Goal: Communication & Community: Answer question/provide support

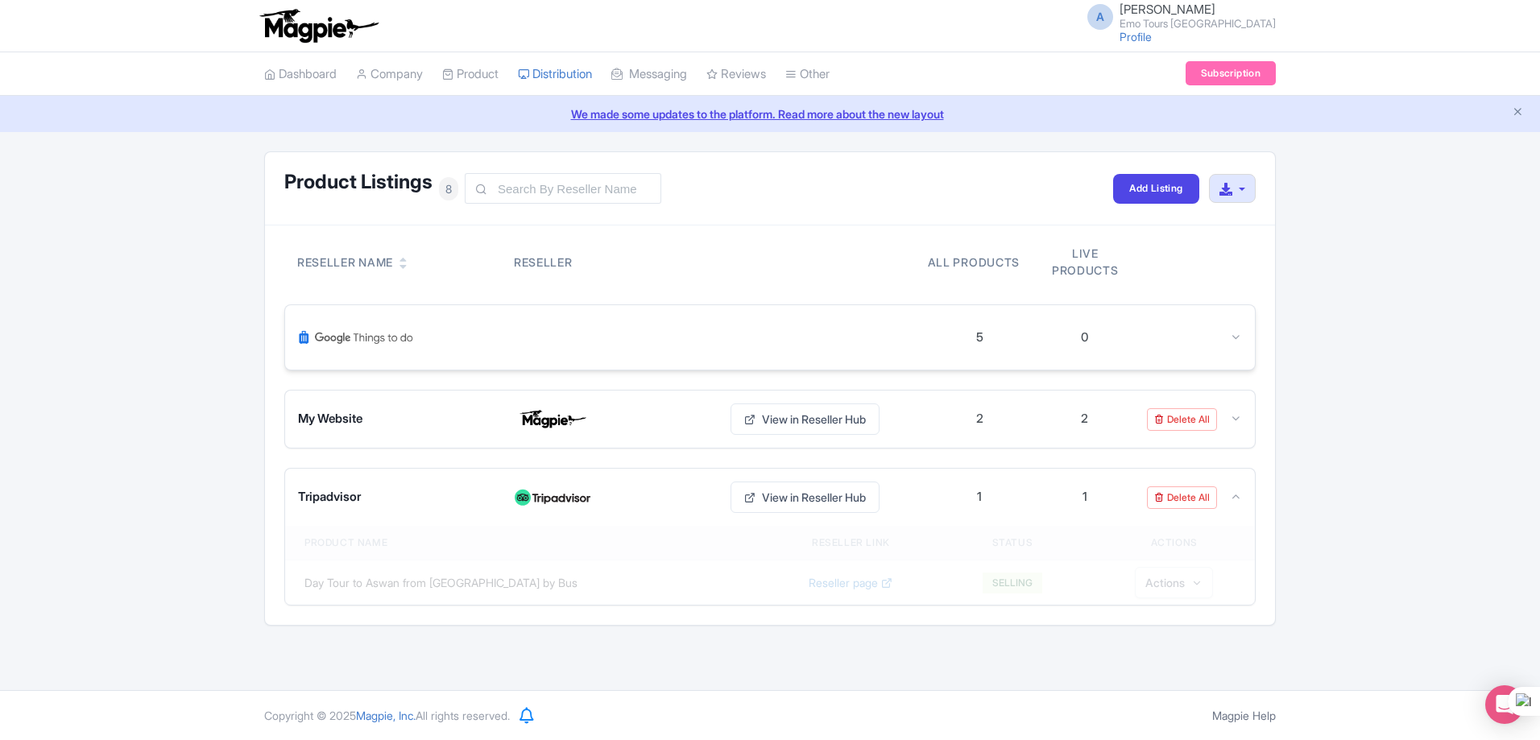
scroll to position [41978, 0]
click at [763, 71] on link "Reviews" at bounding box center [736, 74] width 60 height 44
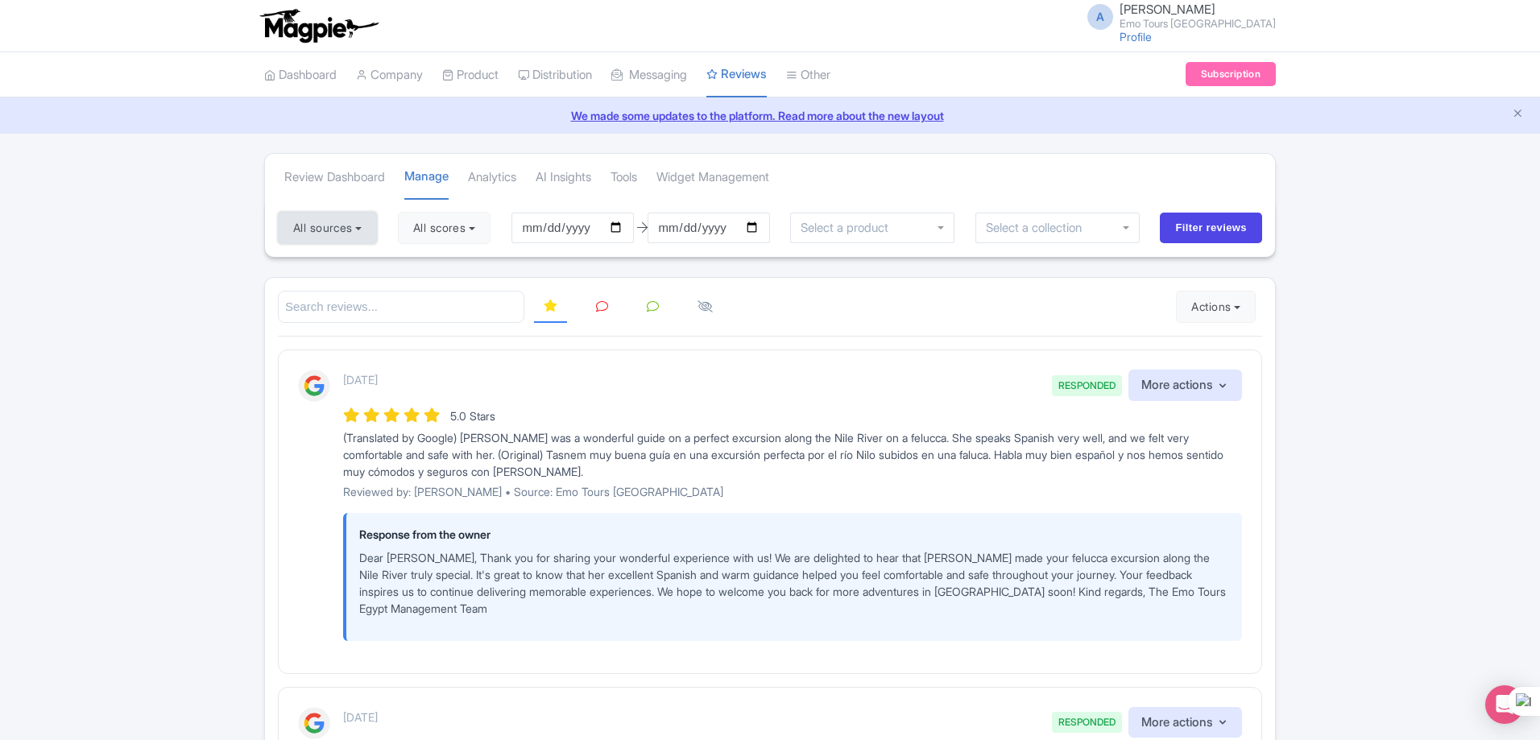
click at [362, 226] on button "All sources" at bounding box center [327, 228] width 99 height 32
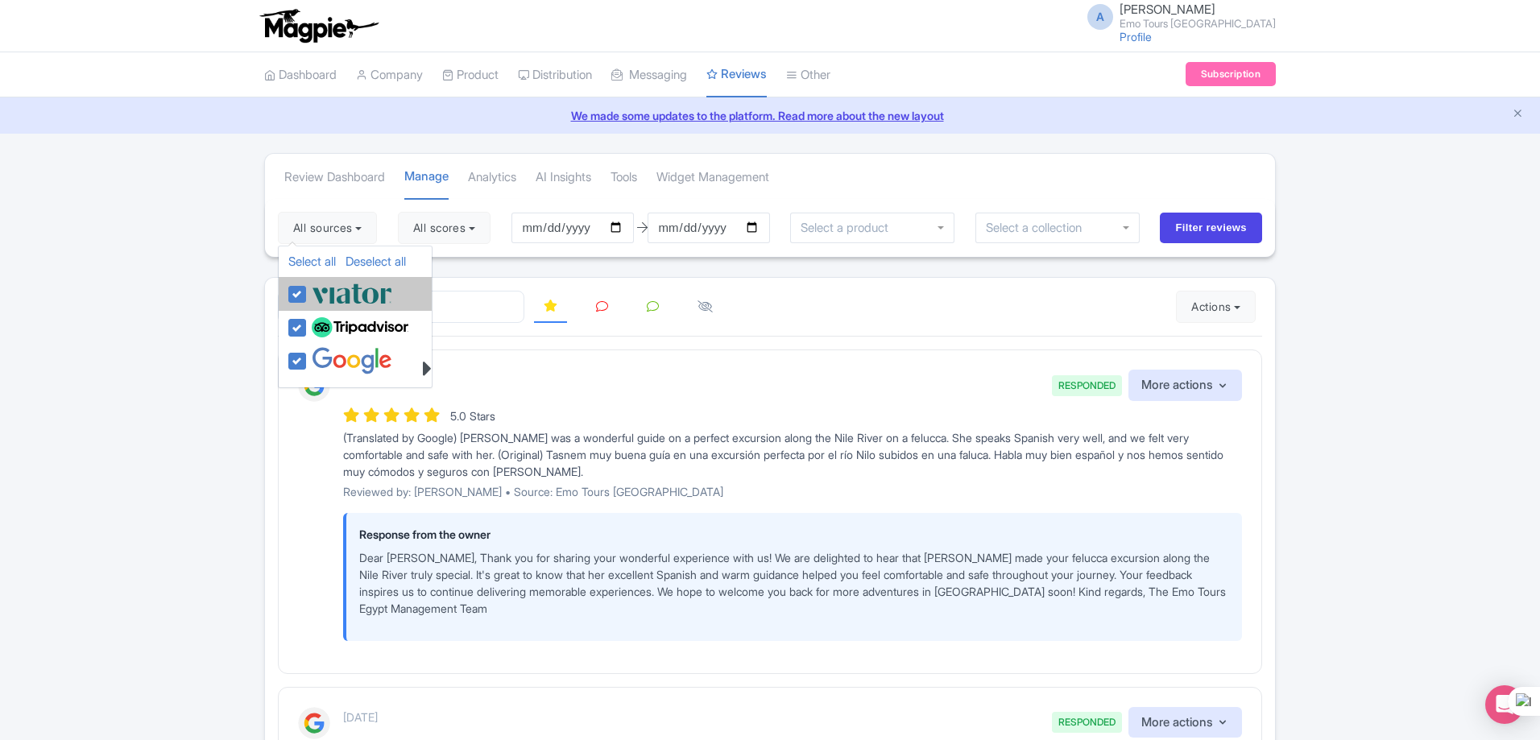
click at [360, 286] on img at bounding box center [352, 293] width 81 height 27
click at [318, 286] on input "checkbox" at bounding box center [313, 285] width 10 height 10
checkbox input "false"
click at [350, 320] on img at bounding box center [360, 327] width 97 height 21
click at [318, 320] on input "checkbox" at bounding box center [313, 319] width 10 height 10
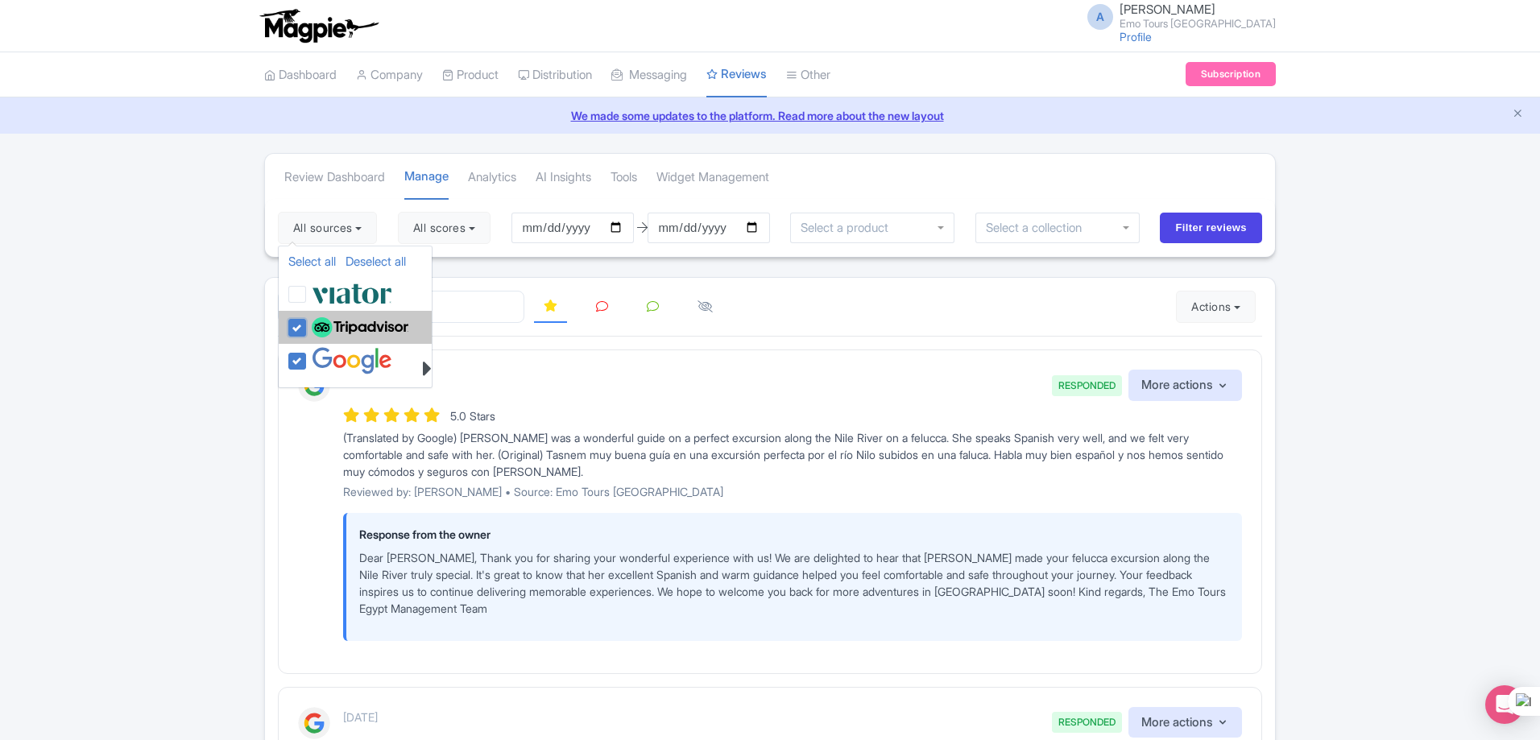
checkbox input "false"
click at [807, 304] on div at bounding box center [770, 307] width 984 height 33
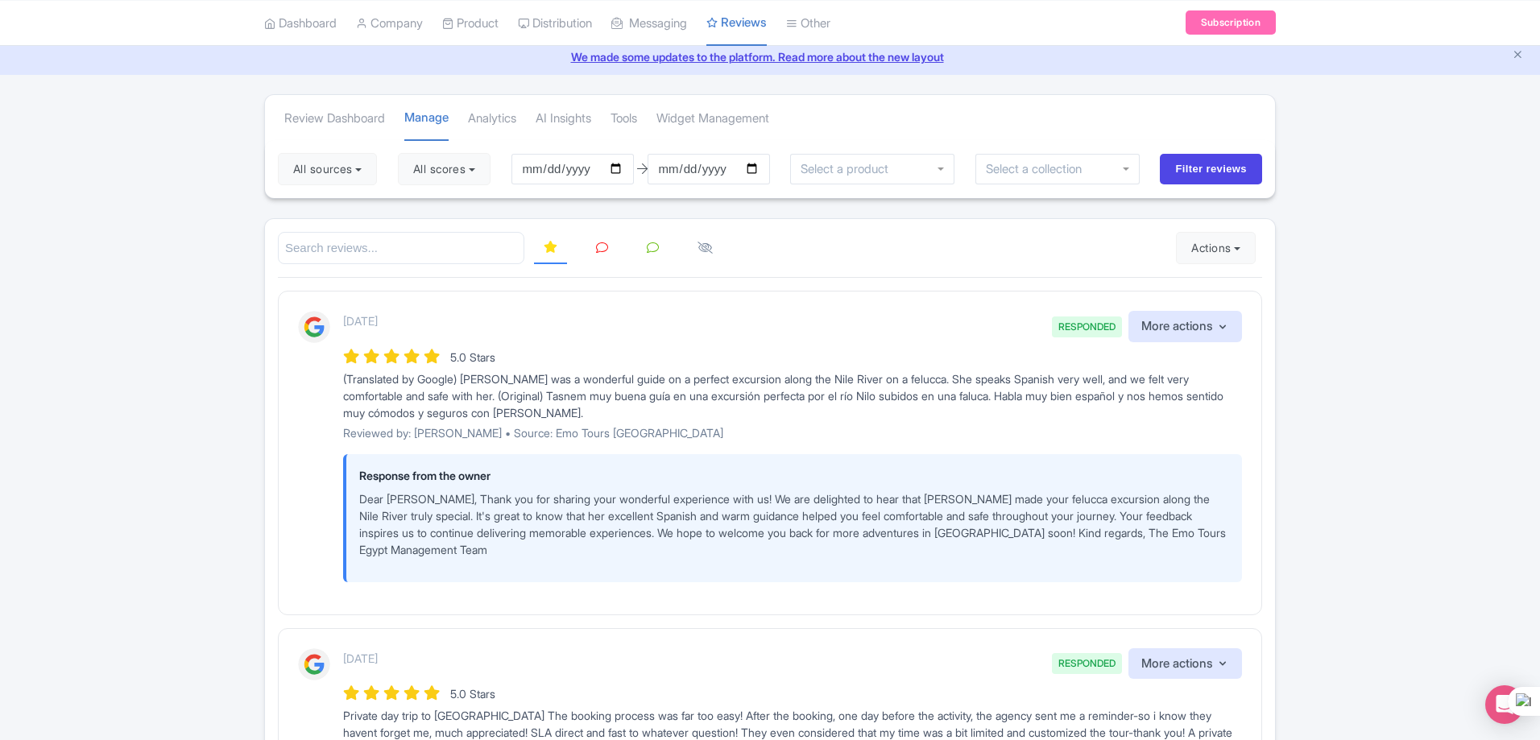
scroll to position [81, 0]
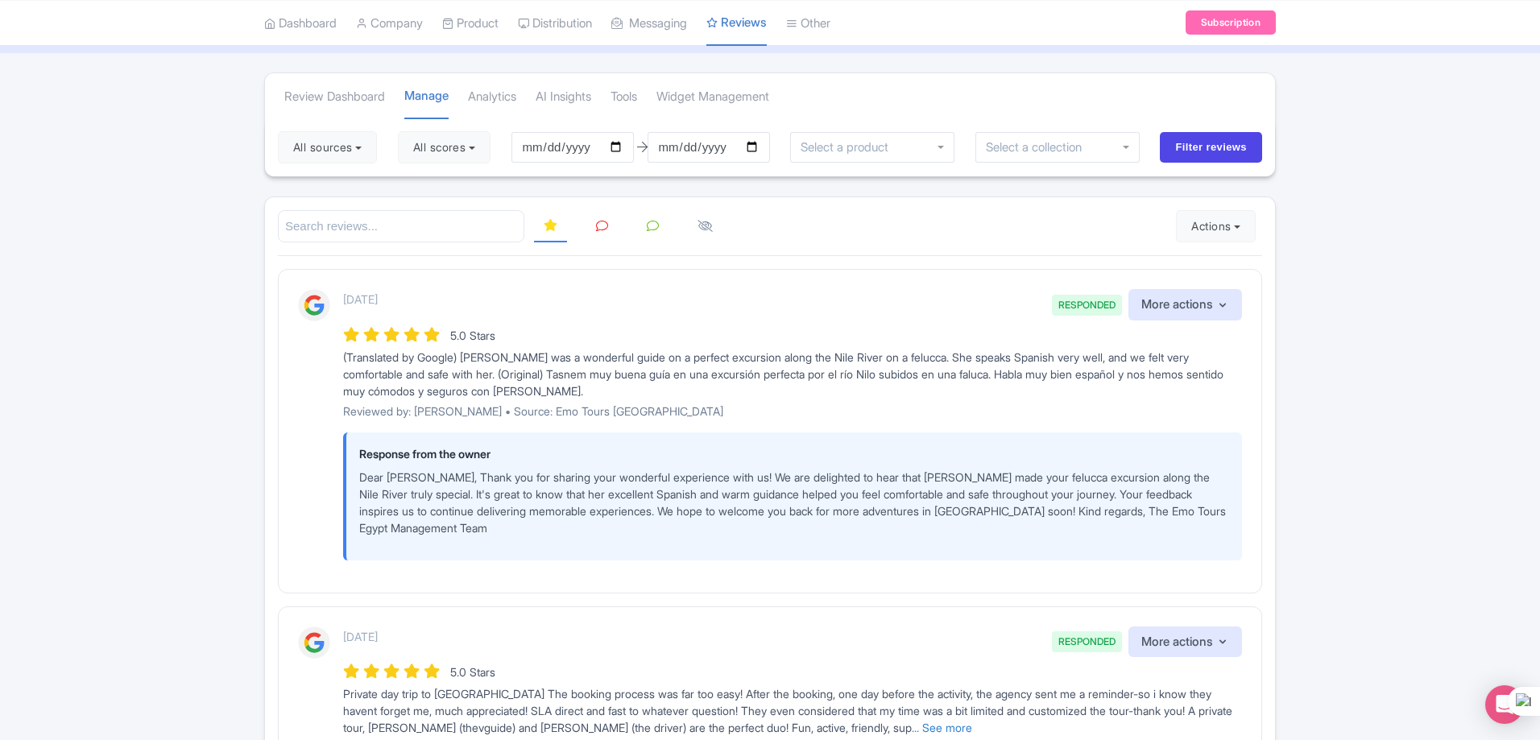
click at [778, 89] on link "Manage" at bounding box center [783, 89] width 153 height 25
click at [768, 86] on link "Manage" at bounding box center [783, 89] width 153 height 25
click at [776, 91] on link "Manage" at bounding box center [783, 89] width 153 height 25
click at [754, 136] on link "Tools" at bounding box center [783, 138] width 153 height 25
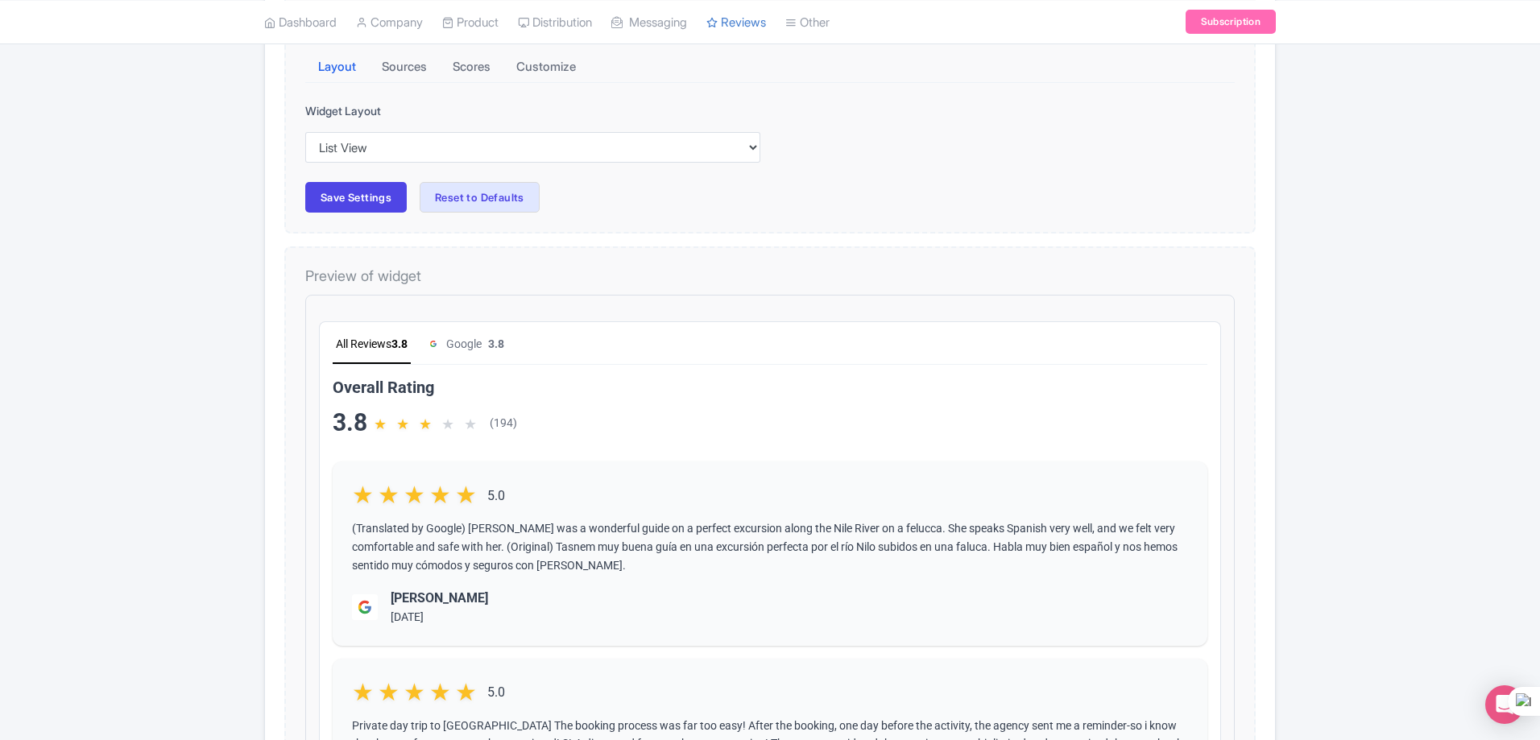
scroll to position [242, 0]
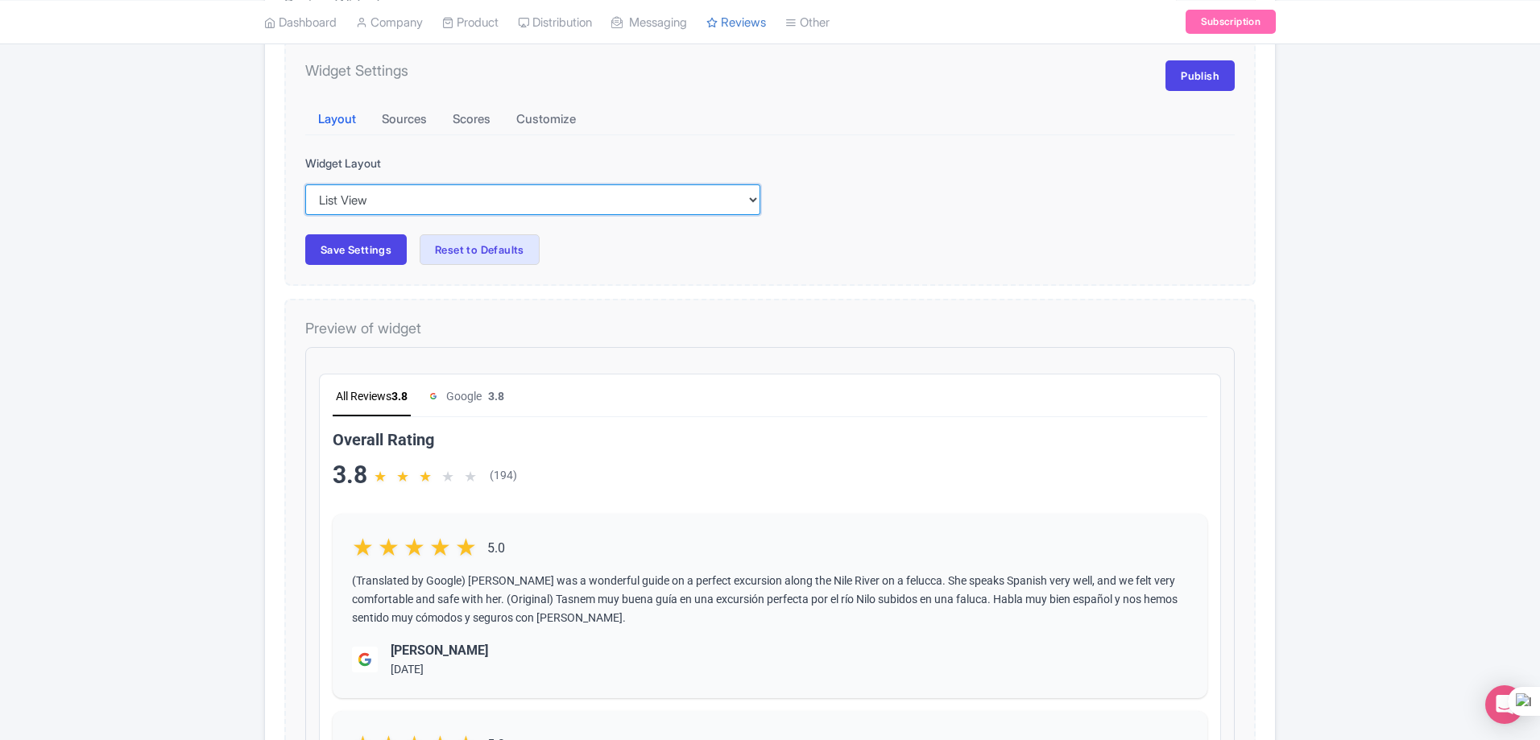
click at [575, 199] on select "Inline View Floating View List View Carousel View" at bounding box center [532, 199] width 455 height 31
click at [961, 214] on div "Widget Layout Inline View Floating View List View Carousel View" at bounding box center [770, 185] width 930 height 60
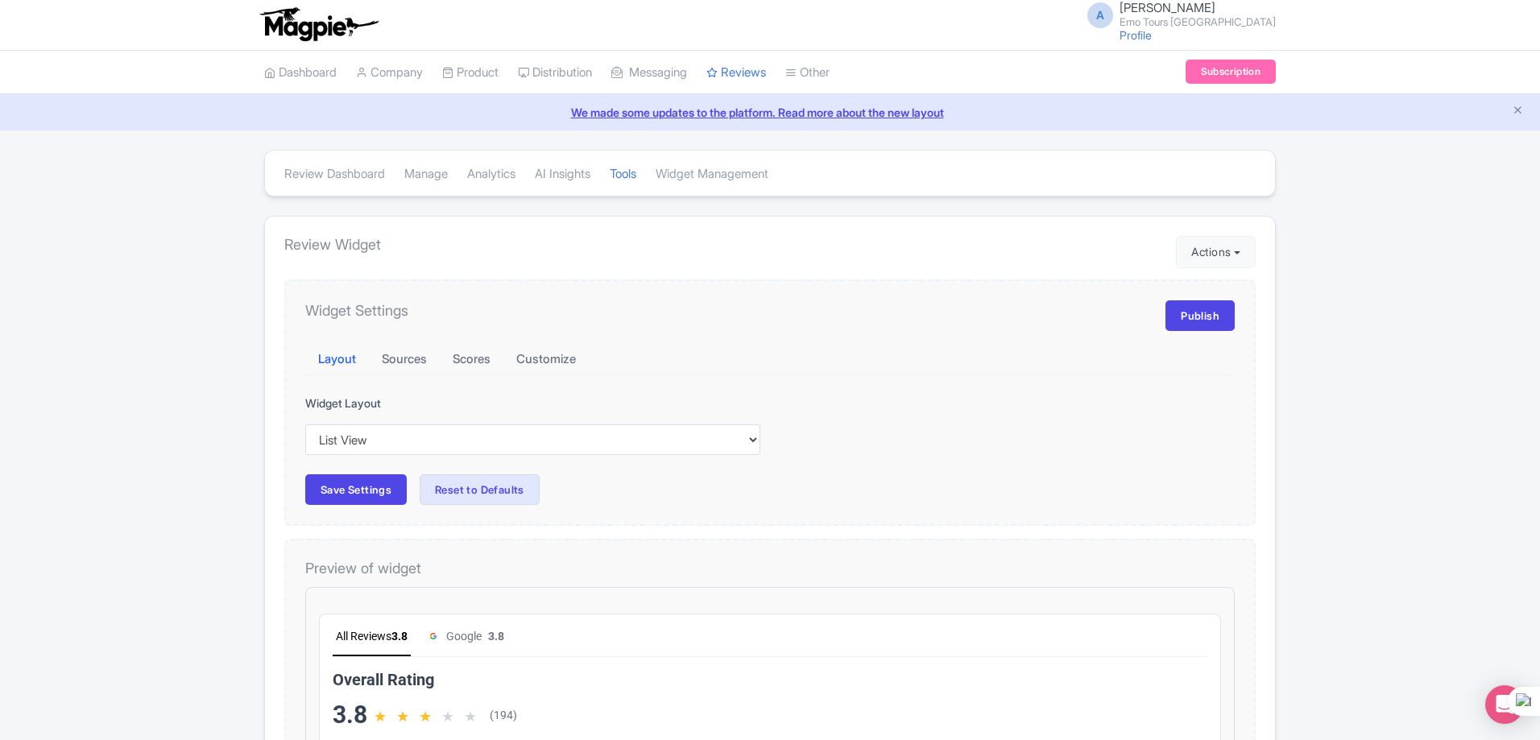
scroll to position [0, 0]
click at [552, 367] on button "Customize" at bounding box center [545, 361] width 85 height 31
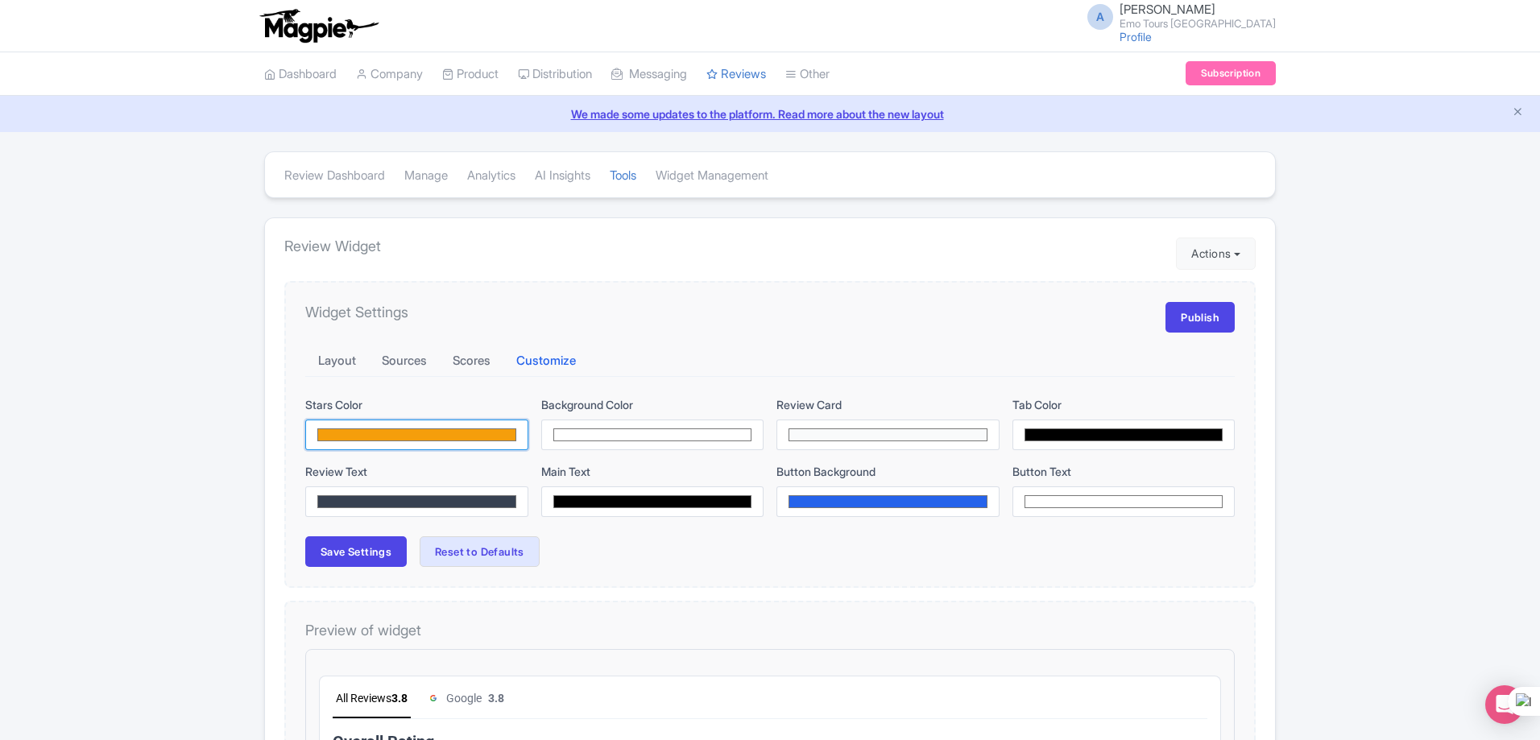
click at [480, 439] on input "#f59e0b" at bounding box center [416, 435] width 223 height 31
click at [478, 439] on input "#f59e0b" at bounding box center [416, 435] width 223 height 31
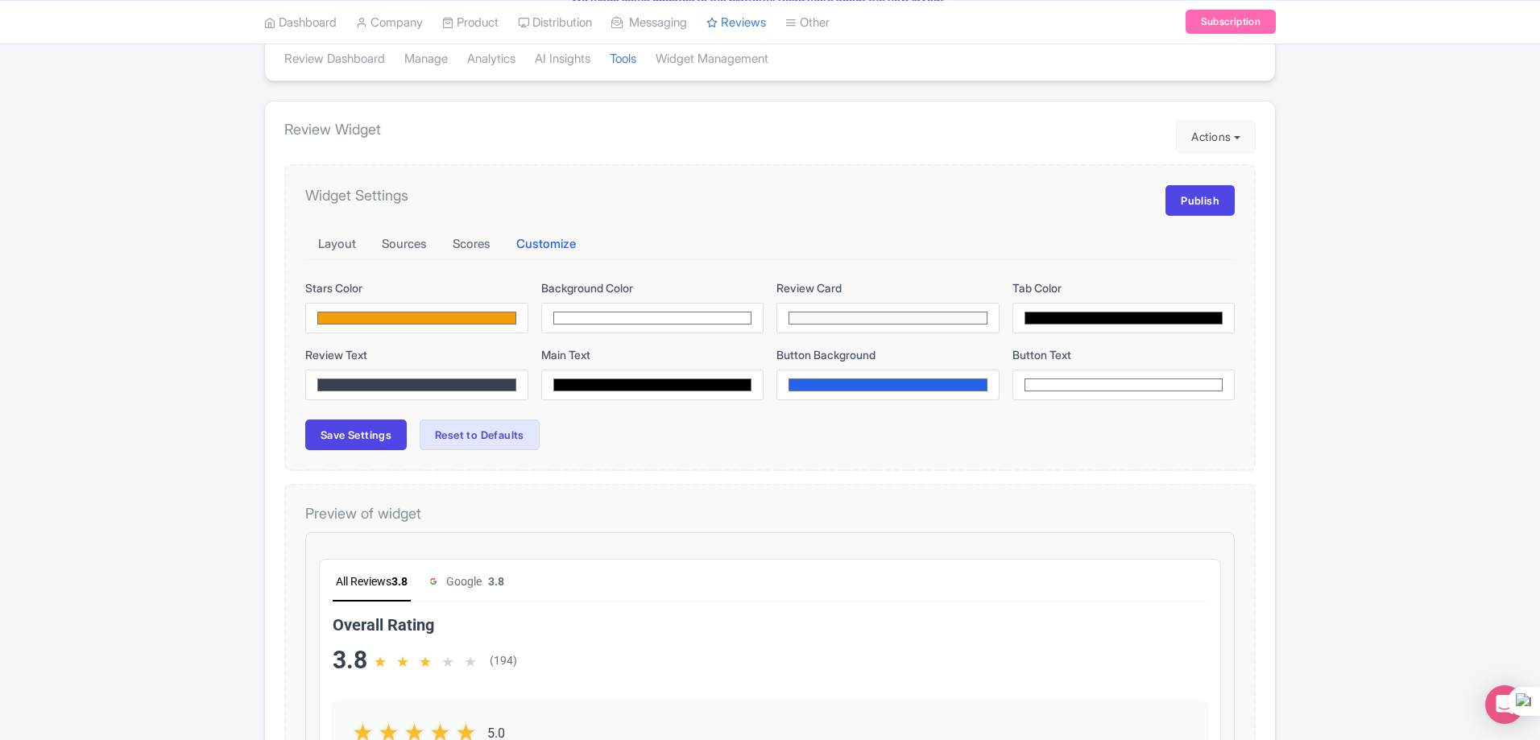
scroll to position [161, 0]
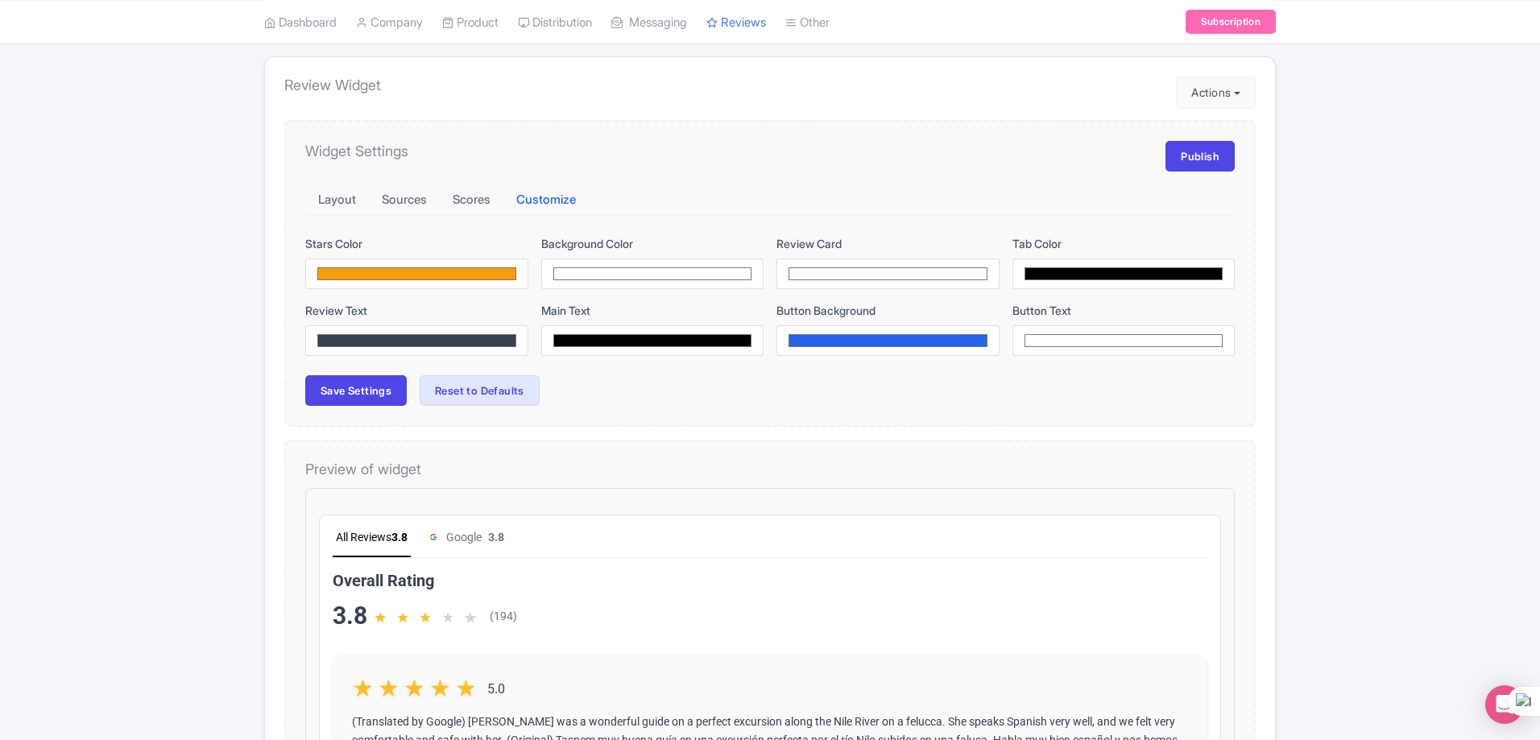
click at [455, 601] on div "★" at bounding box center [459, 601] width 21 height 21
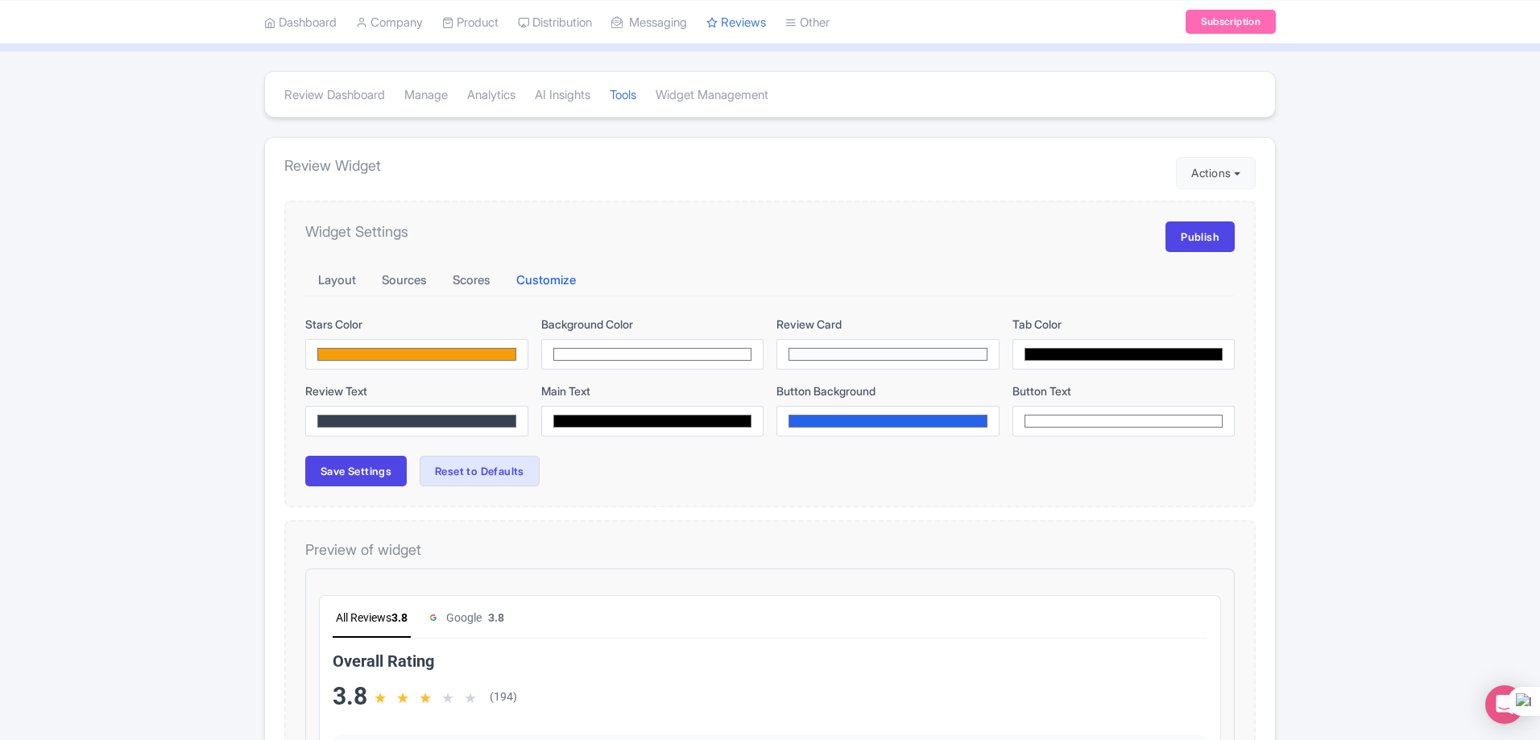
scroll to position [0, 0]
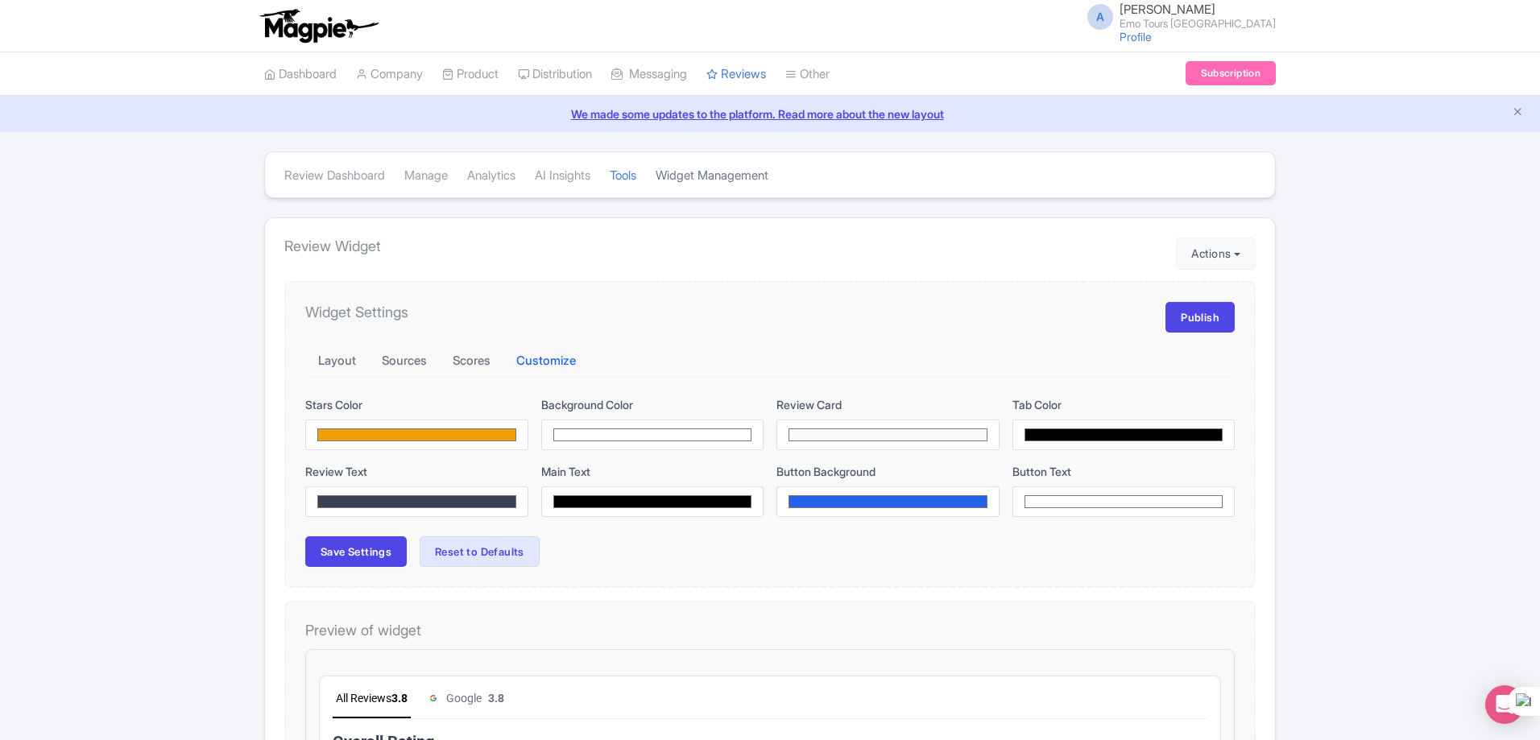
click at [696, 174] on link "Widget Management" at bounding box center [712, 176] width 113 height 44
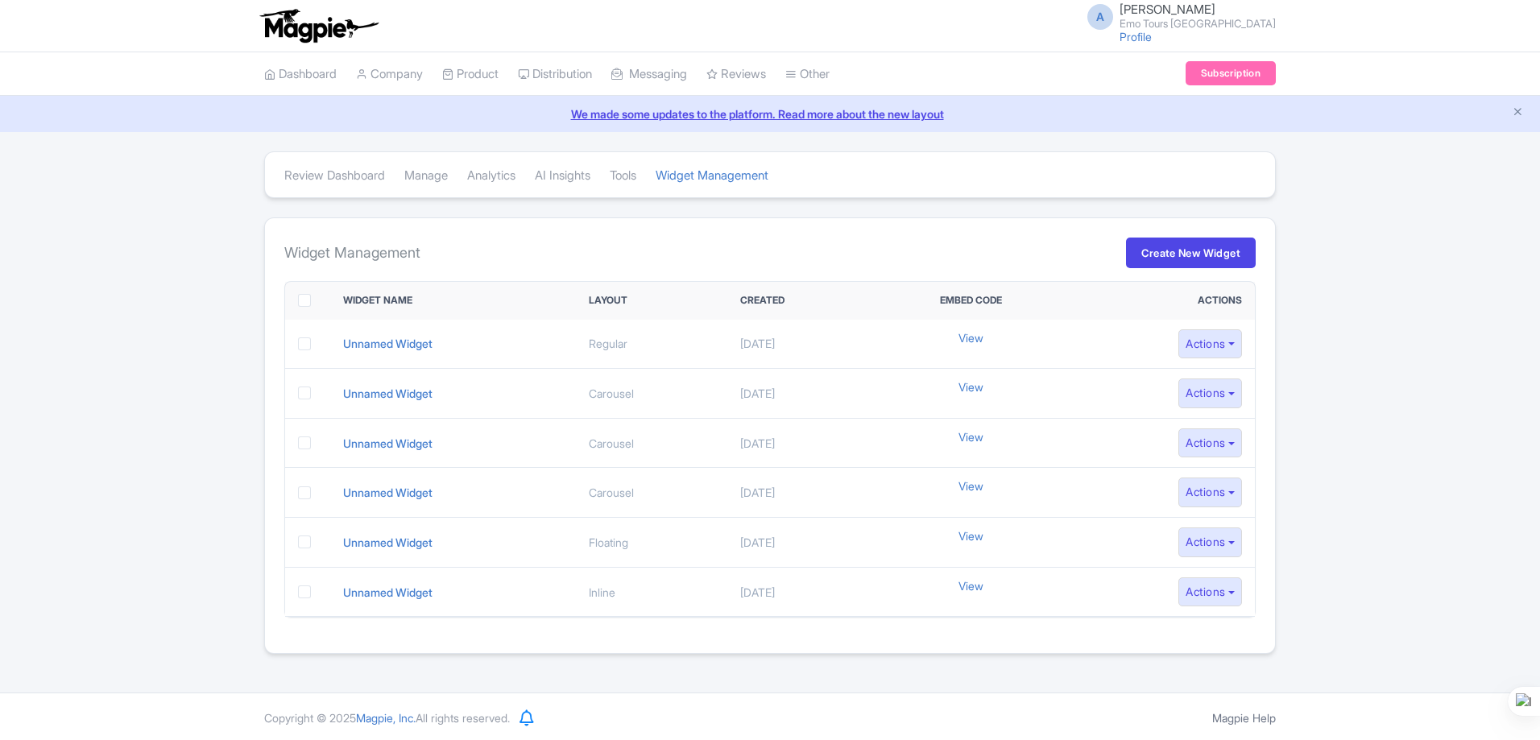
scroll to position [41978, 0]
click at [429, 174] on link "Manage" at bounding box center [425, 176] width 43 height 44
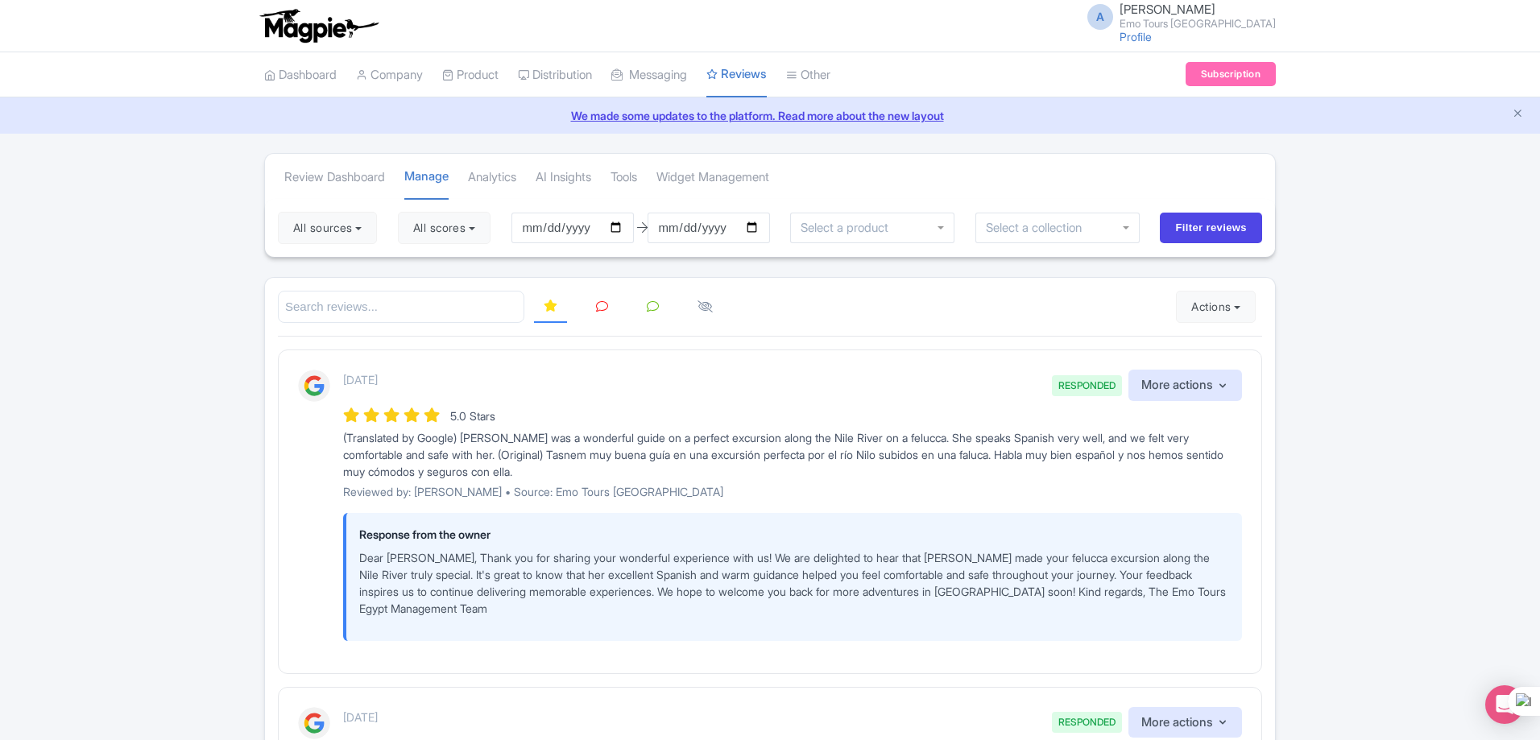
scroll to position [41978, 0]
click at [551, 228] on input "2025-06-08" at bounding box center [573, 228] width 122 height 31
click at [304, 168] on link "Review Dashboard" at bounding box center [334, 177] width 101 height 44
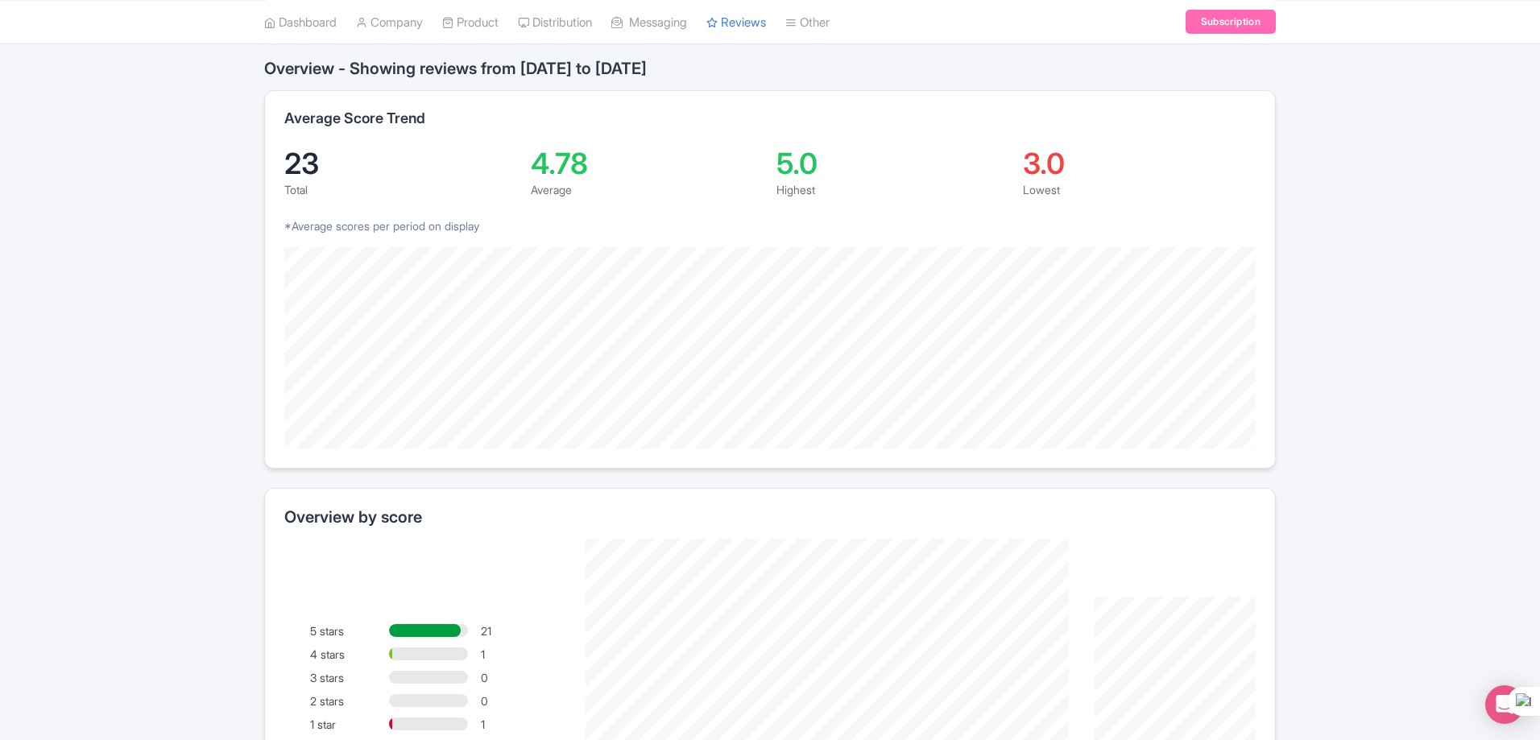
scroll to position [128, 0]
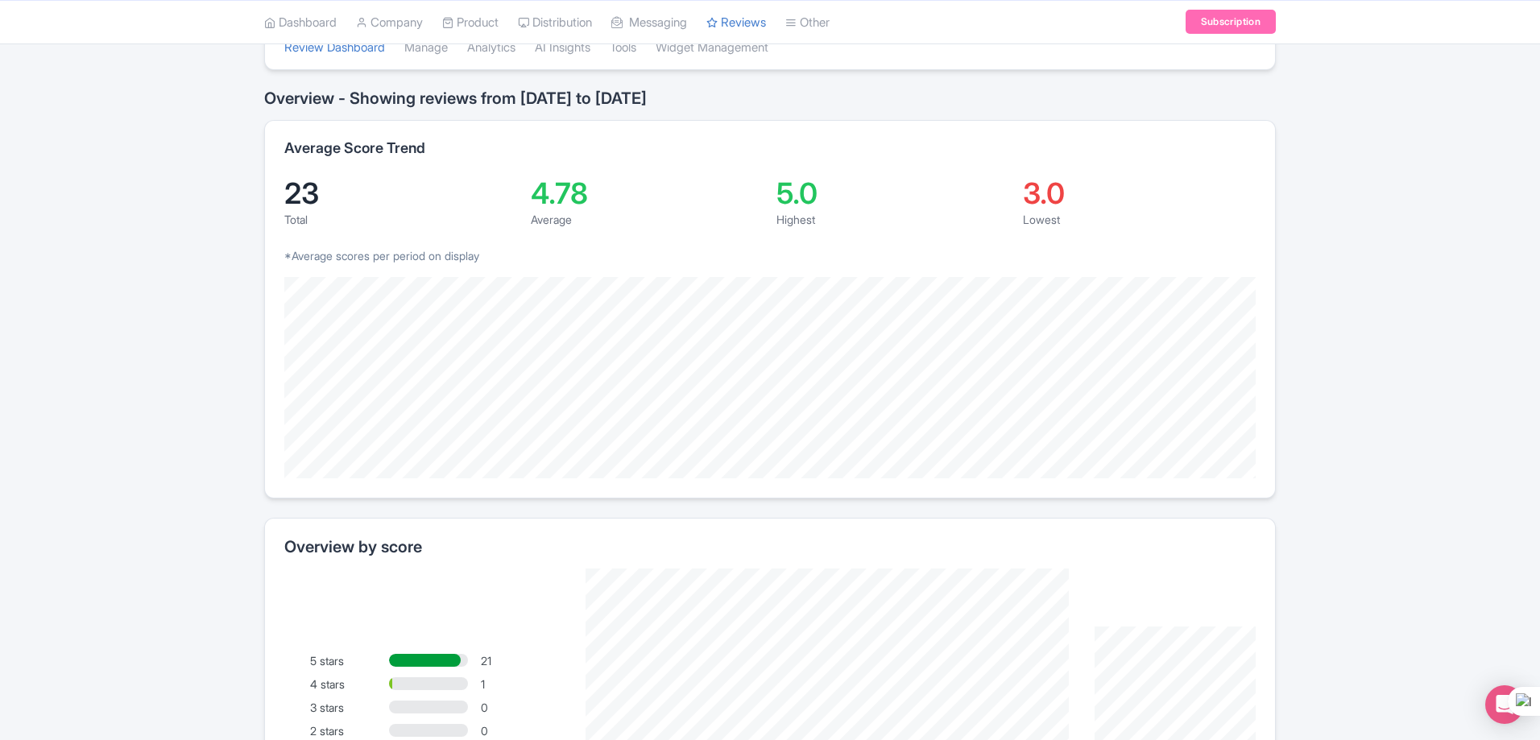
click at [1032, 197] on div "3.0" at bounding box center [1140, 193] width 234 height 29
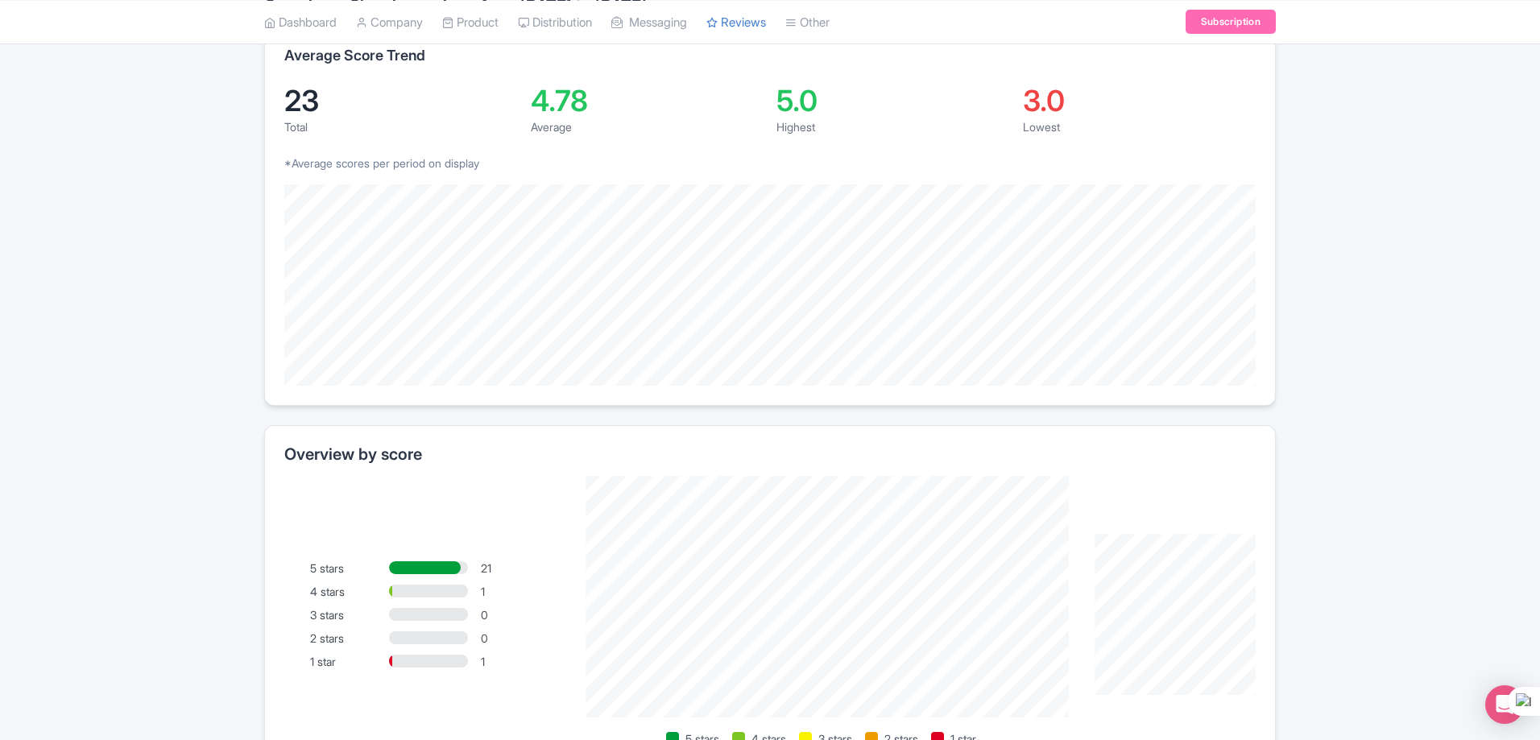
scroll to position [289, 0]
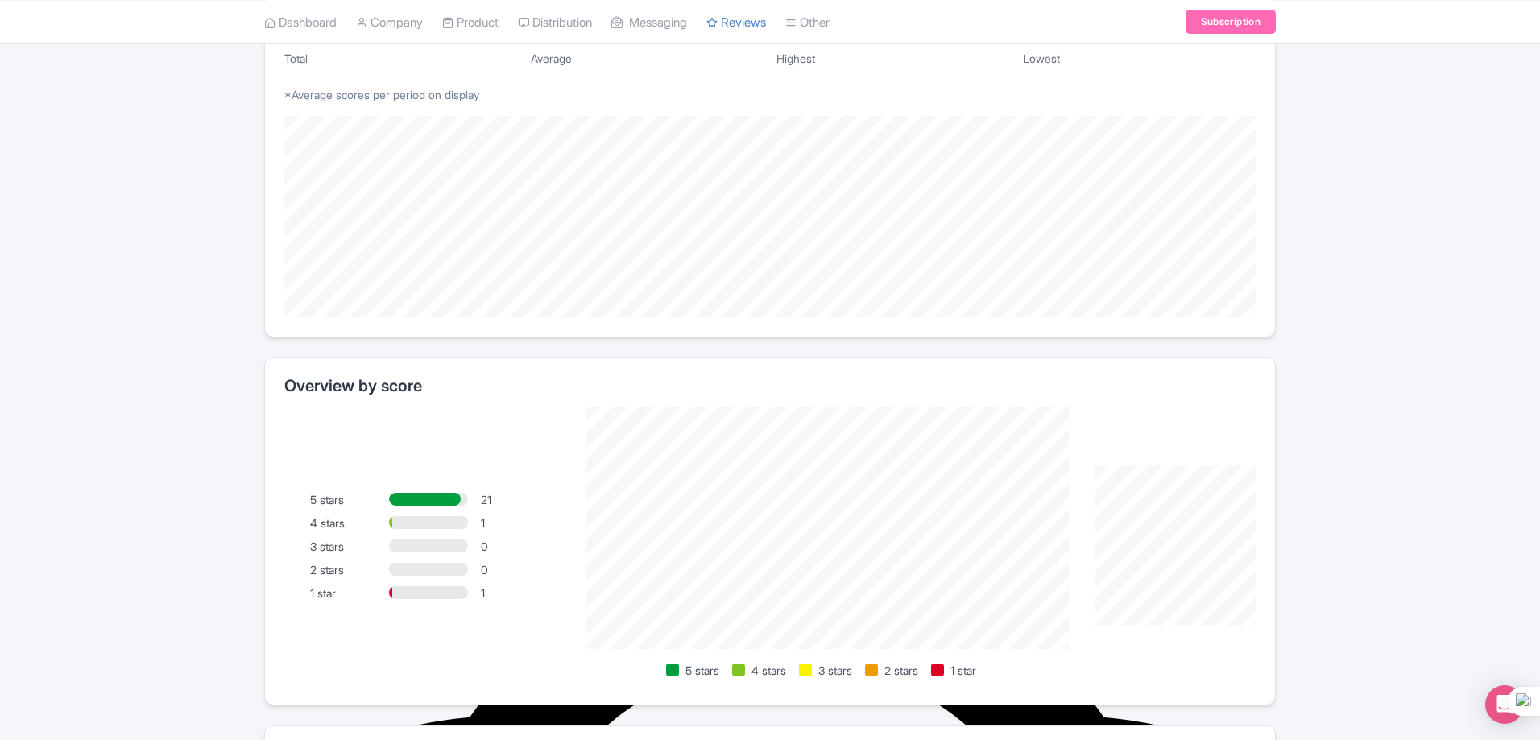
click at [318, 602] on div "5 stars 21 4 stars 1 3 stars 0 2 stars 0 1 star 1 5 stars 4 stars 3 stars 2 sta…" at bounding box center [769, 547] width 971 height 278
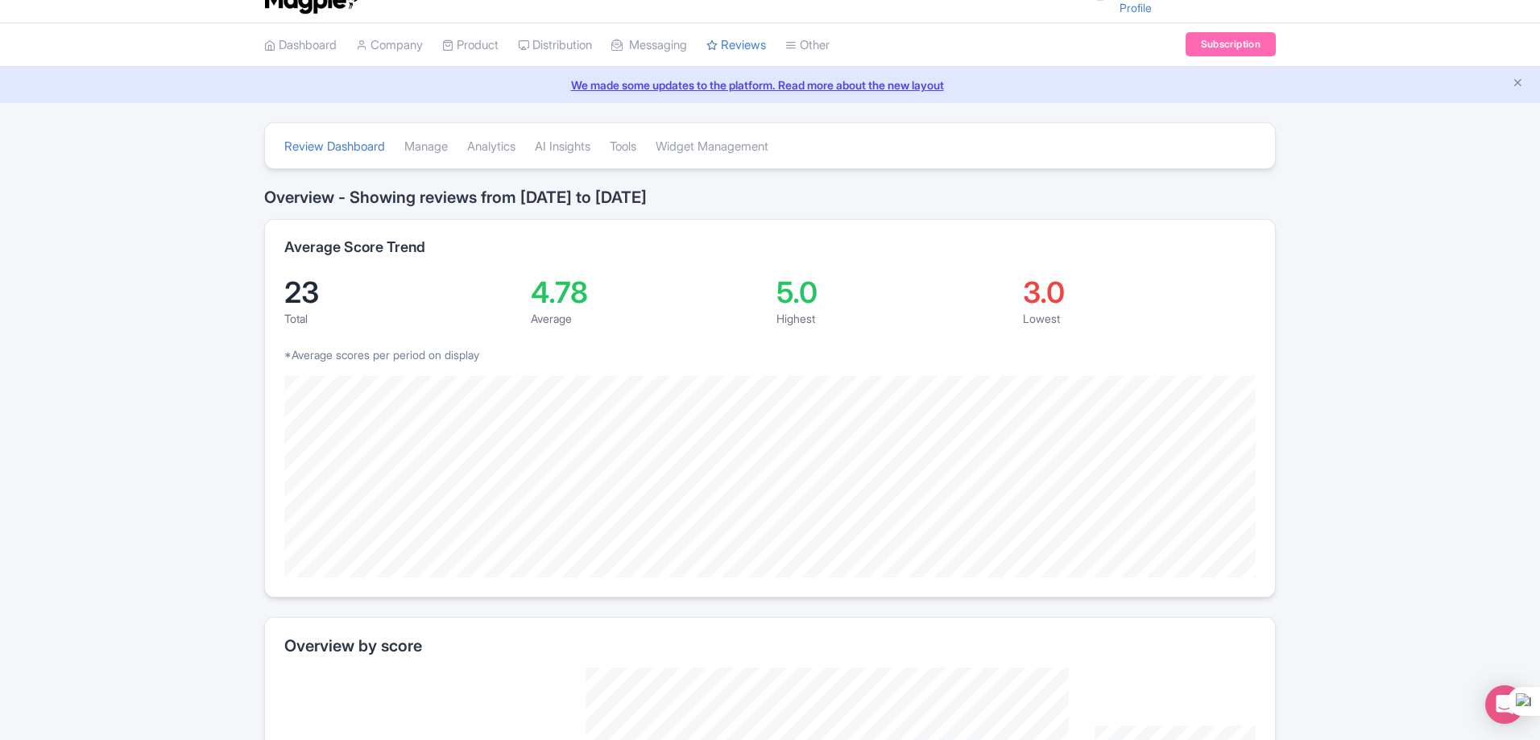
scroll to position [0, 0]
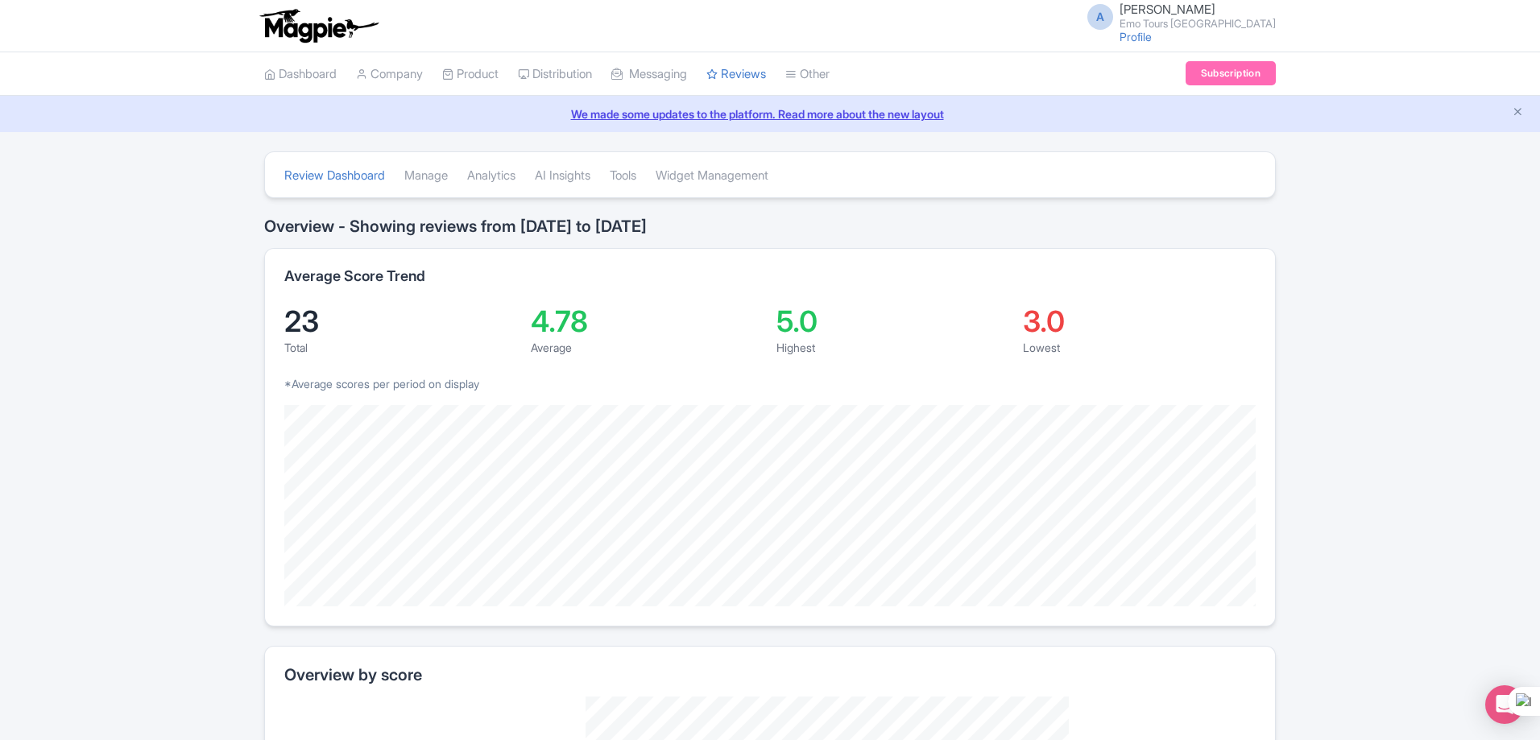
click at [545, 317] on div "4.78" at bounding box center [648, 321] width 234 height 29
click at [432, 177] on link "Manage" at bounding box center [425, 176] width 43 height 44
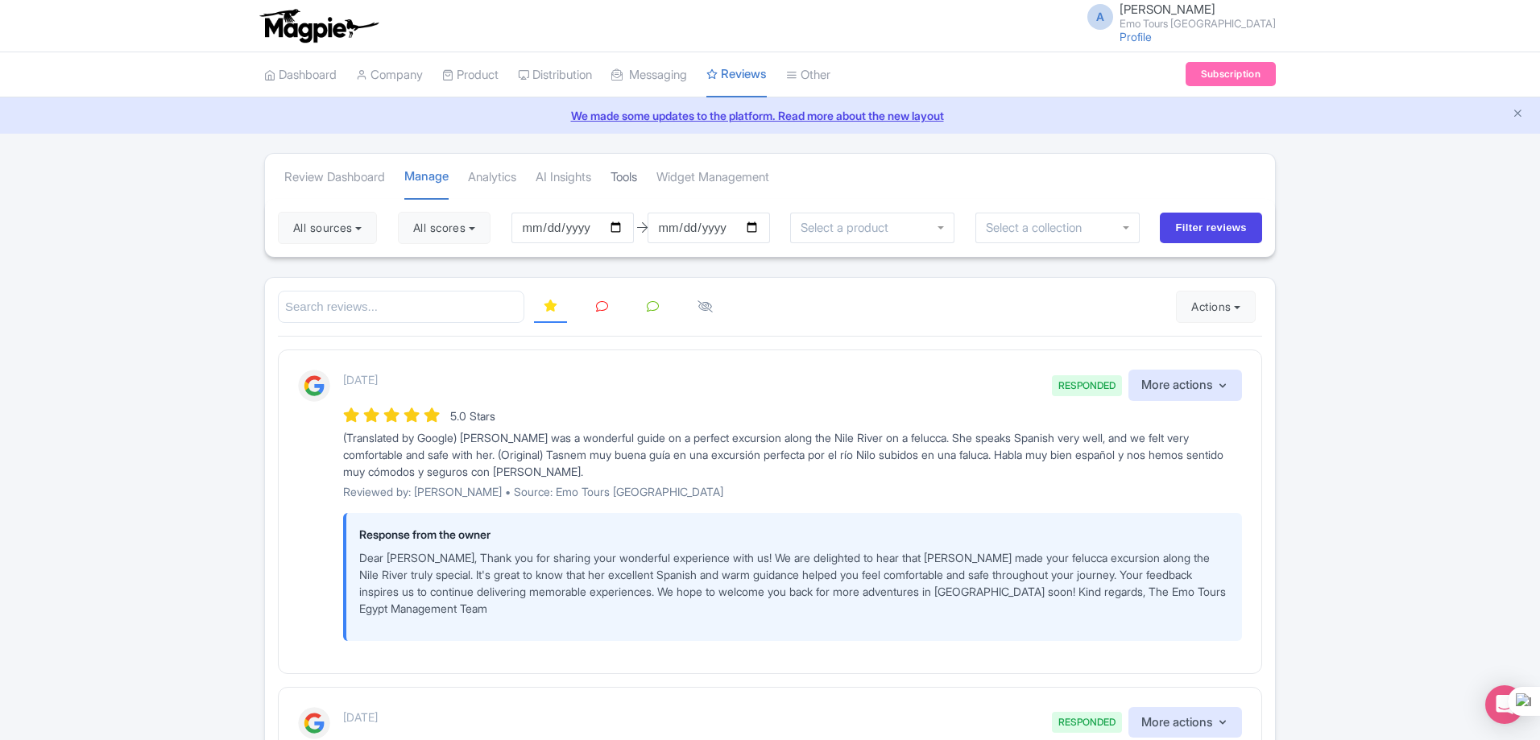
click at [634, 175] on link "Tools" at bounding box center [624, 177] width 27 height 44
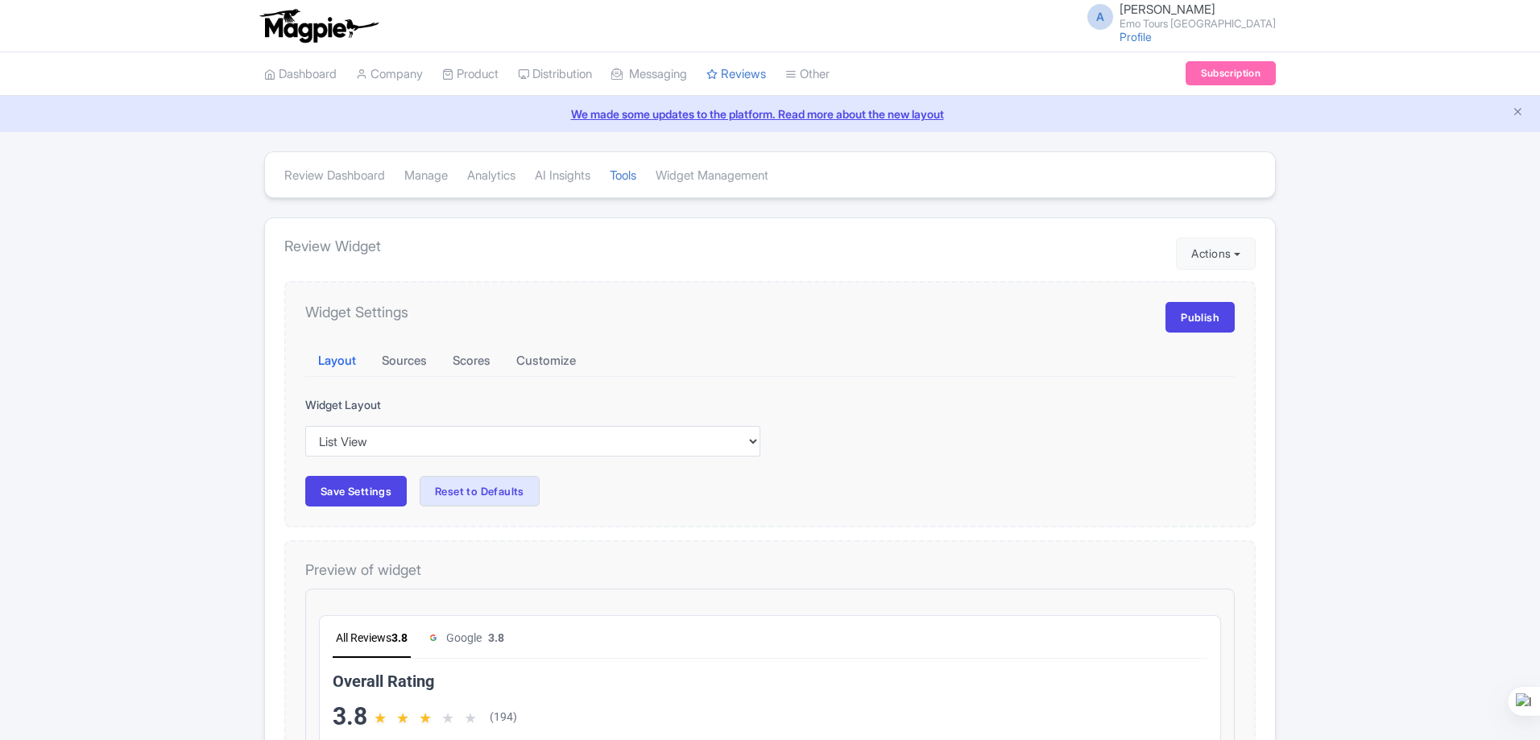
scroll to position [41978, 0]
click at [466, 366] on button "Scores" at bounding box center [472, 361] width 64 height 31
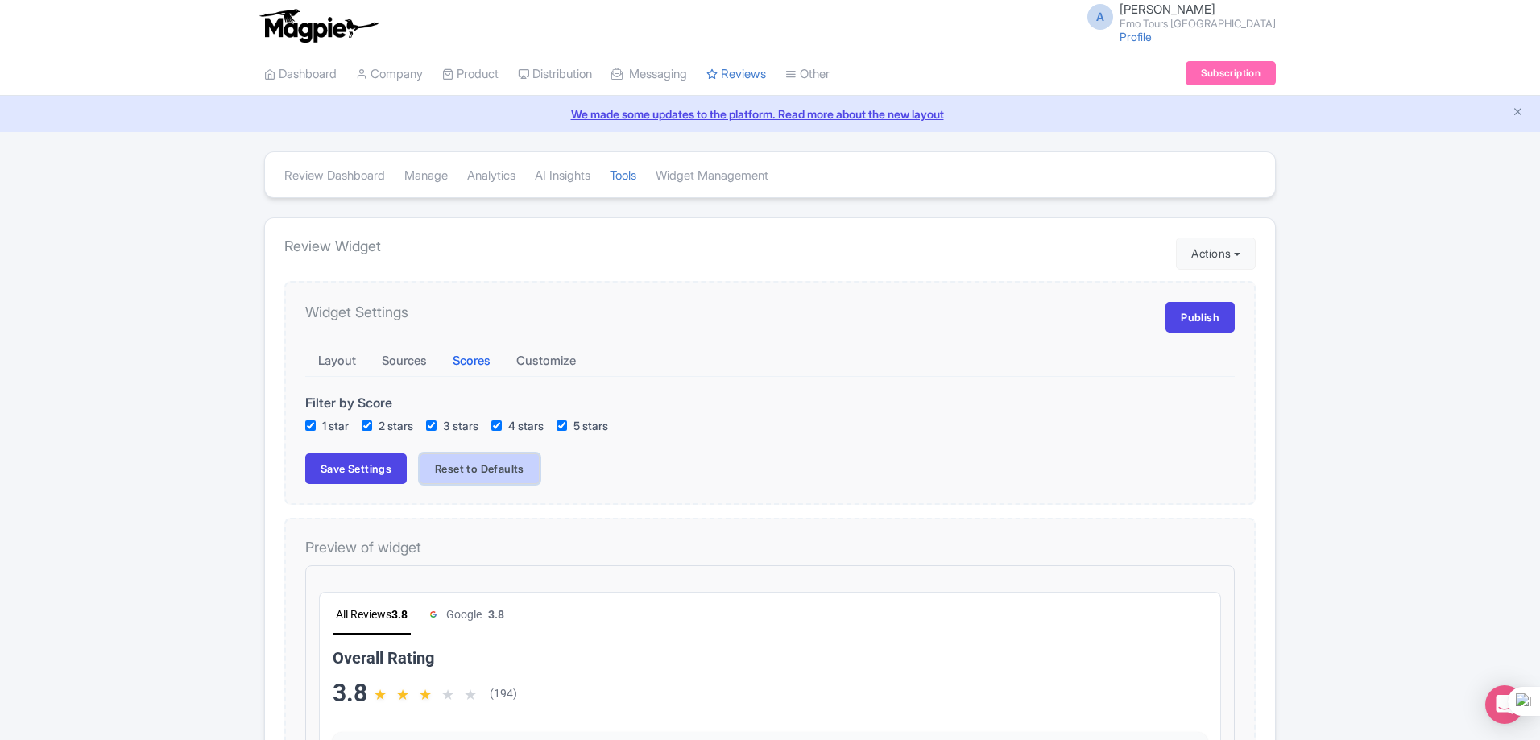
click at [527, 465] on button "Reset to Defaults" at bounding box center [480, 469] width 120 height 31
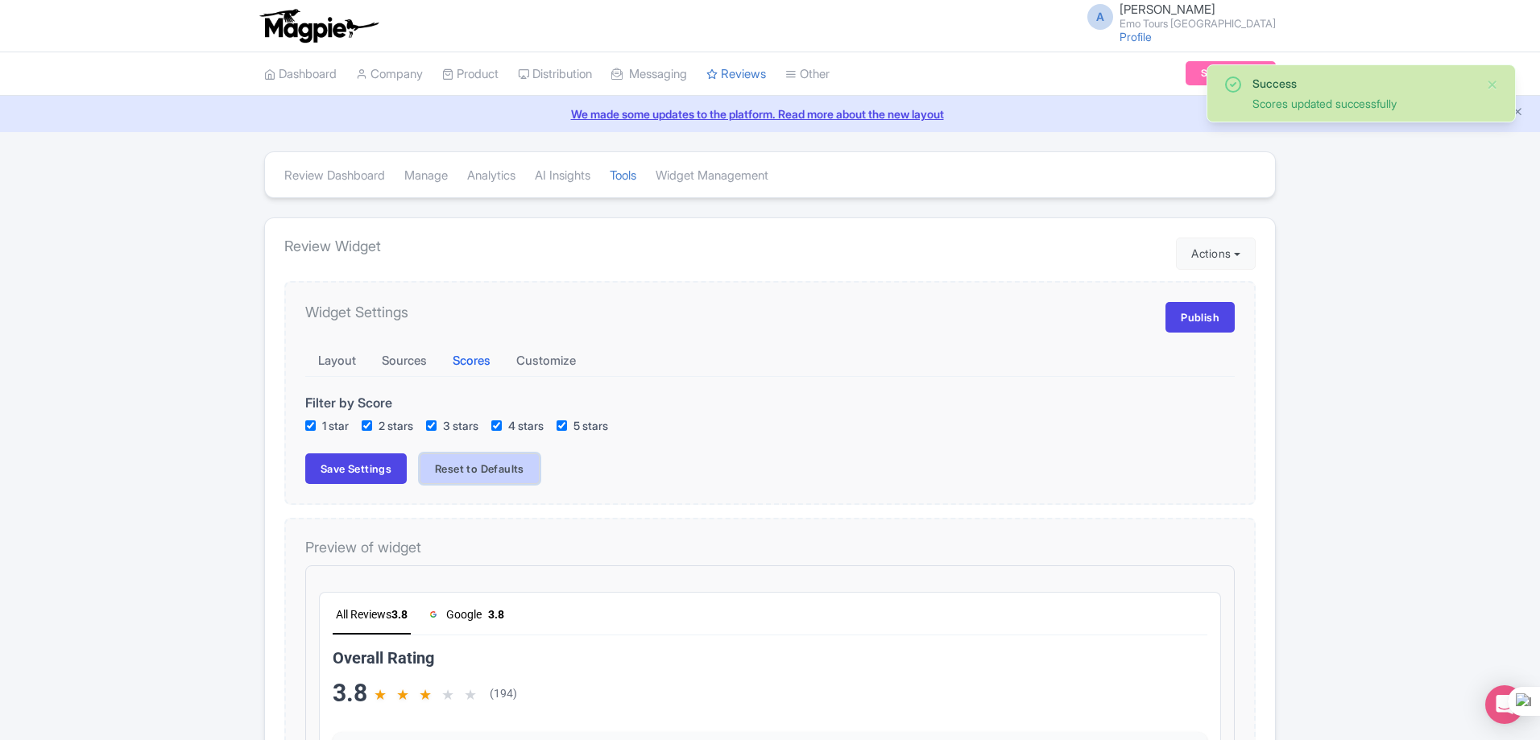
checkbox input "true"
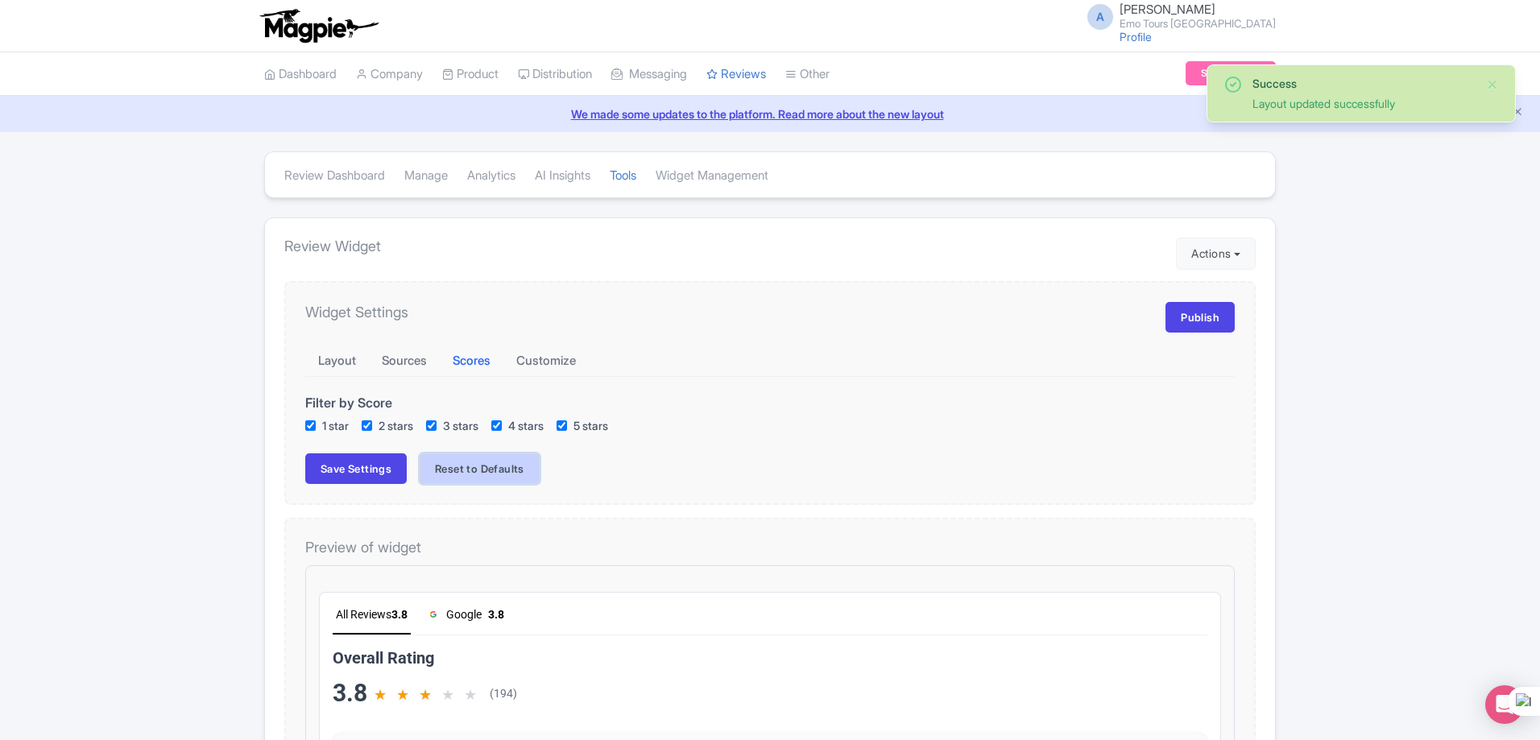
checkbox input "true"
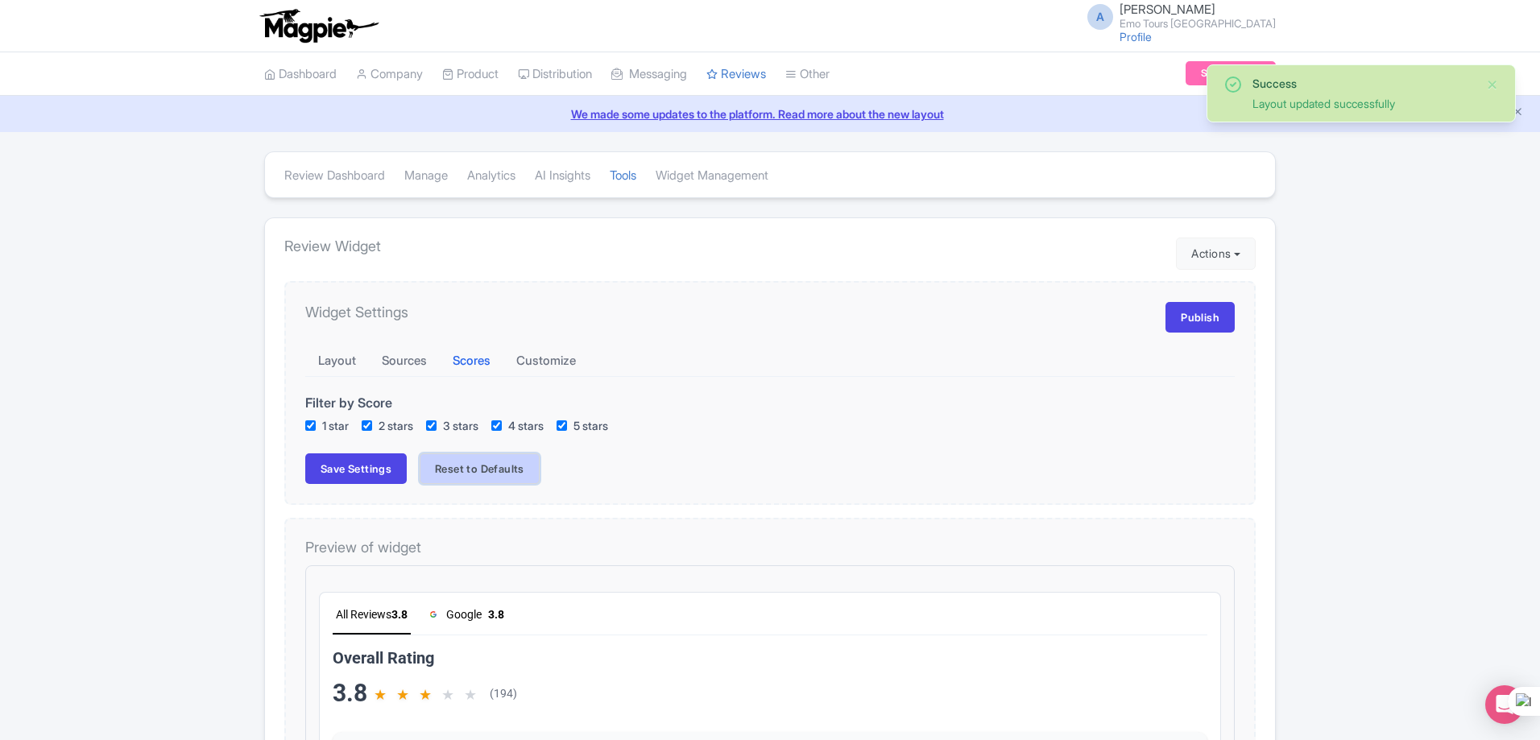
checkbox input "true"
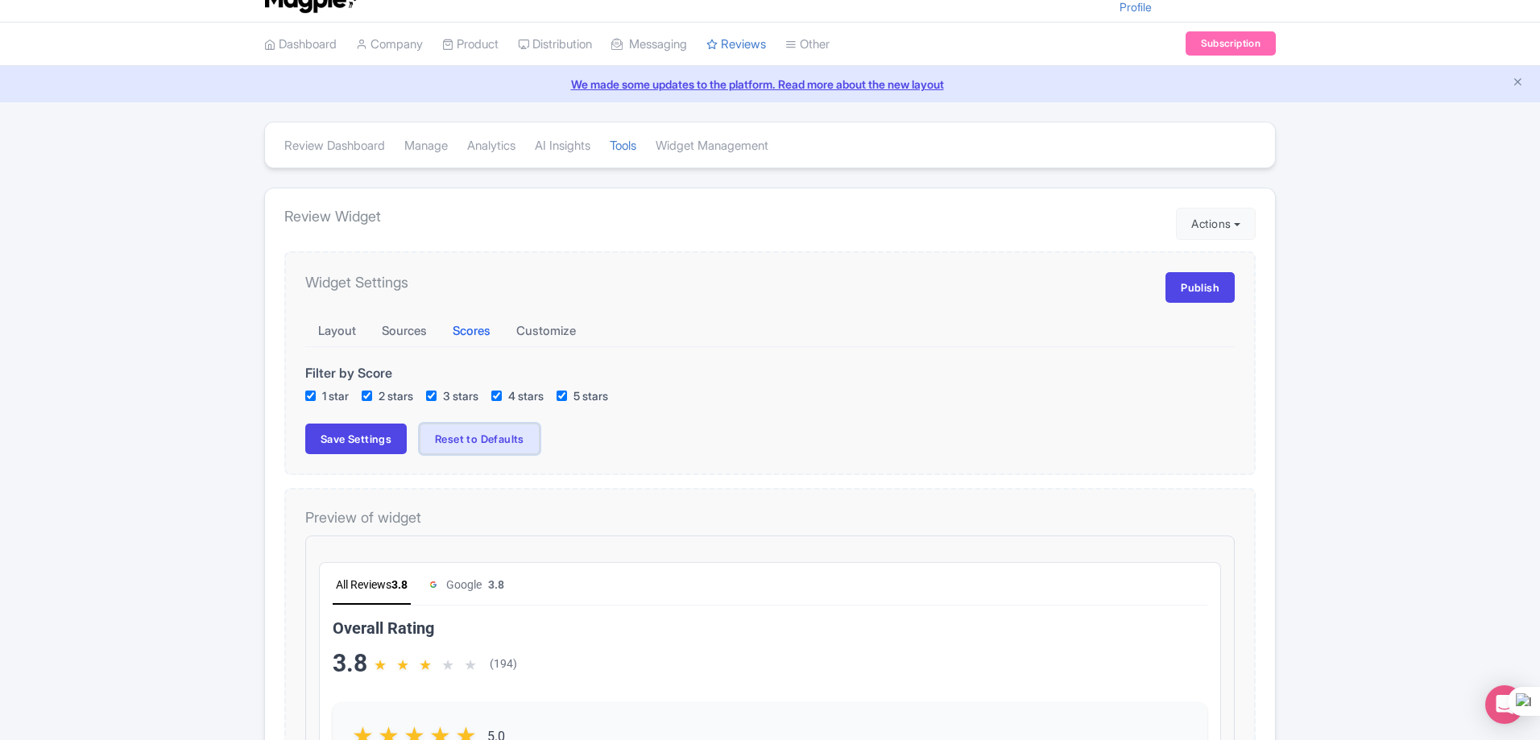
scroll to position [0, 0]
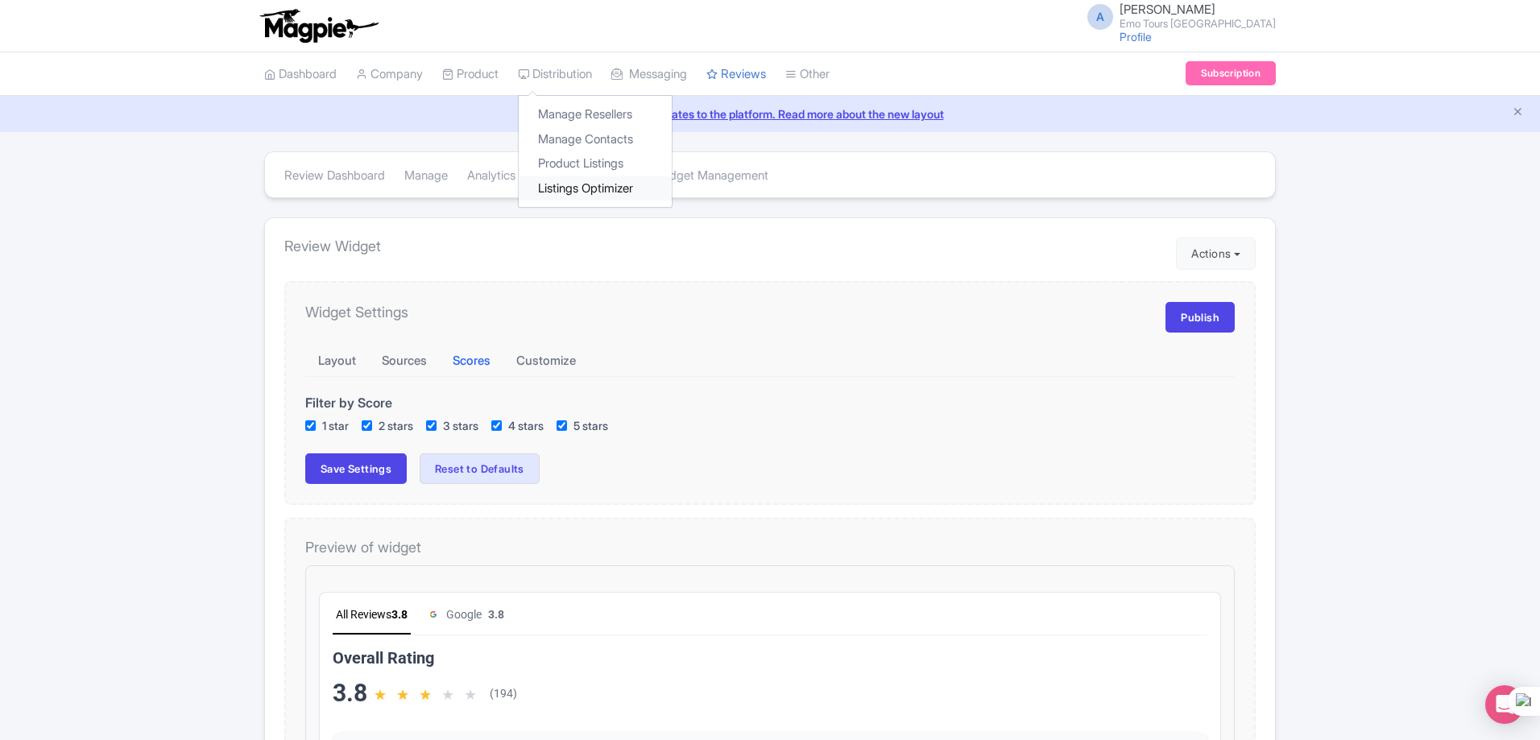
click at [574, 182] on link "Listings Optimizer" at bounding box center [595, 188] width 153 height 25
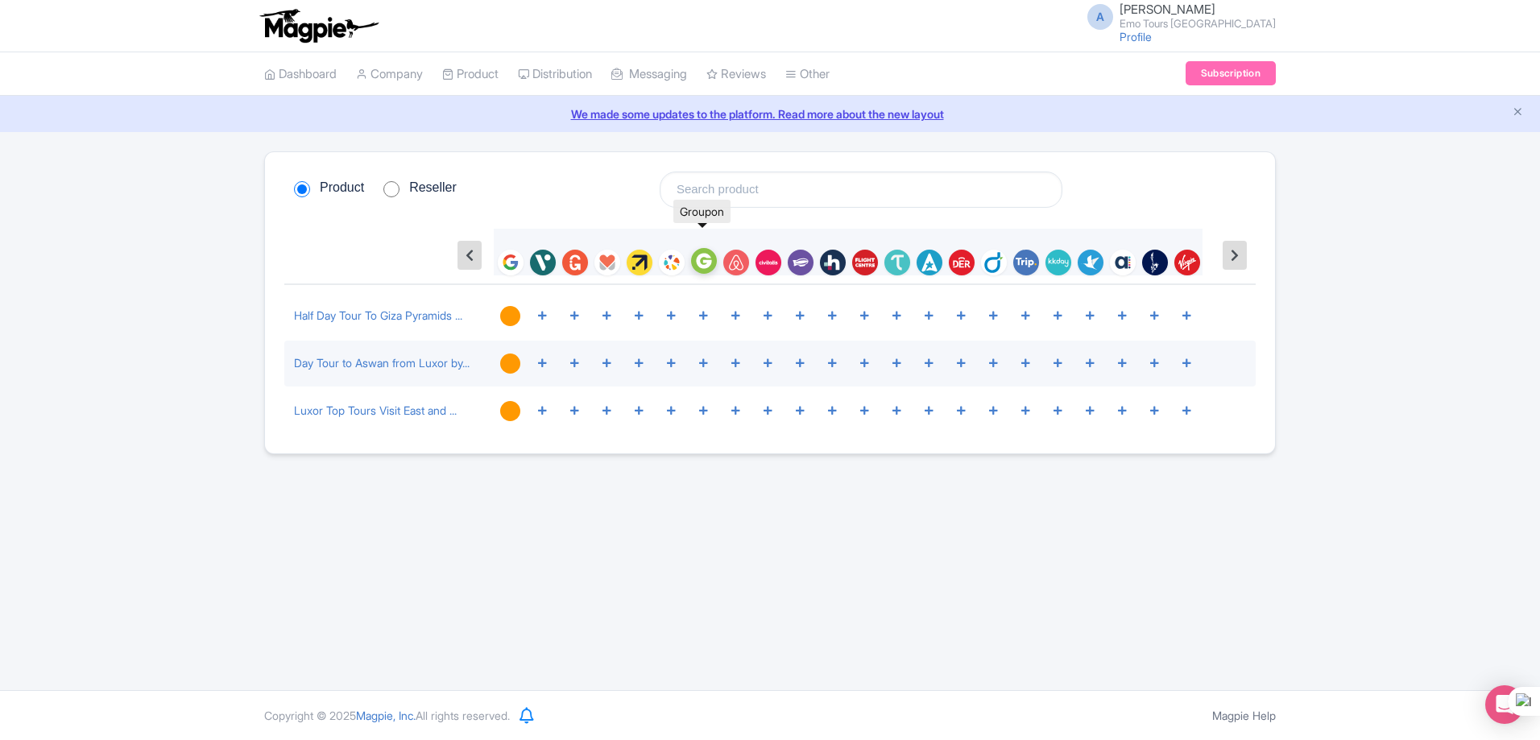
scroll to position [41978, 0]
click at [513, 262] on img at bounding box center [511, 261] width 26 height 26
click at [753, 118] on link "Review Dashboard" at bounding box center [783, 114] width 153 height 25
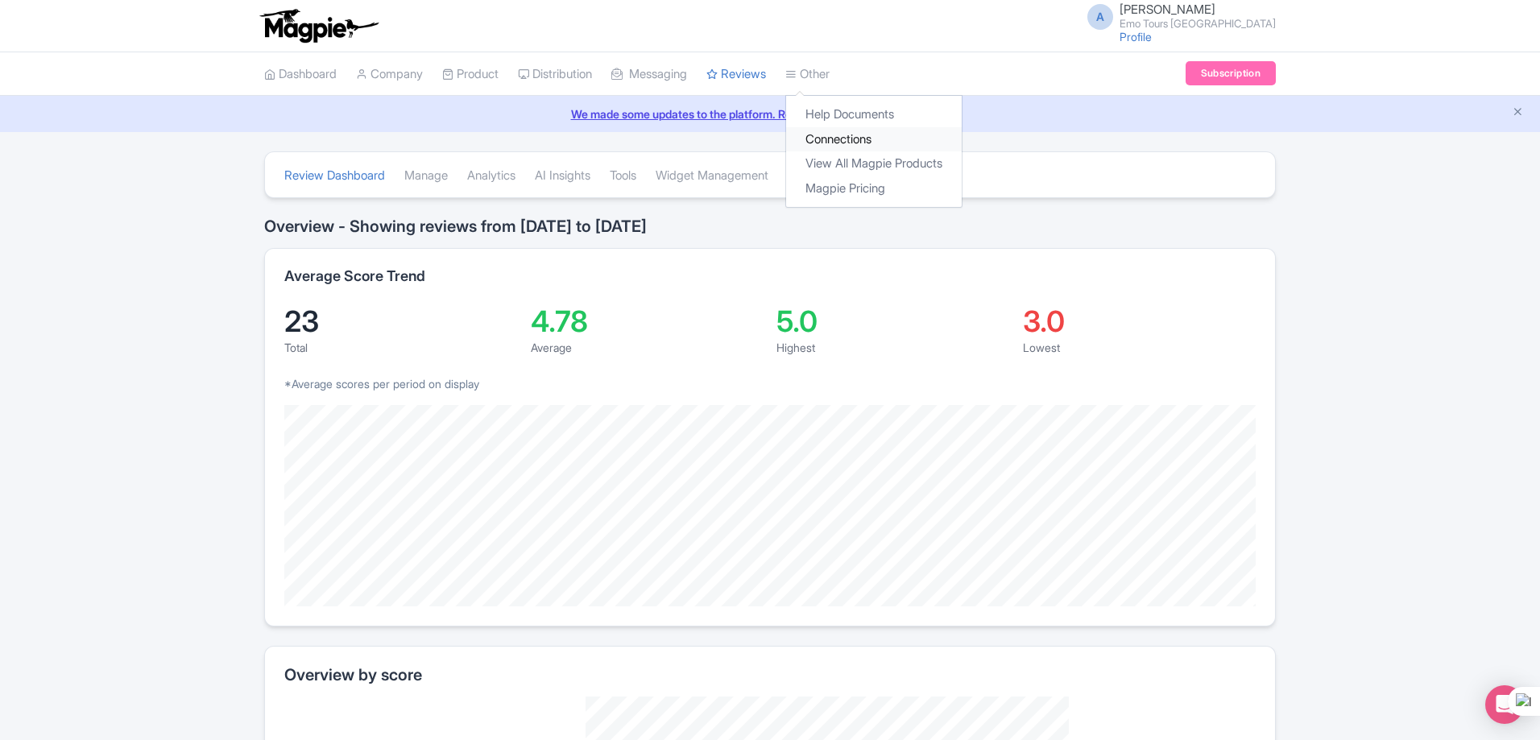
click at [860, 139] on link "Connections" at bounding box center [874, 139] width 176 height 25
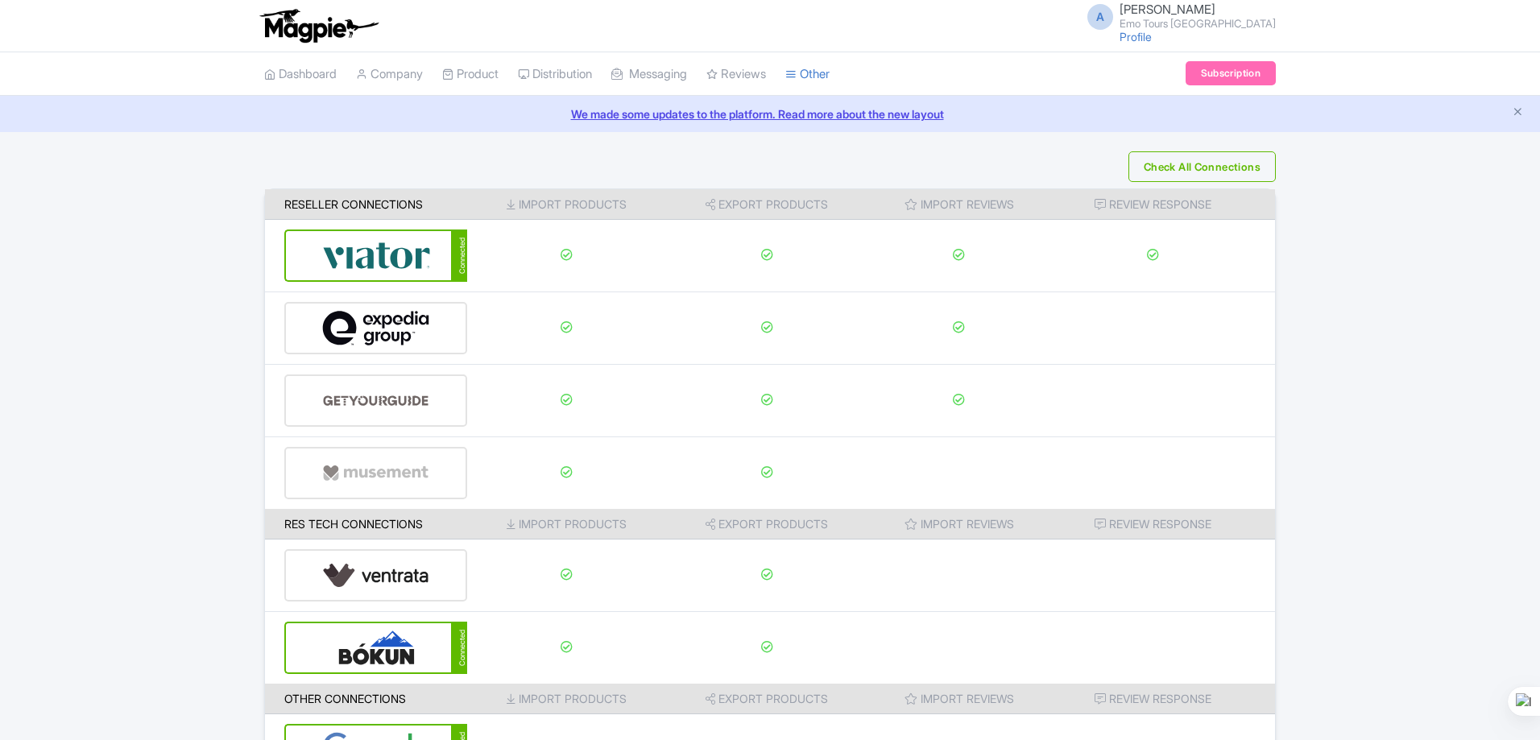
scroll to position [41978, 0]
click at [963, 205] on th "Import Reviews" at bounding box center [958, 204] width 181 height 31
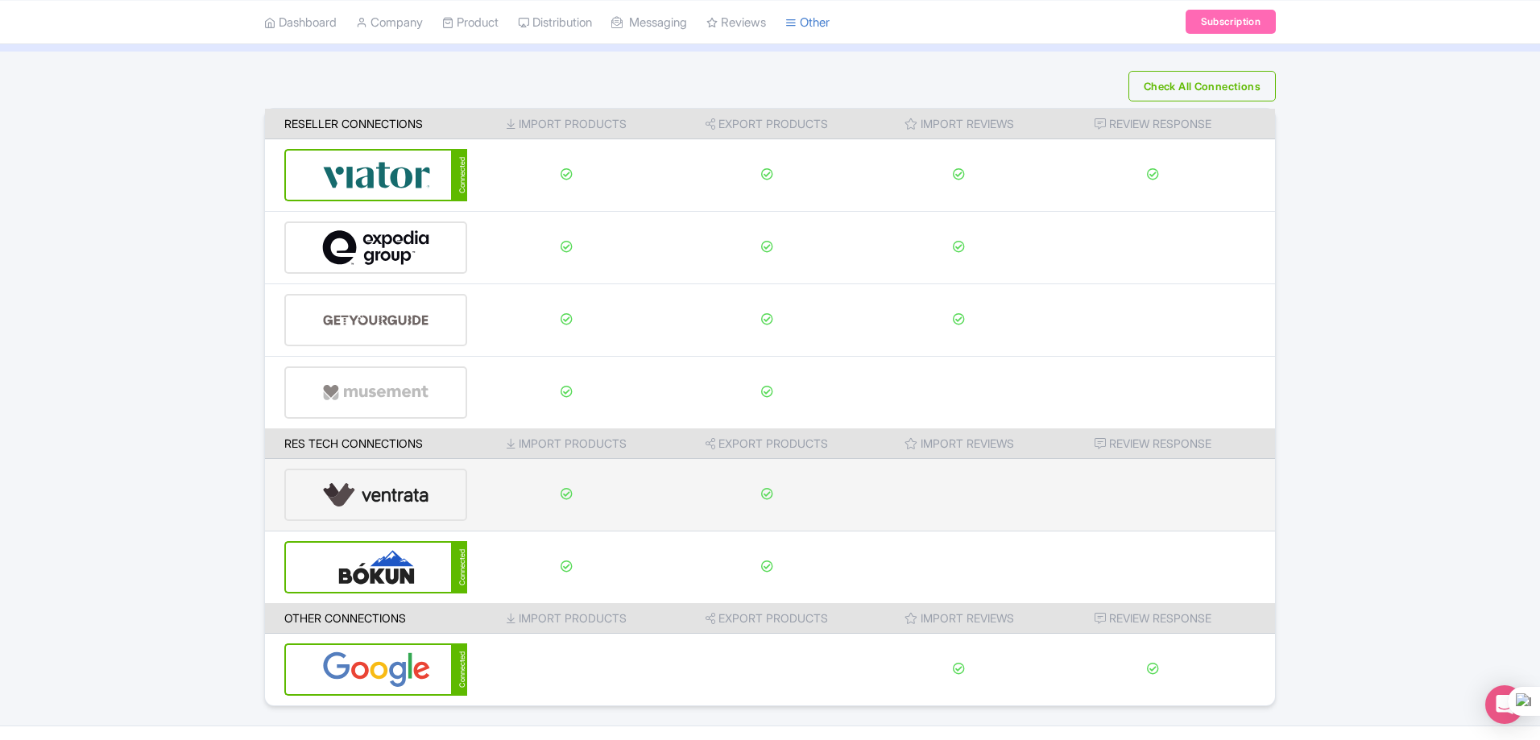
scroll to position [116, 0]
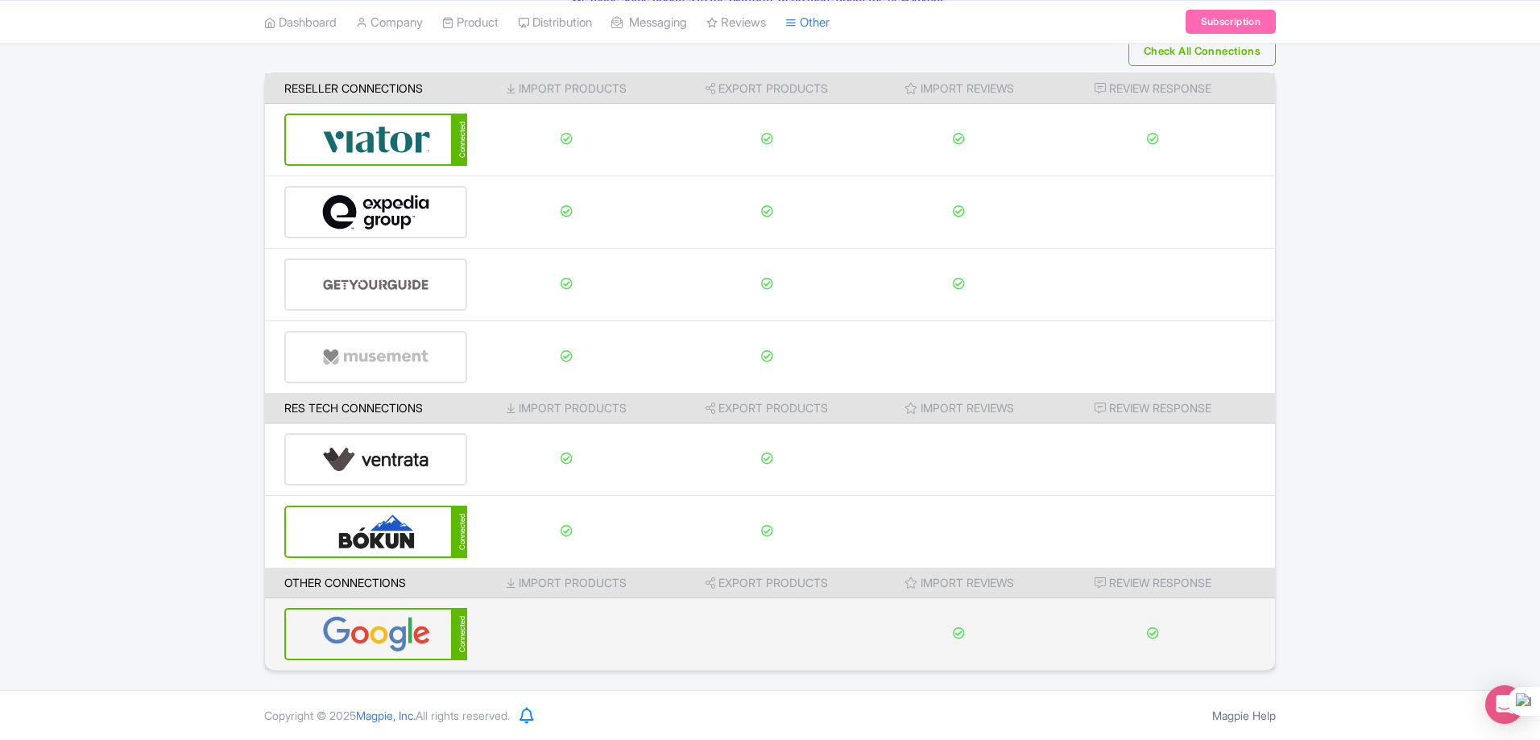
click at [449, 645] on div "Connected" at bounding box center [375, 634] width 183 height 52
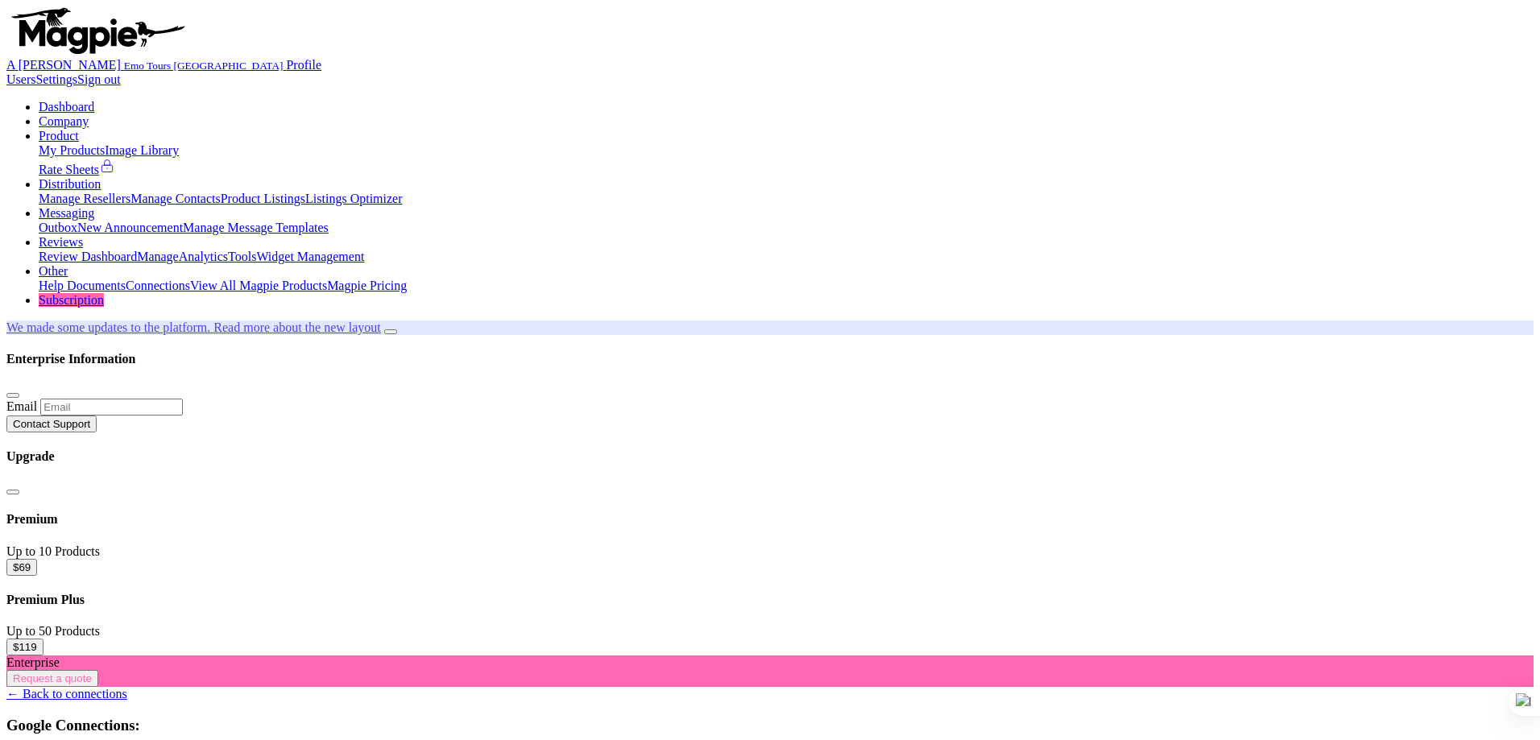
scroll to position [41978, 0]
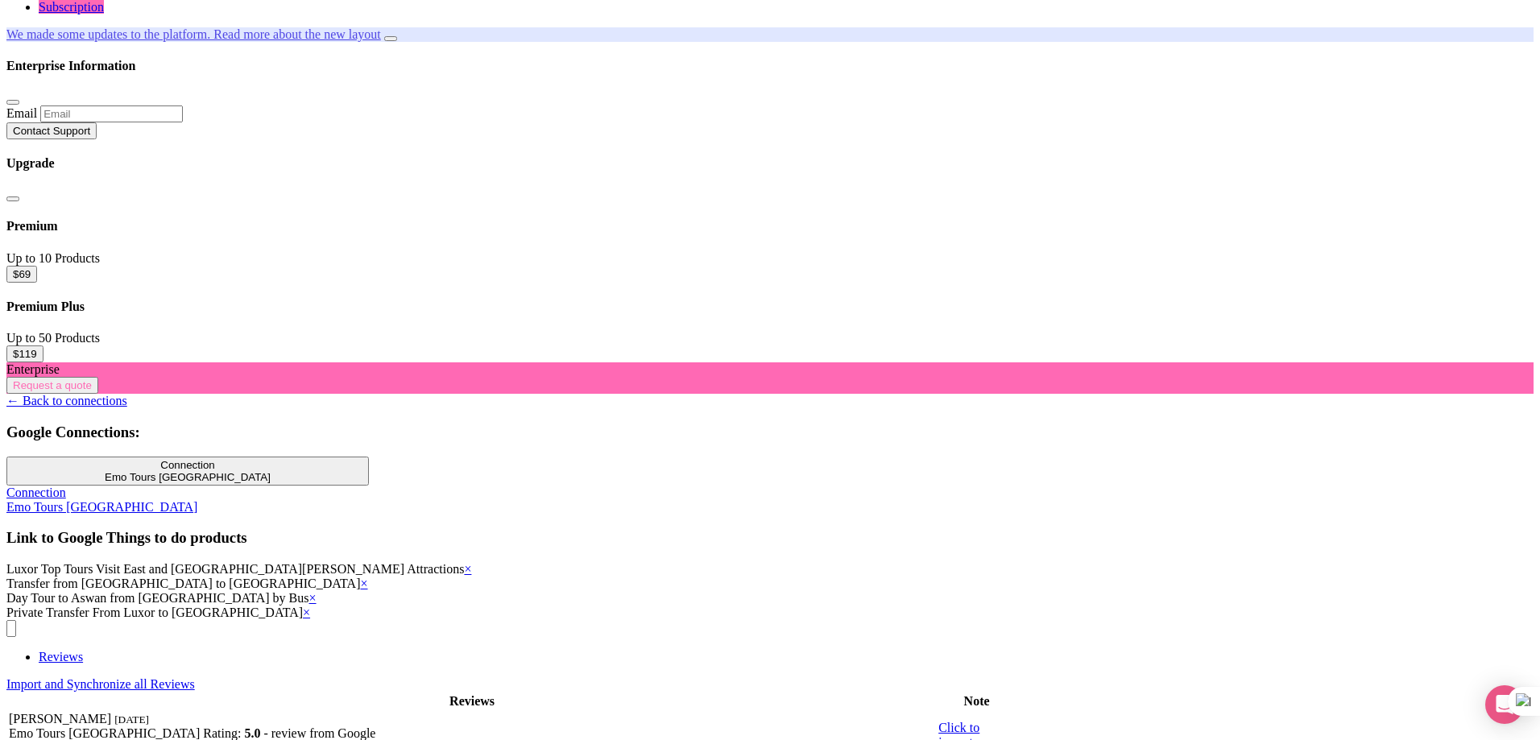
scroll to position [322, 0]
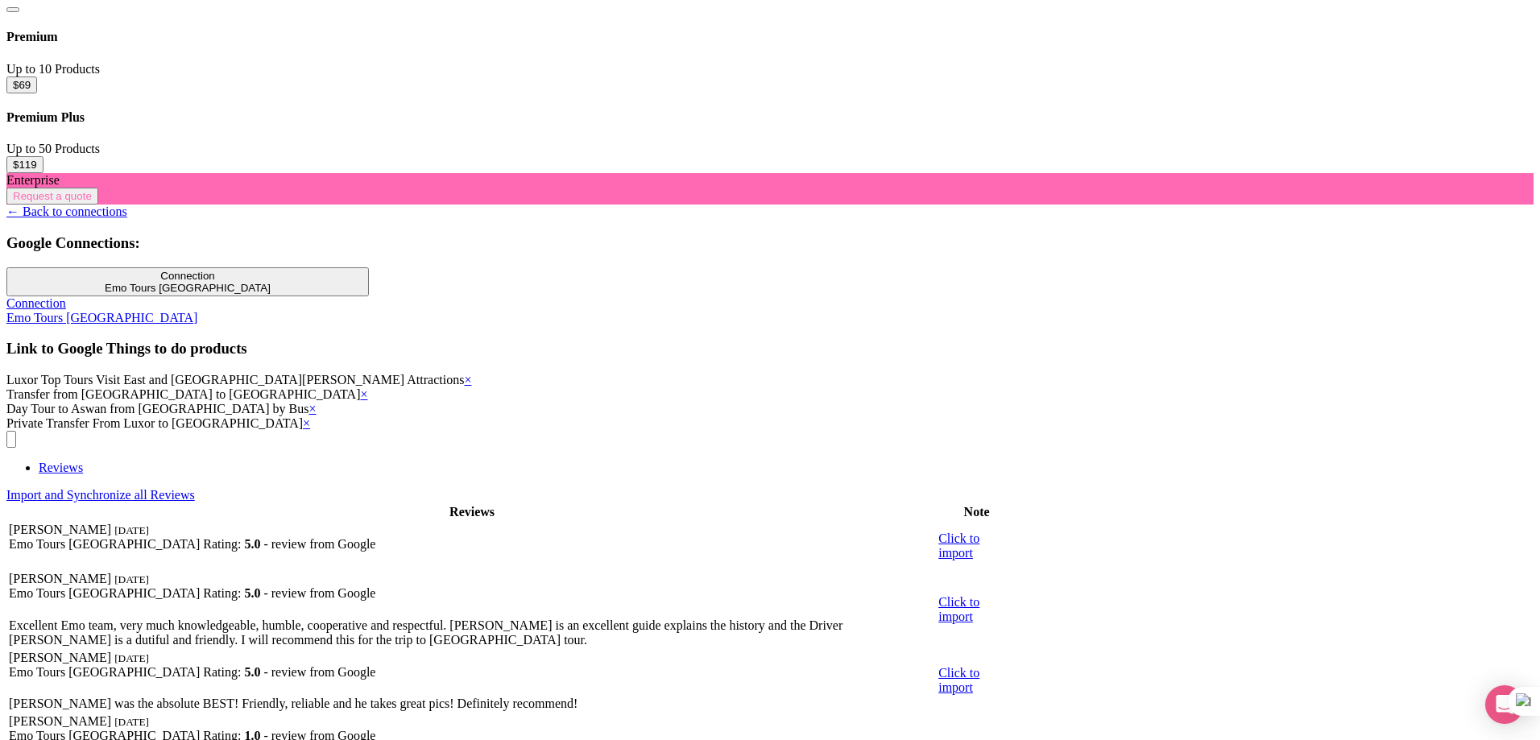
scroll to position [483, 0]
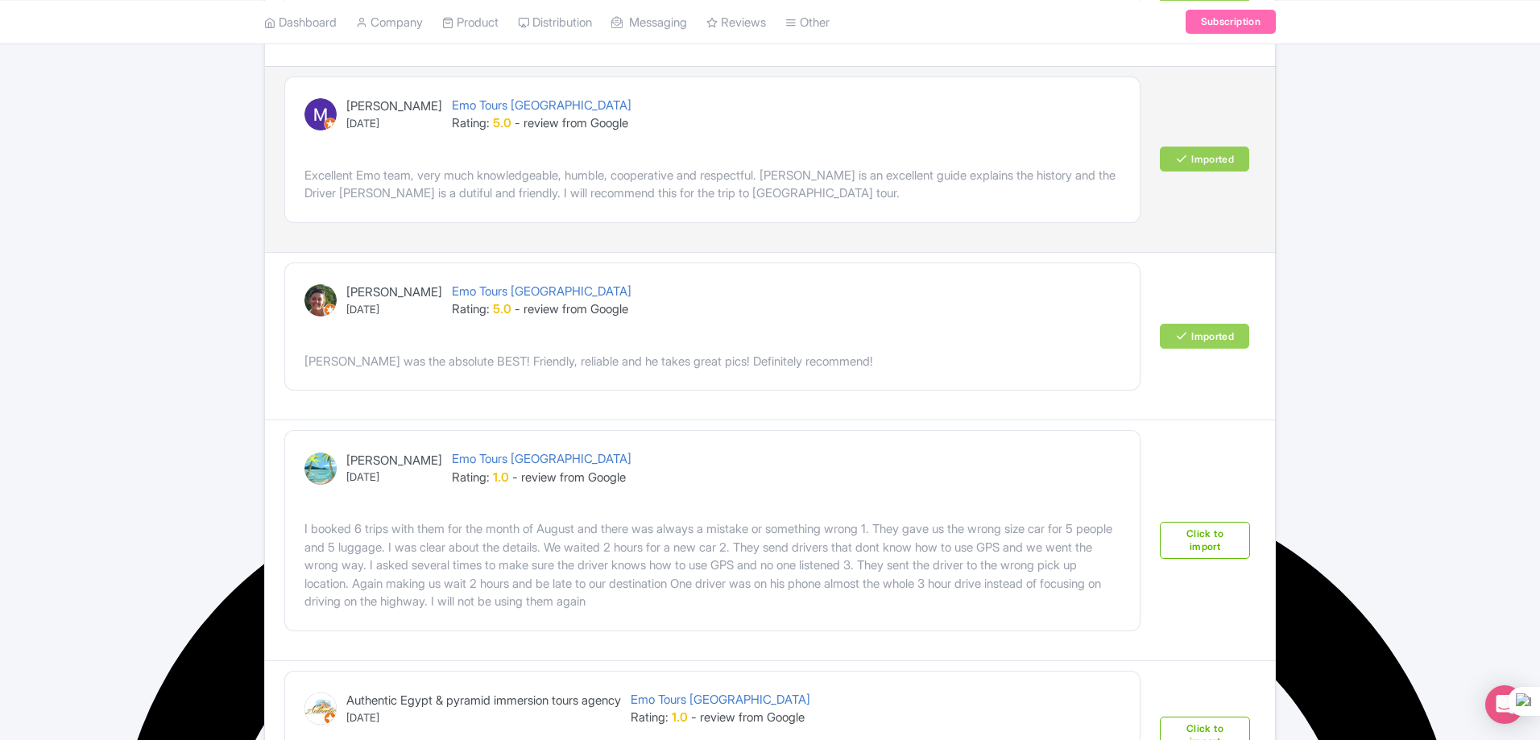
scroll to position [564, 0]
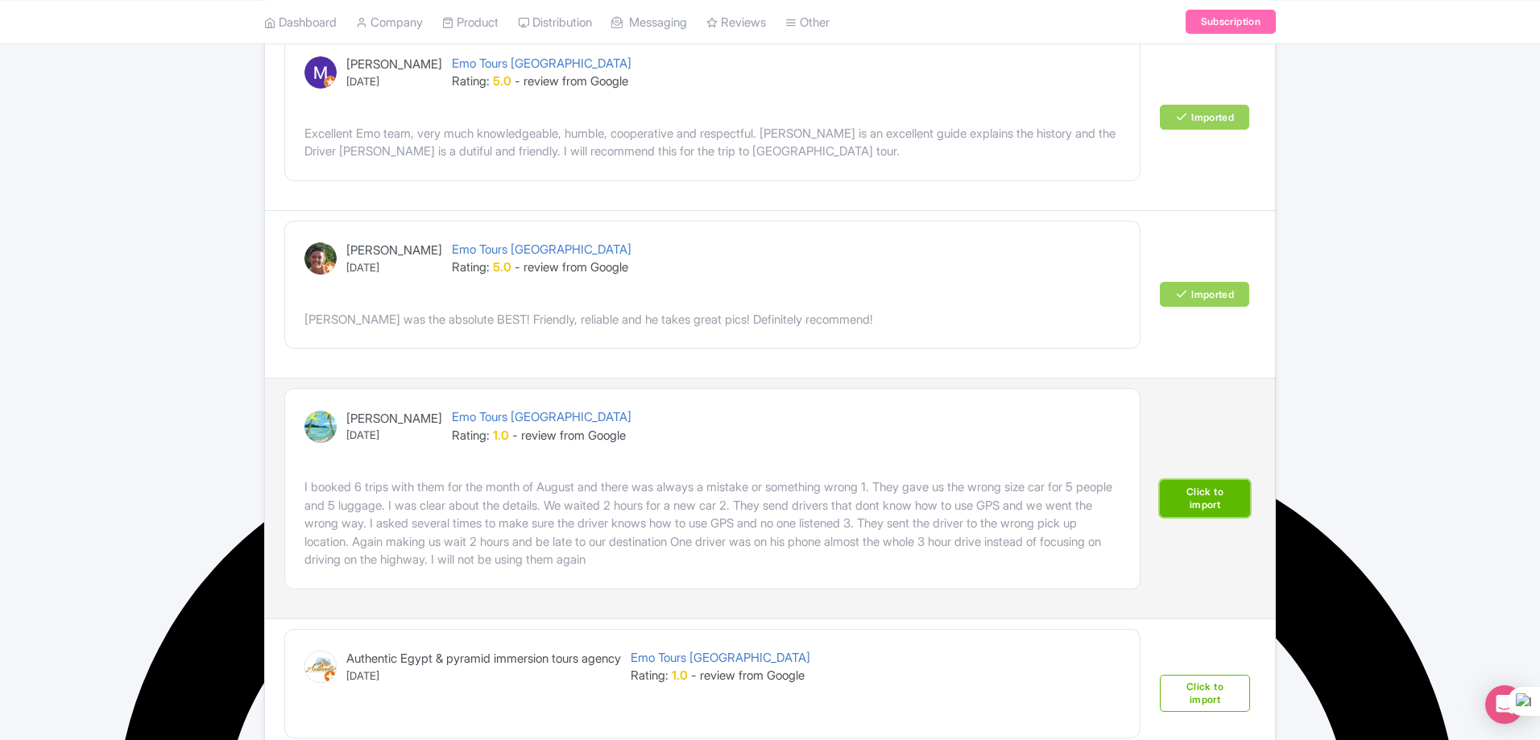
click at [1213, 491] on link "Click to import" at bounding box center [1205, 498] width 90 height 37
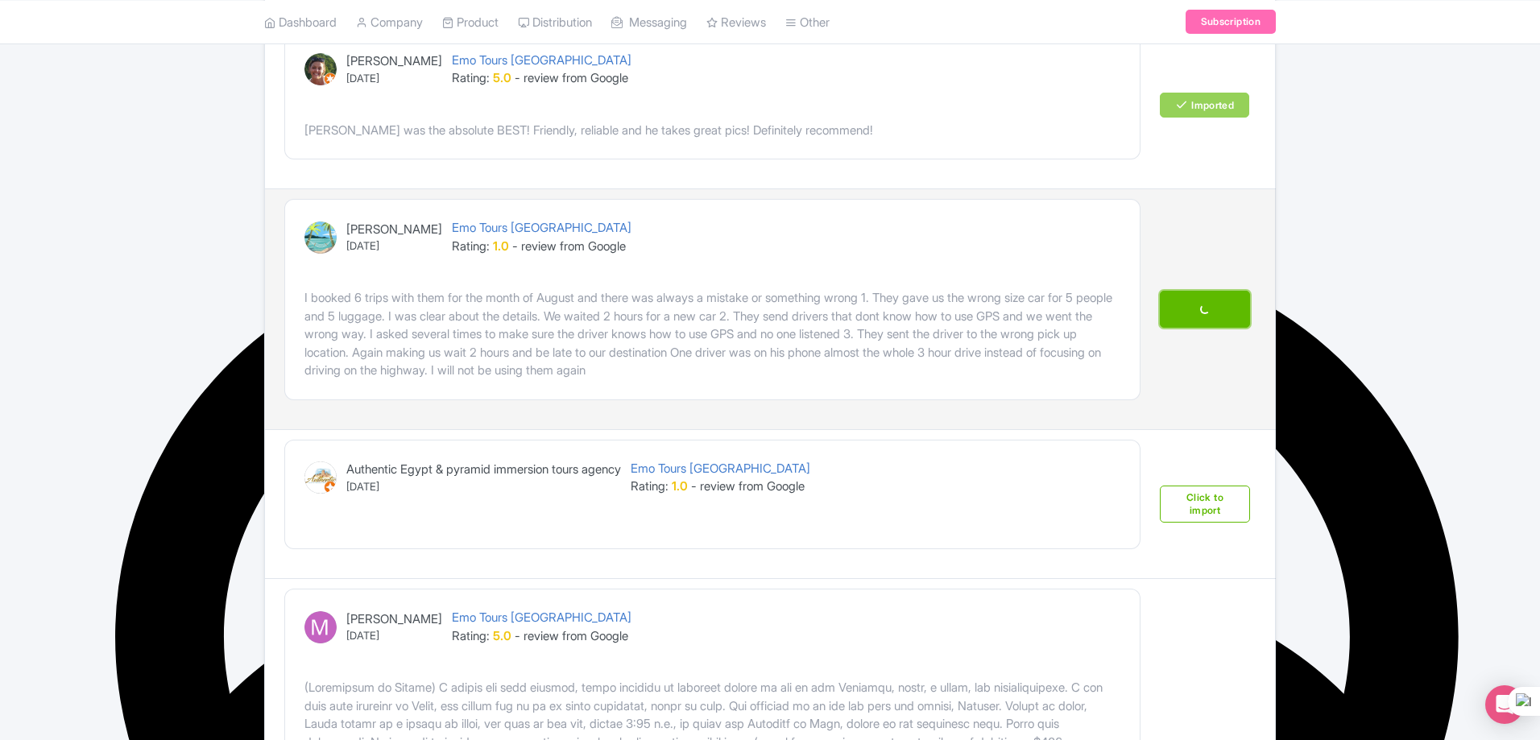
scroll to position [806, 0]
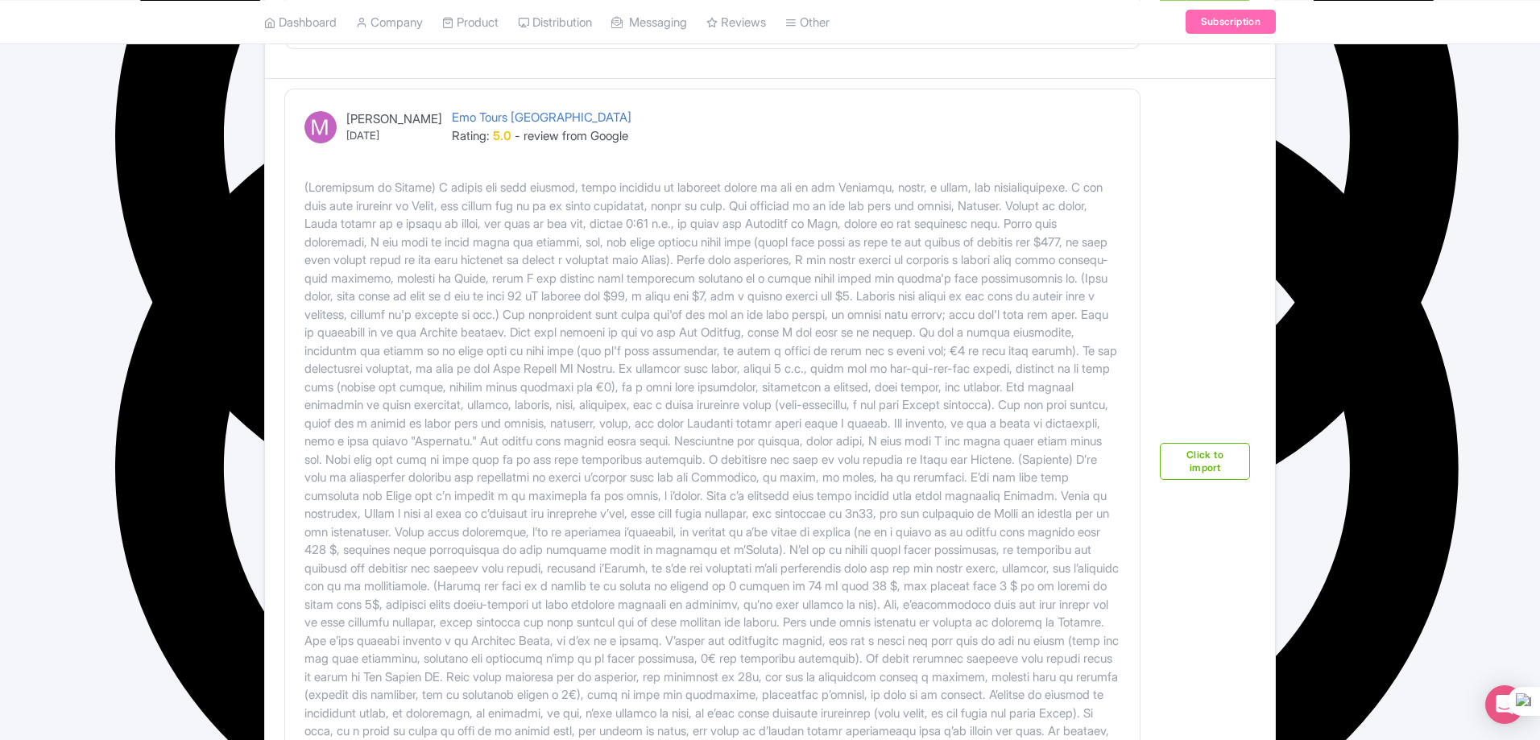
scroll to position [1369, 0]
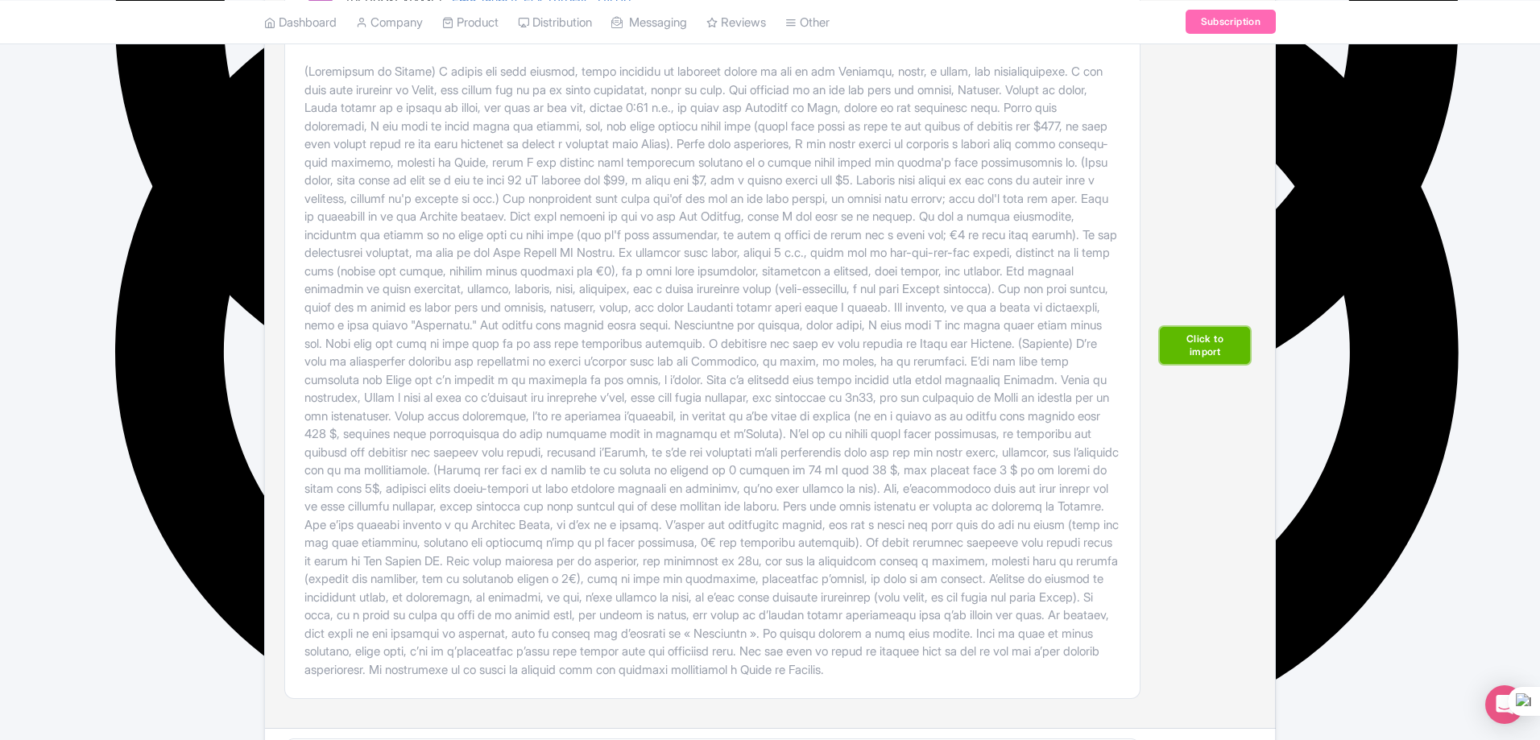
click at [1210, 364] on link "Click to import" at bounding box center [1205, 345] width 90 height 37
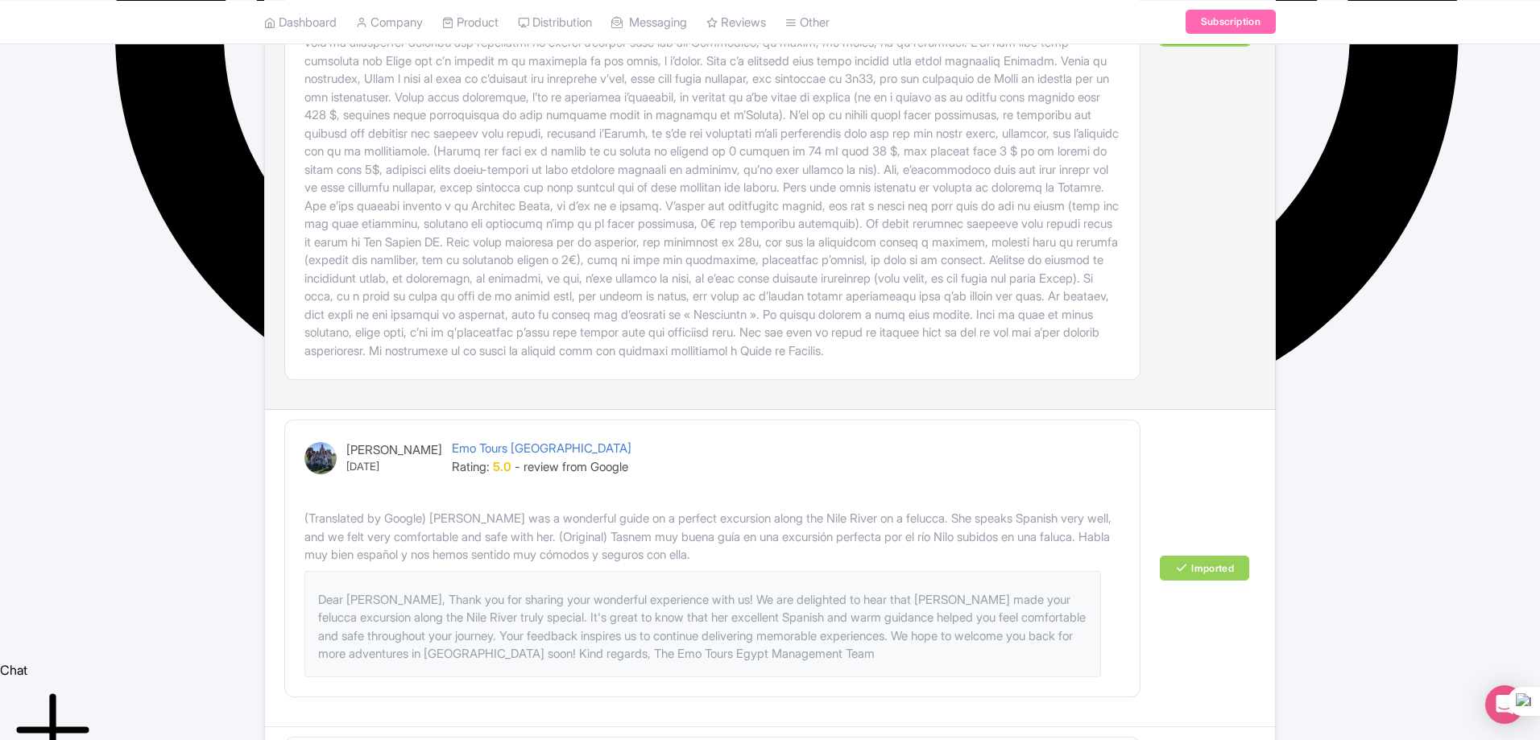
scroll to position [1692, 0]
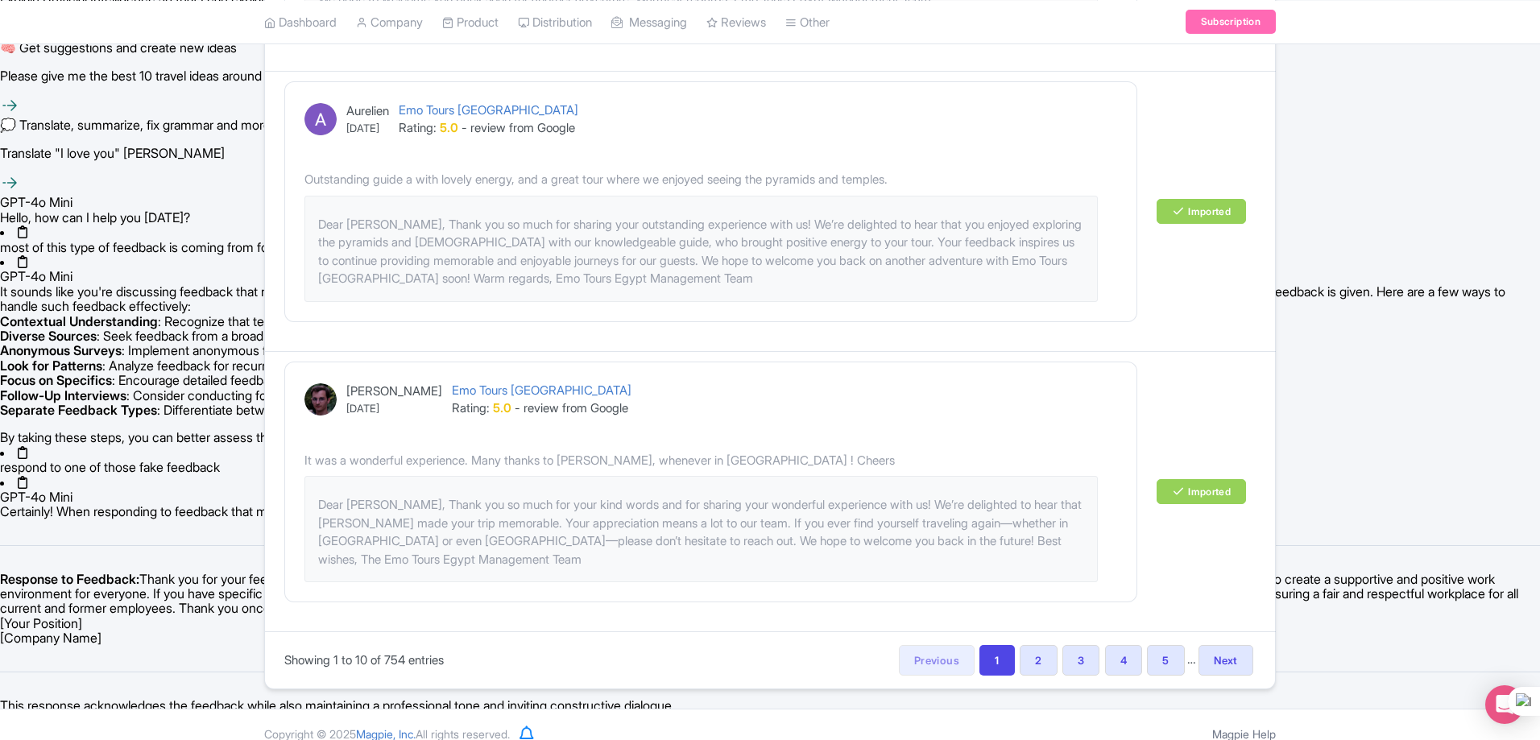
scroll to position [2789, 0]
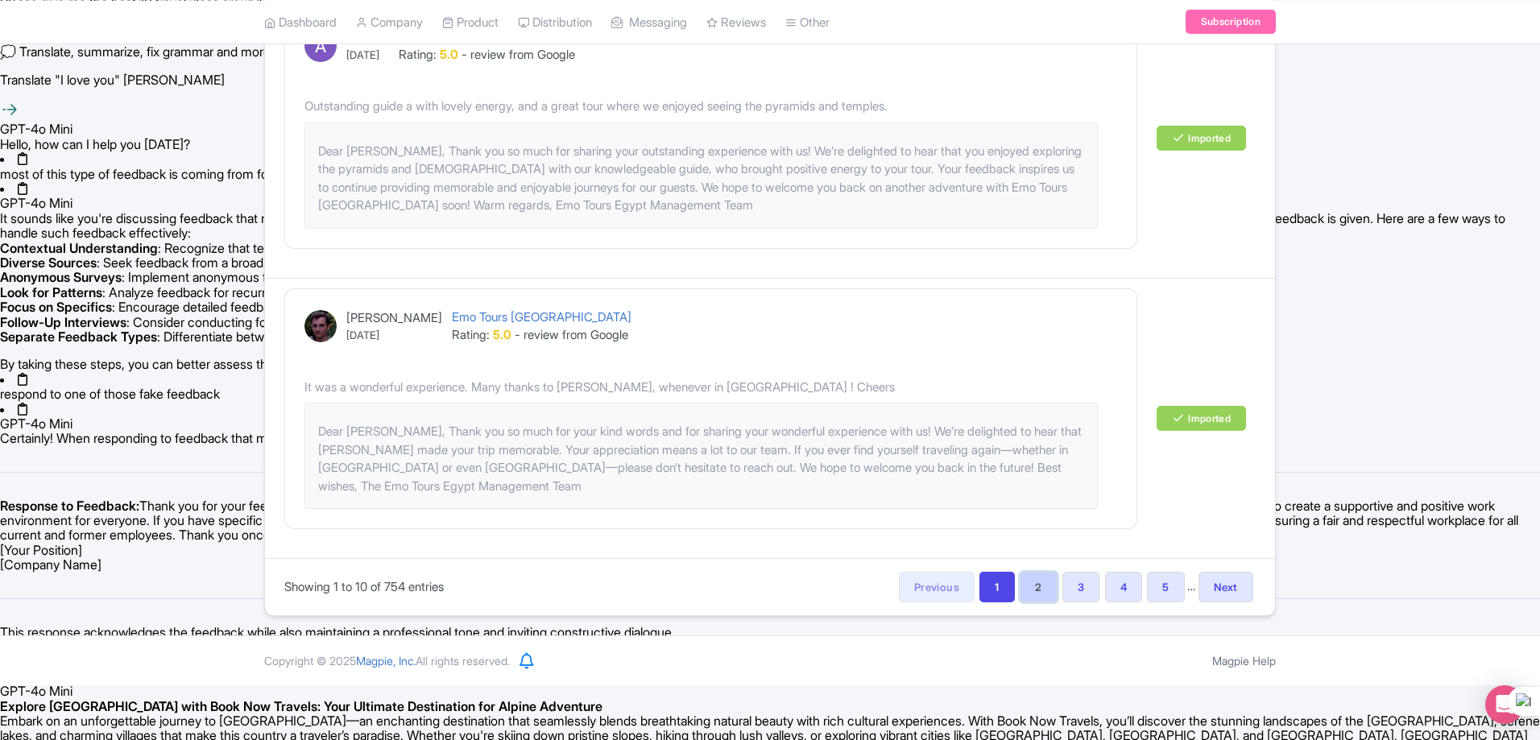
click at [1034, 603] on link "2" at bounding box center [1038, 587] width 37 height 31
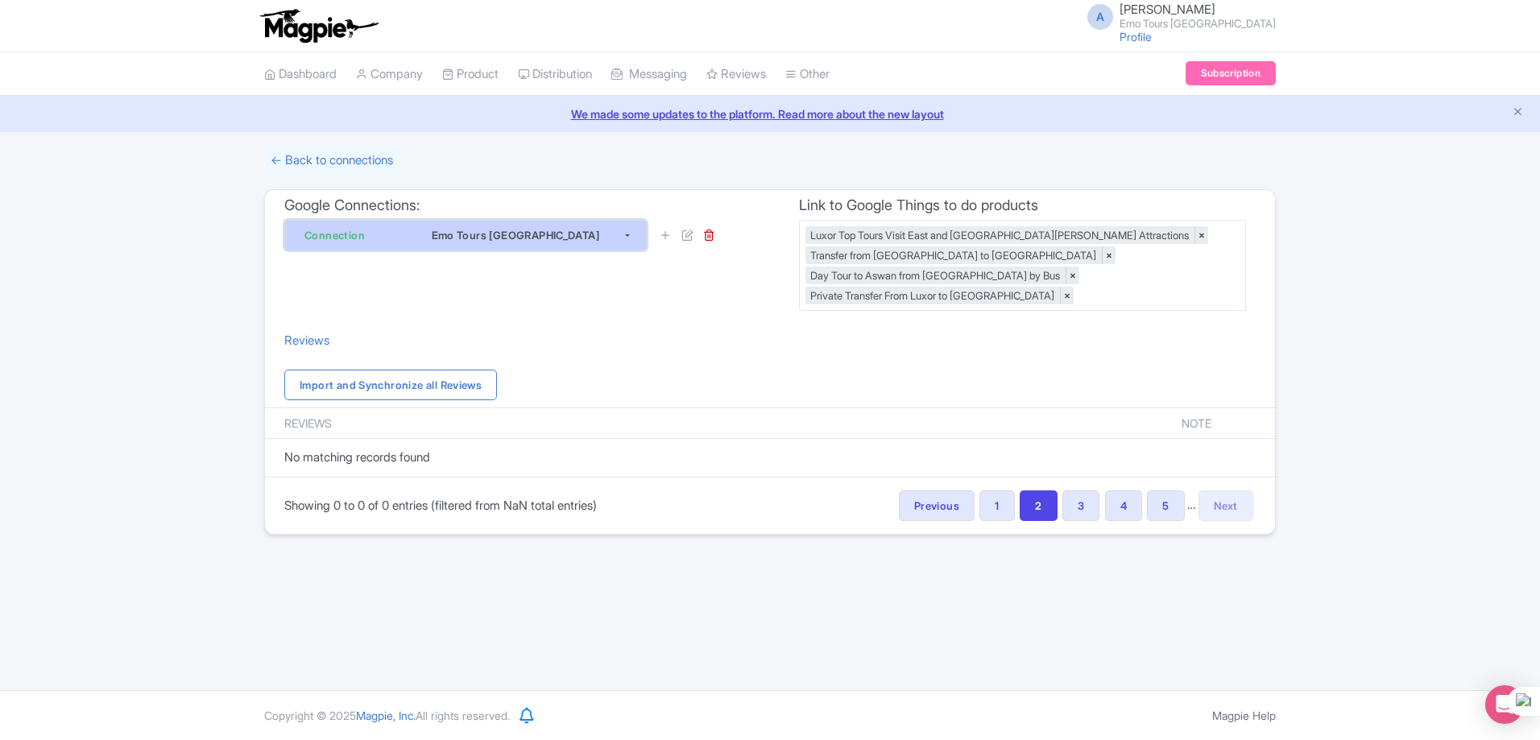
click at [594, 236] on div "Emo Tours [GEOGRAPHIC_DATA]" at bounding box center [515, 235] width 214 height 19
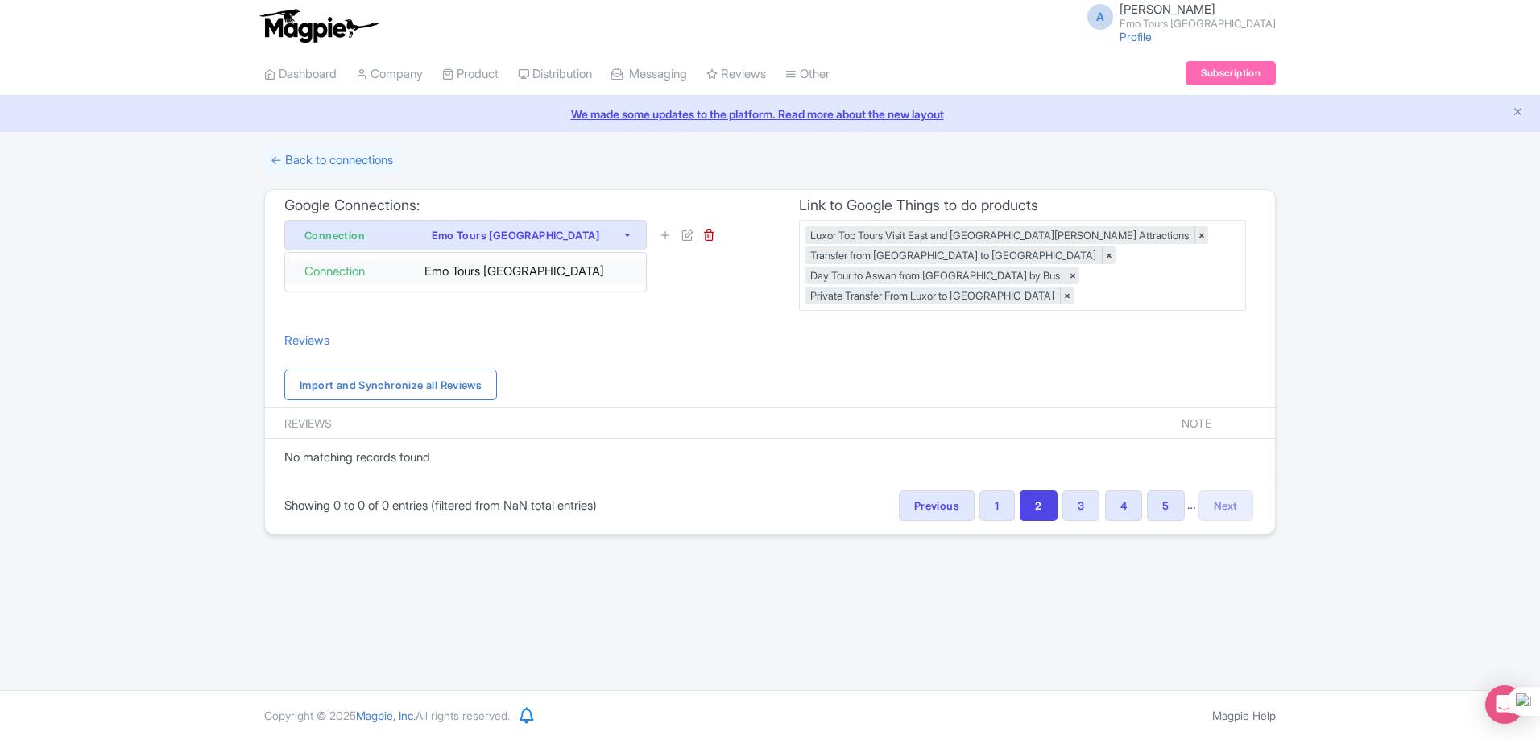
click at [565, 275] on div "Emo Tours [GEOGRAPHIC_DATA]" at bounding box center [519, 272] width 215 height 19
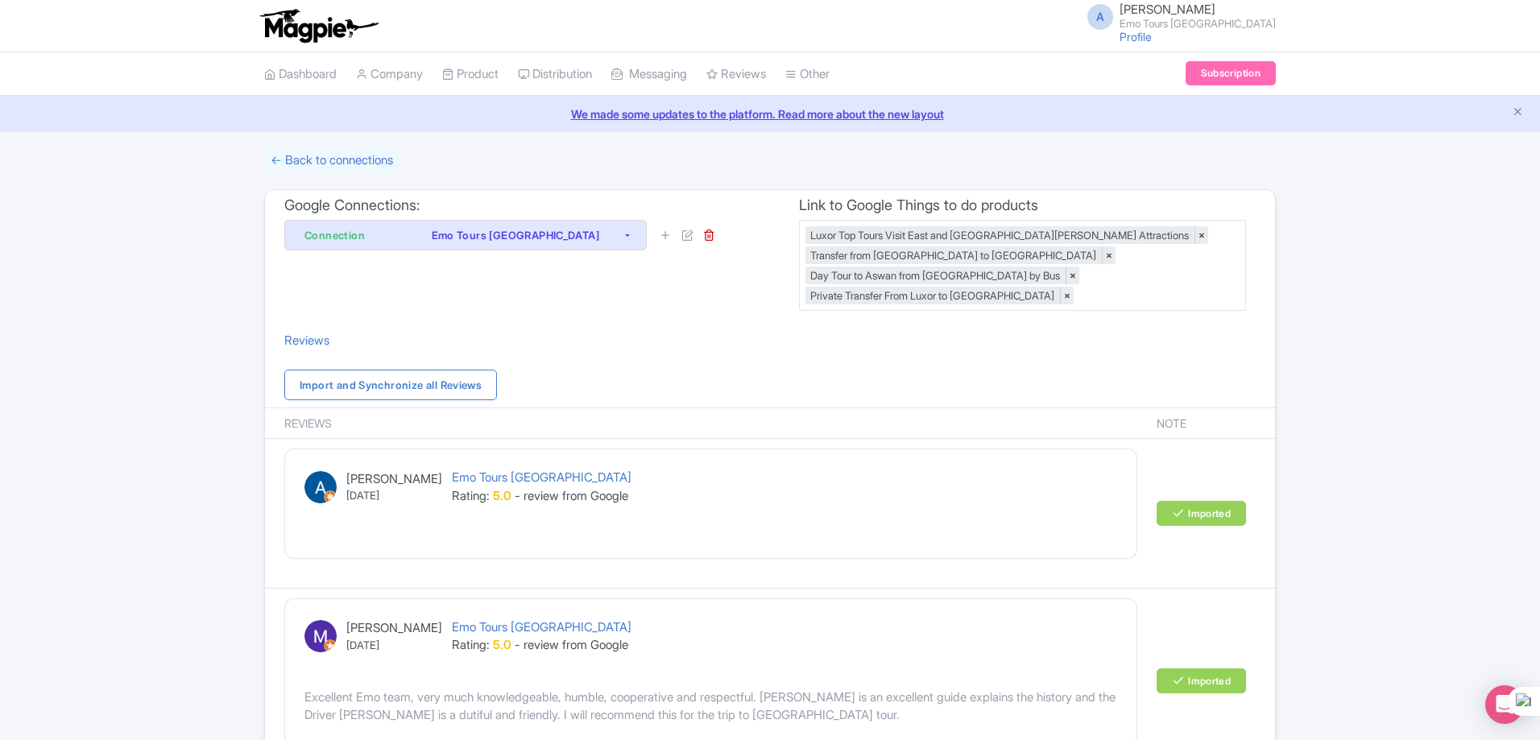
scroll to position [41978, 0]
click at [765, 105] on link "Review Dashboard" at bounding box center [783, 114] width 153 height 25
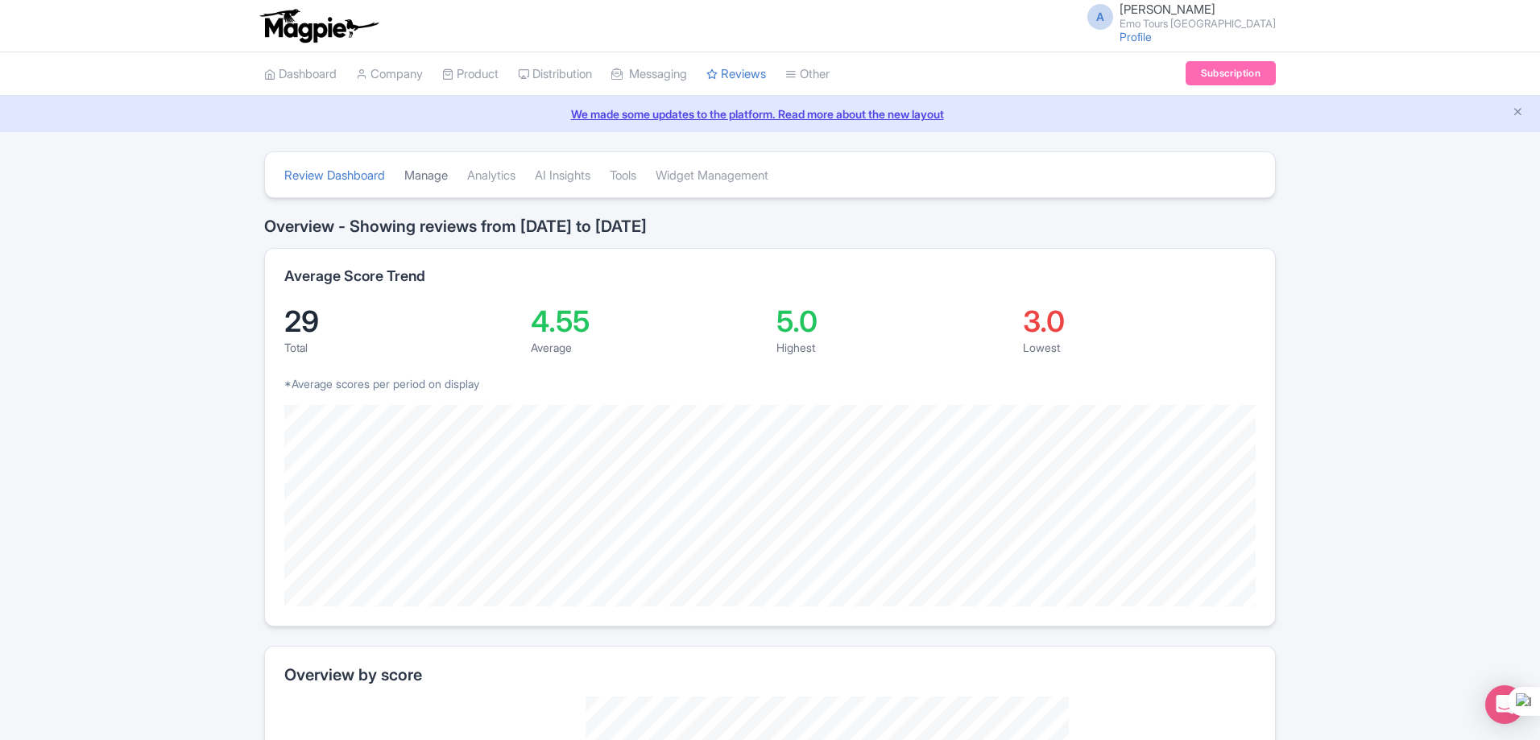
click at [448, 180] on link "Manage" at bounding box center [425, 176] width 43 height 44
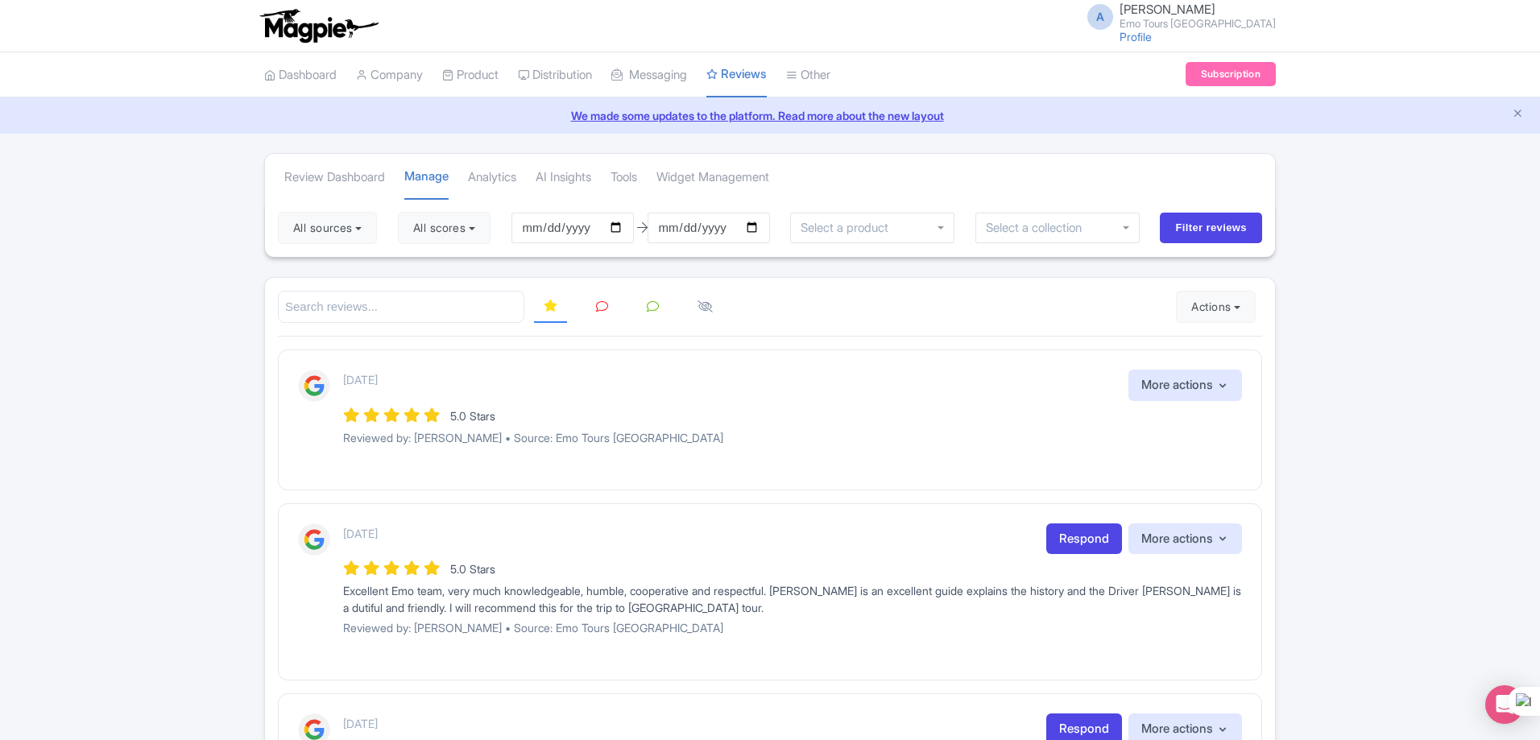
scroll to position [41978, 0]
click at [1030, 405] on div "5.0 Stars" at bounding box center [792, 415] width 899 height 22
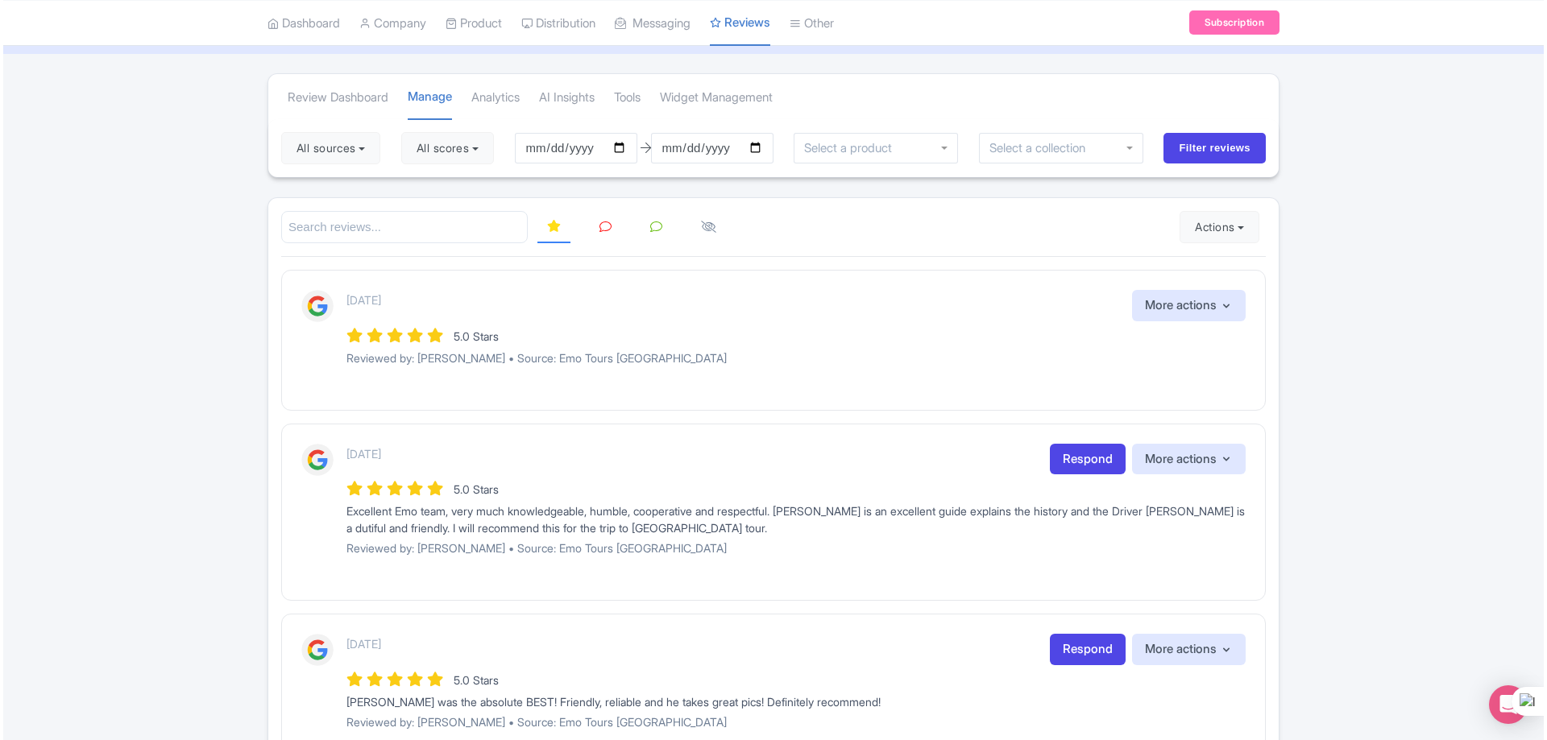
scroll to position [81, 0]
click at [1229, 304] on button "More actions" at bounding box center [1186, 304] width 114 height 31
click at [926, 322] on div "1 day ago More actions Hide from this page Hide from review widget and feed Cre…" at bounding box center [792, 333] width 899 height 88
click at [896, 336] on div "5.0 Stars" at bounding box center [792, 335] width 899 height 22
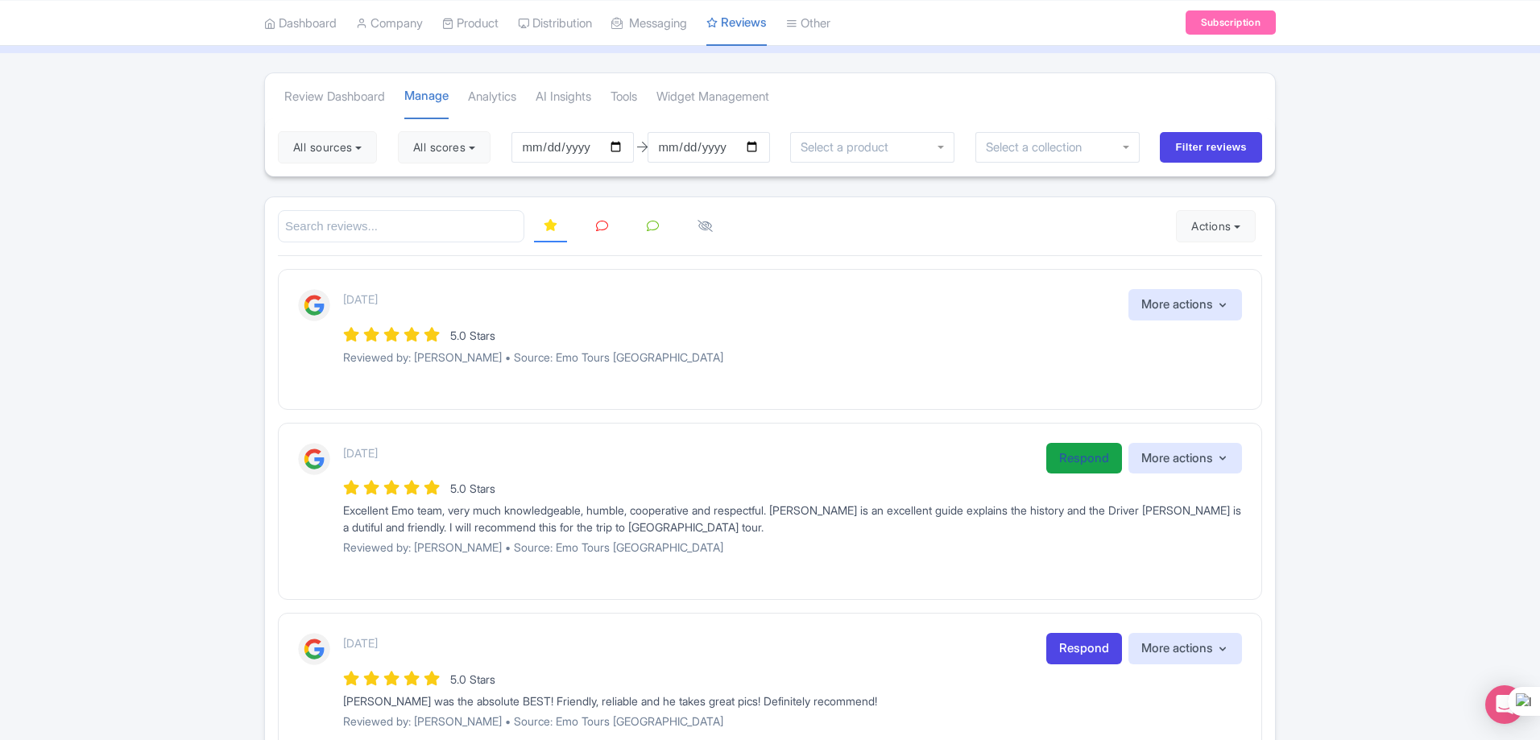
click at [1070, 464] on link "Respond" at bounding box center [1084, 458] width 76 height 31
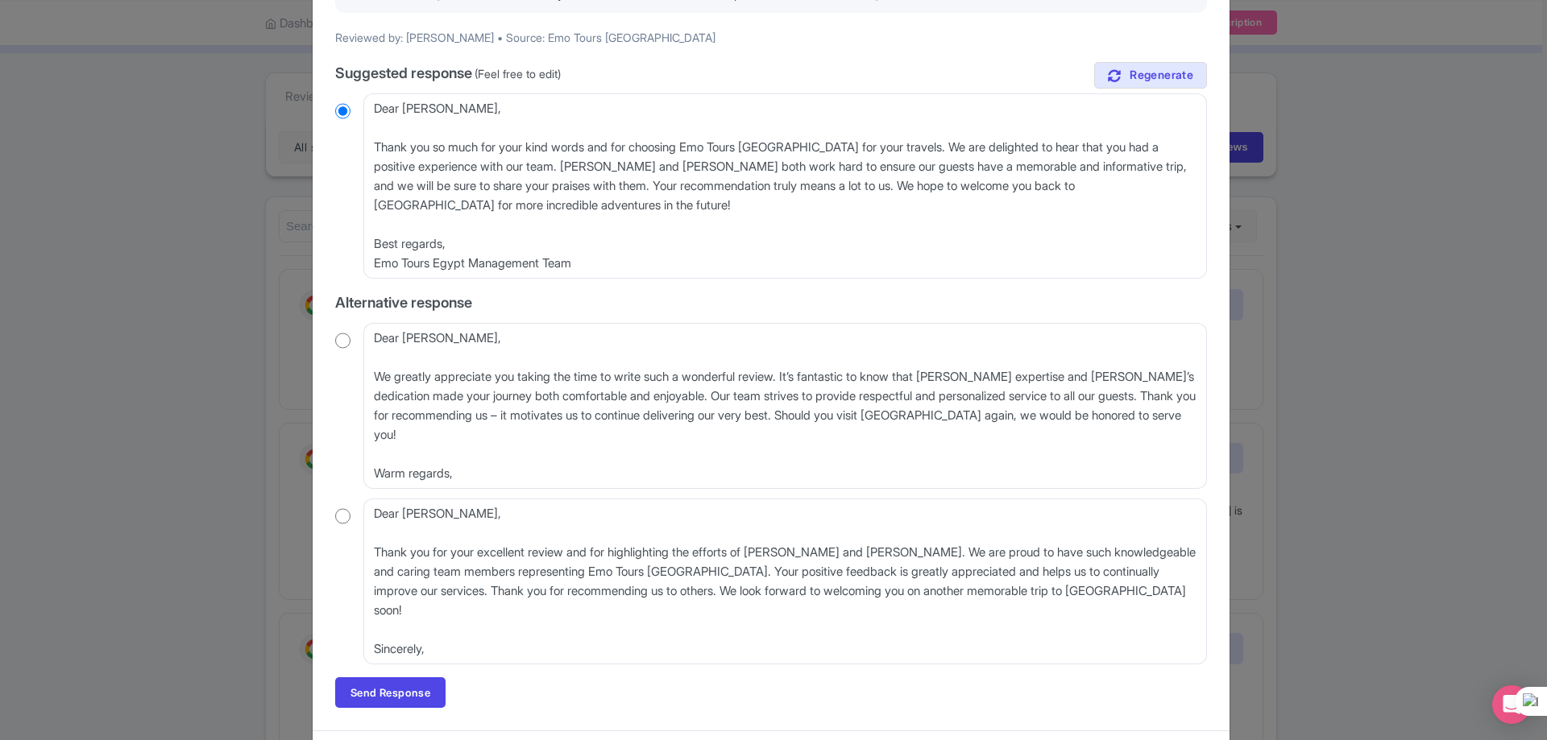
scroll to position [252, 0]
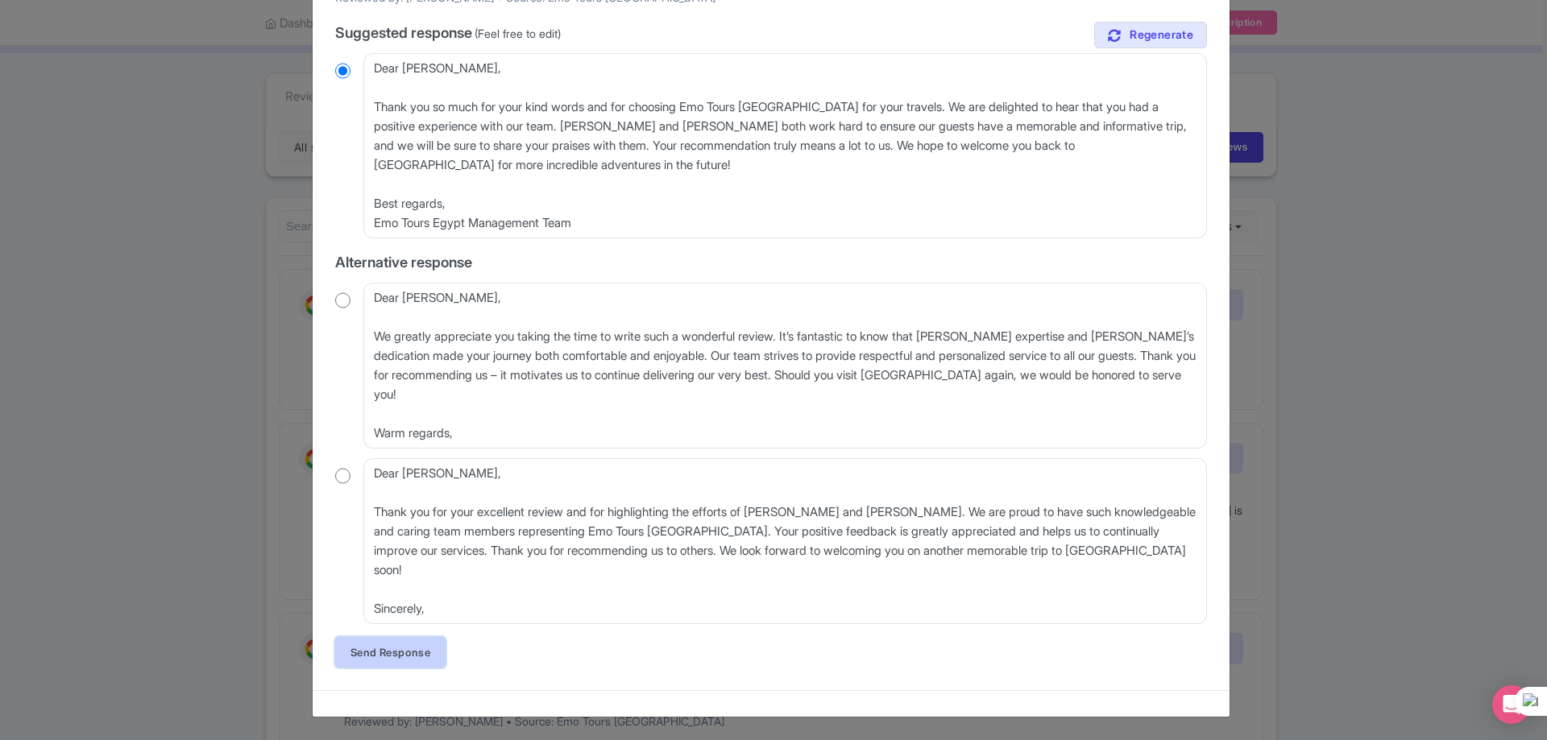
click at [405, 661] on link "Send Response" at bounding box center [390, 652] width 110 height 31
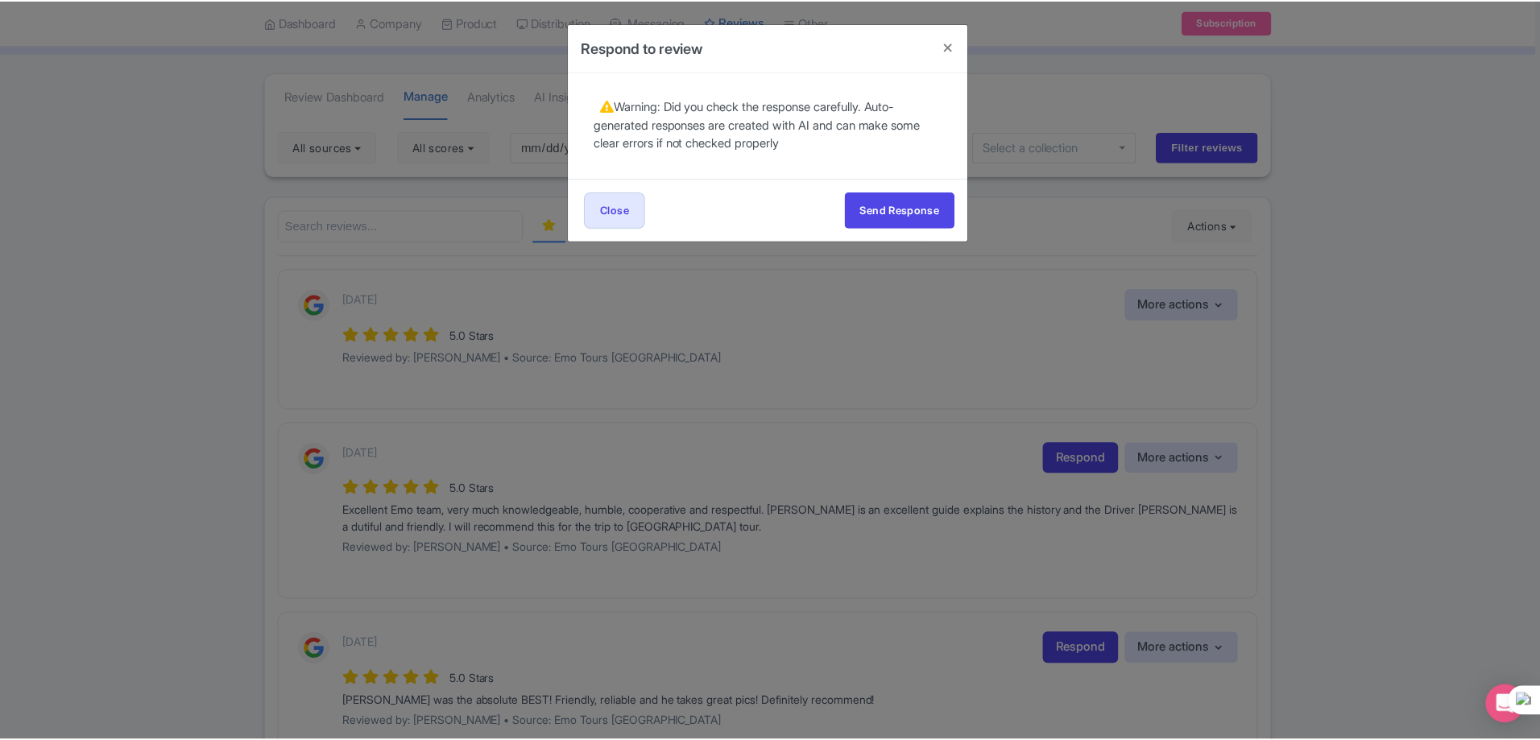
scroll to position [0, 0]
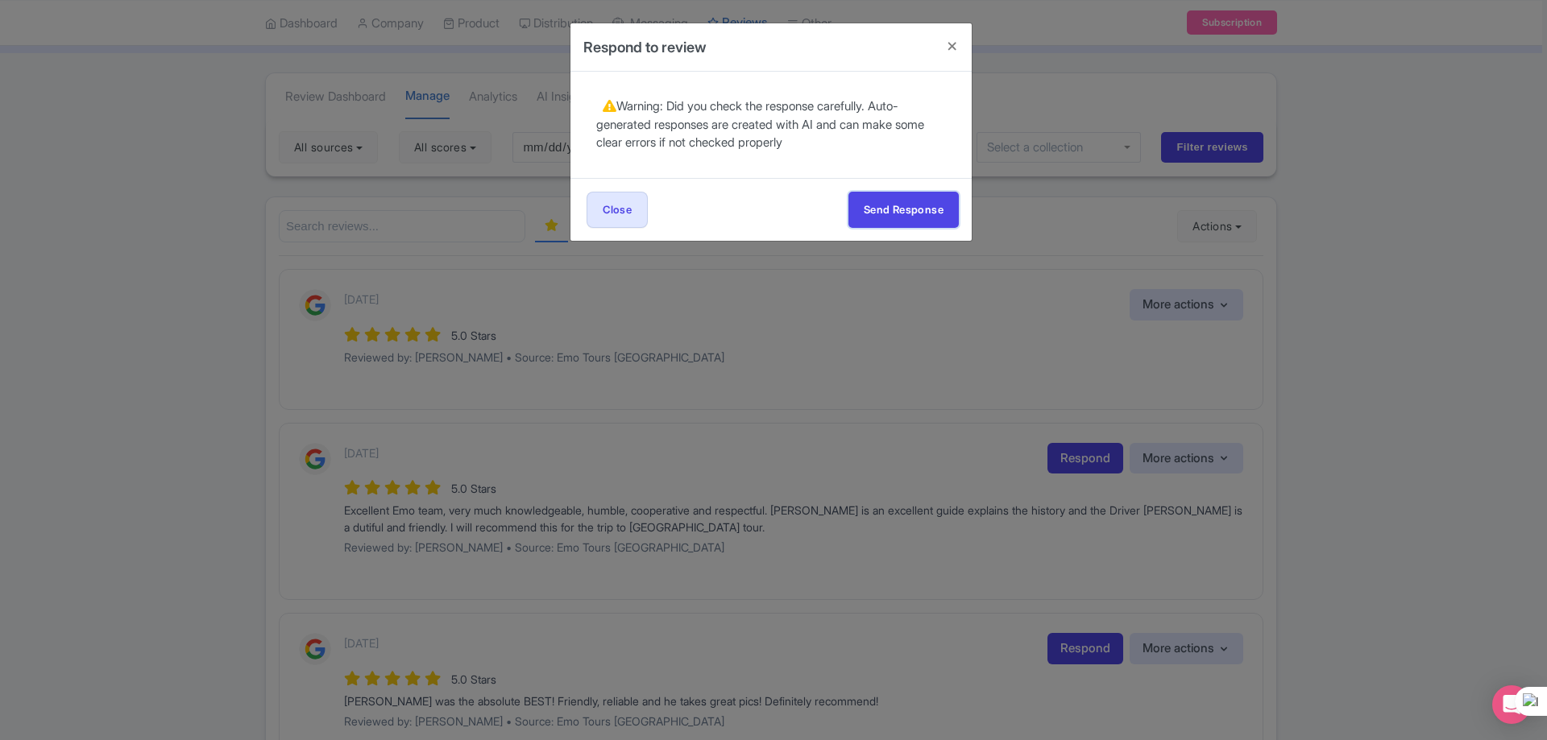
click at [874, 206] on button "Send Response" at bounding box center [903, 210] width 110 height 36
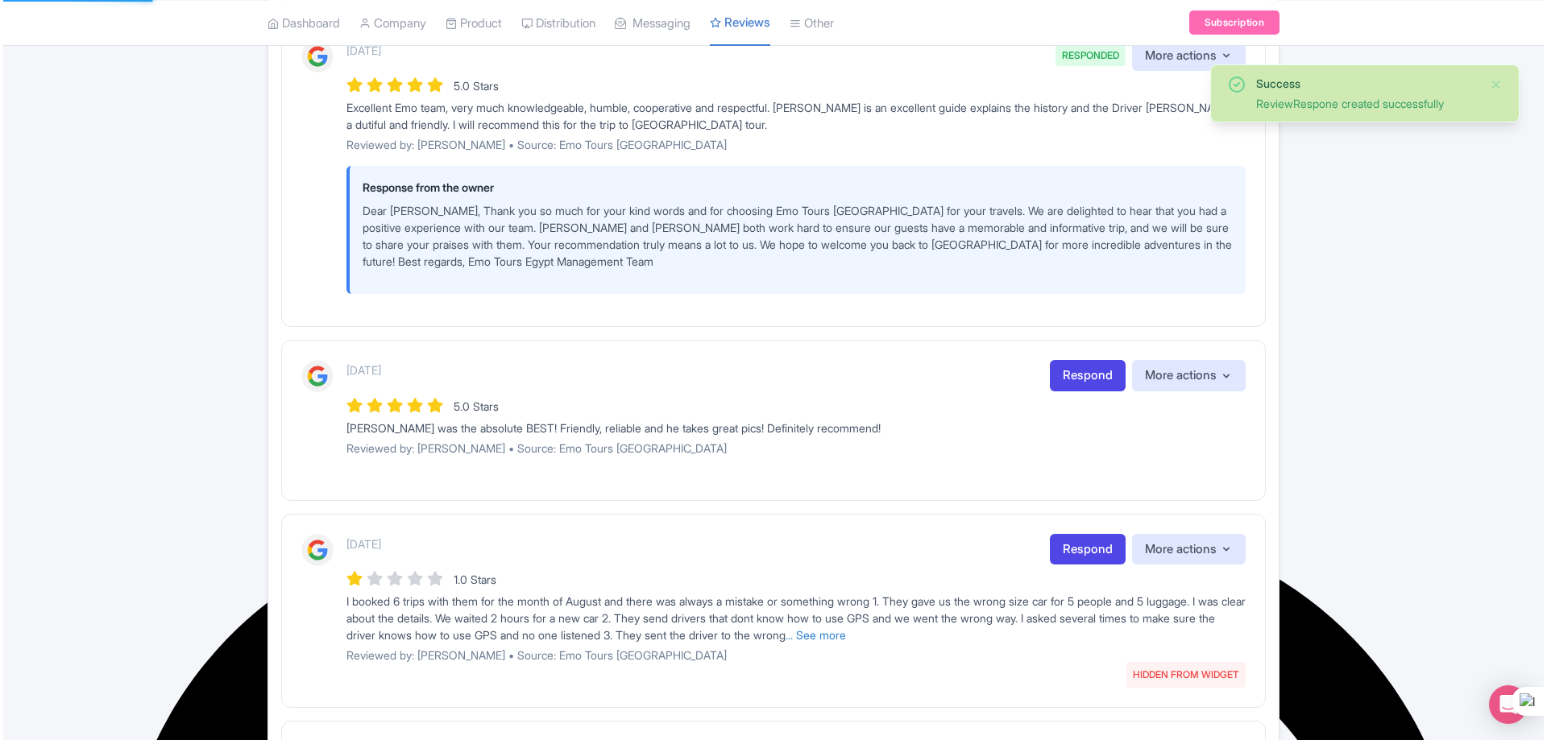
scroll to position [41978, 0]
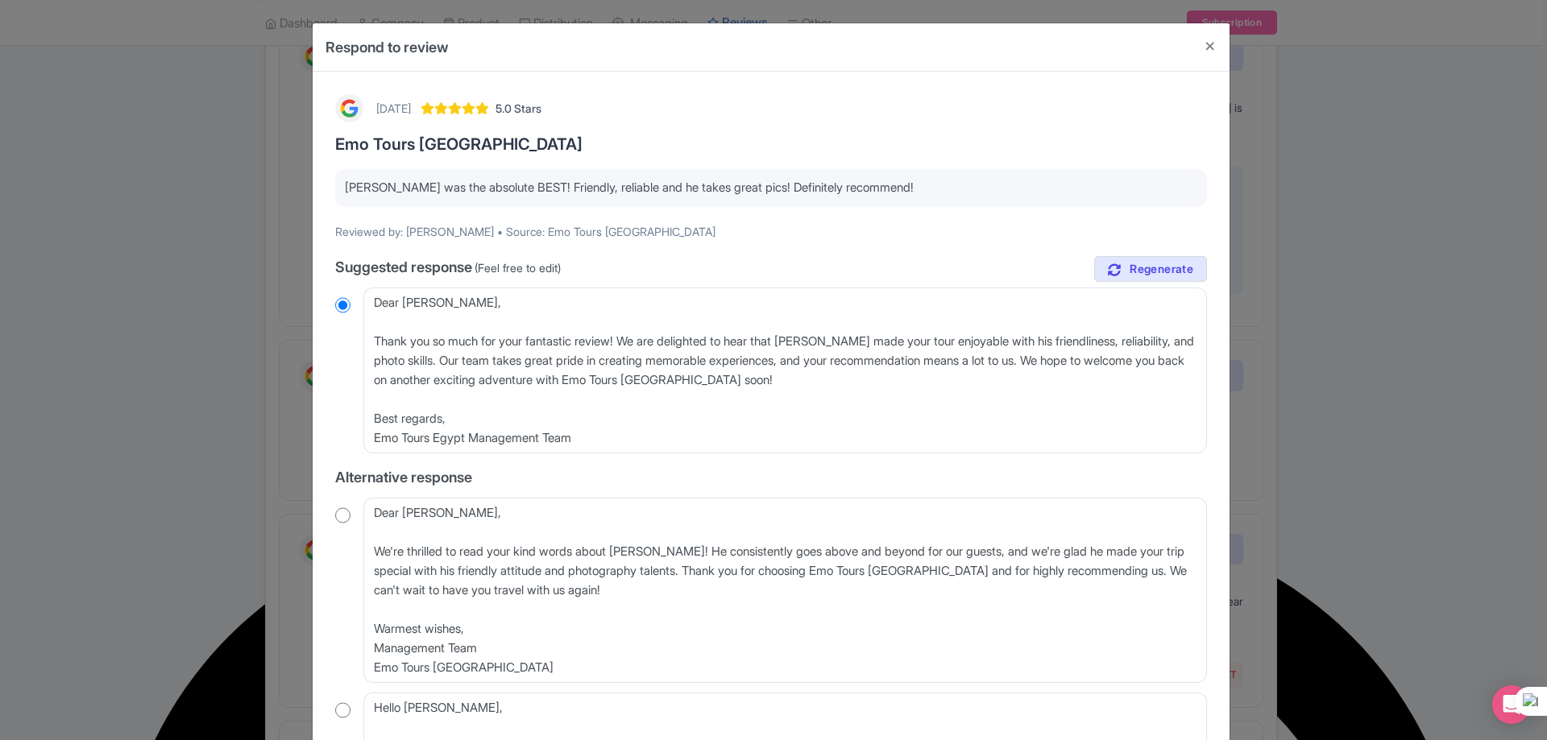
click at [335, 514] on input "radio" at bounding box center [342, 515] width 15 height 16
radio input "true"
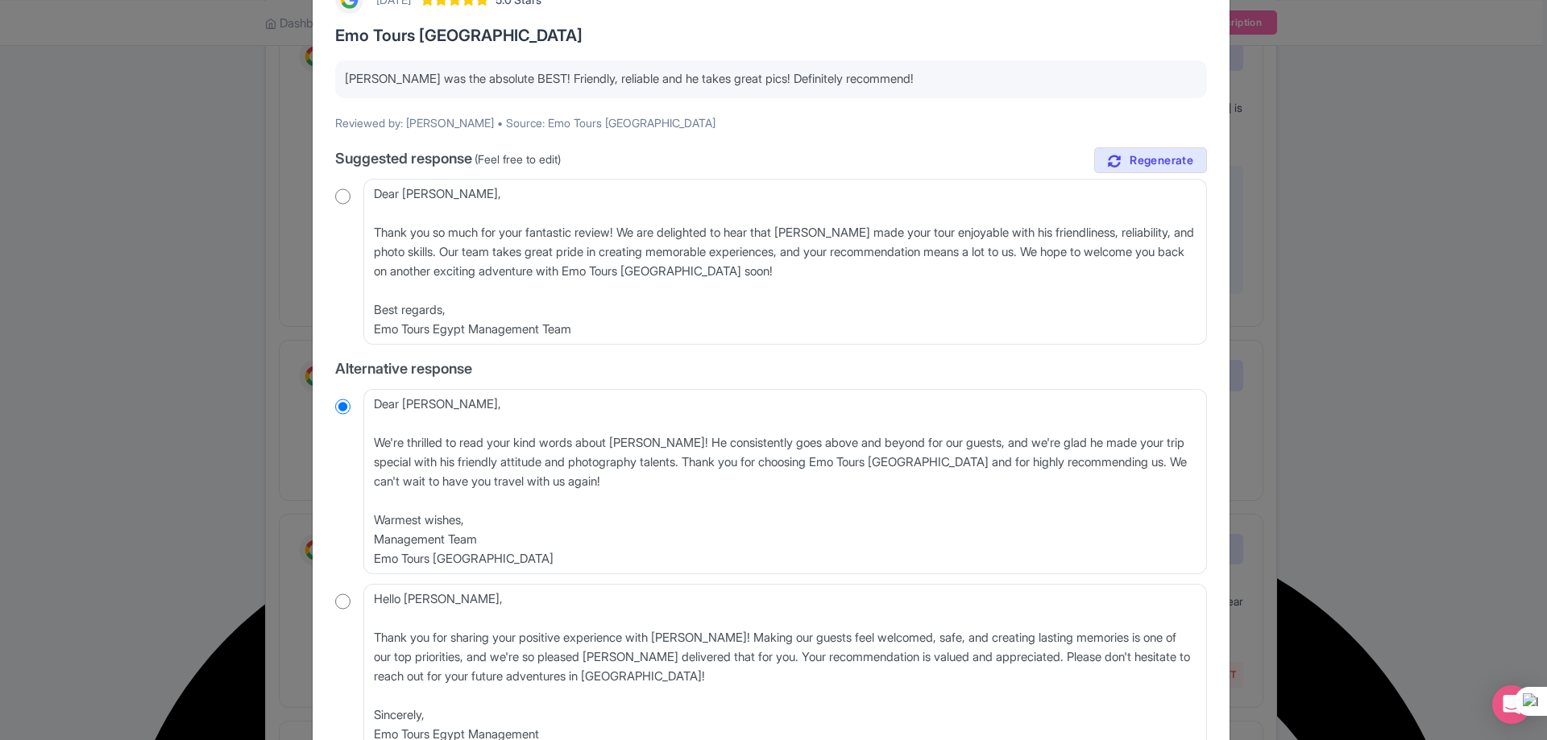
scroll to position [234, 0]
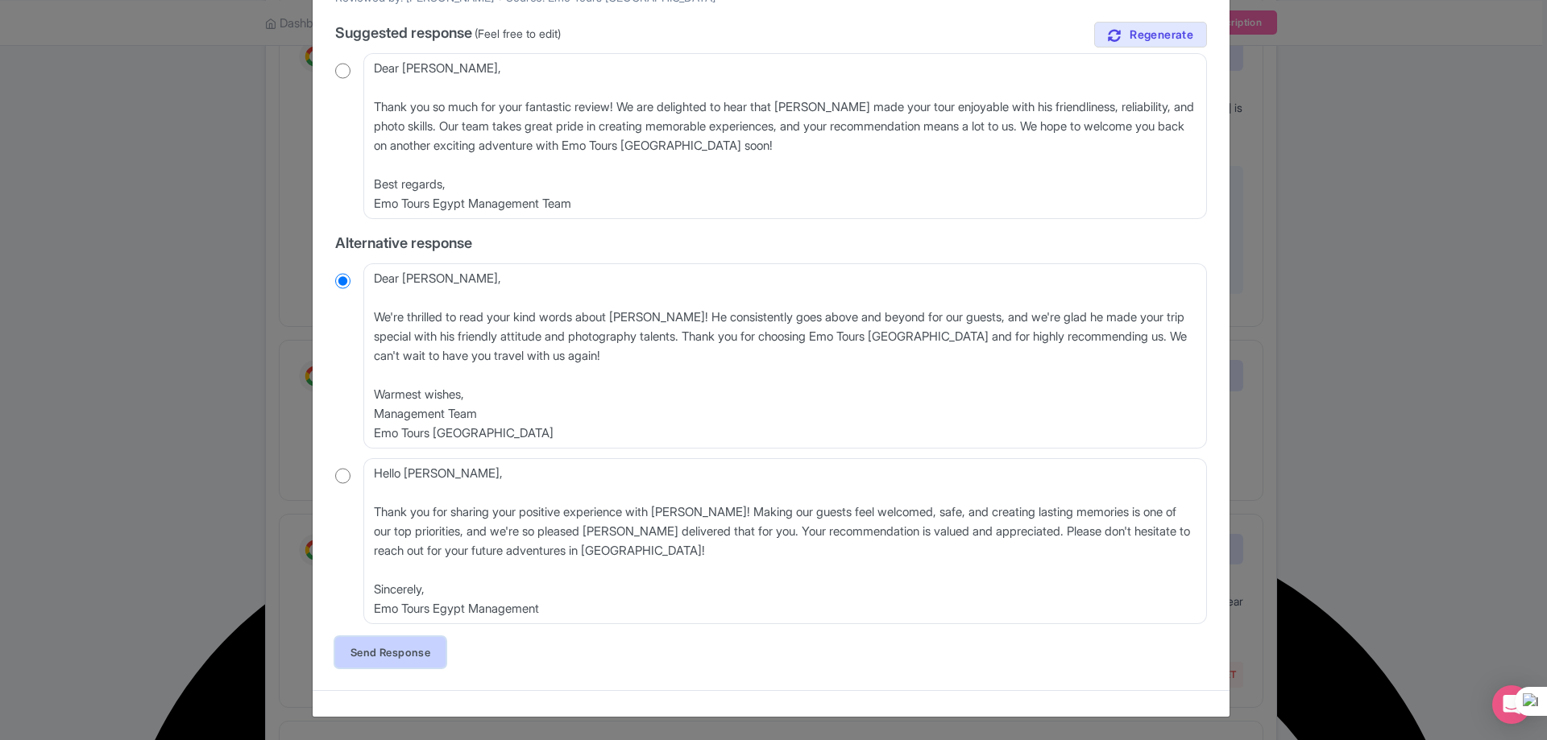
click at [429, 657] on link "Send Response" at bounding box center [390, 652] width 110 height 31
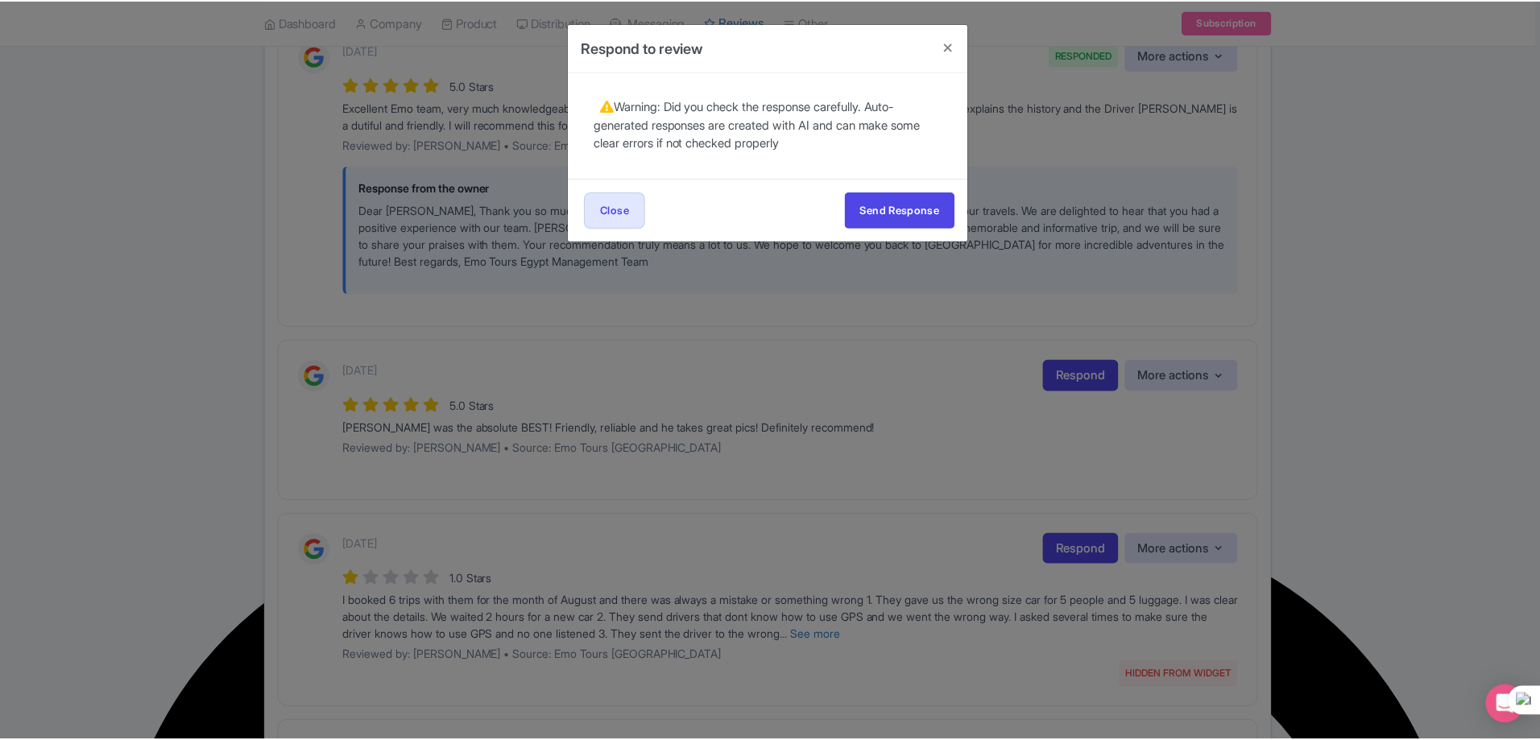
scroll to position [0, 0]
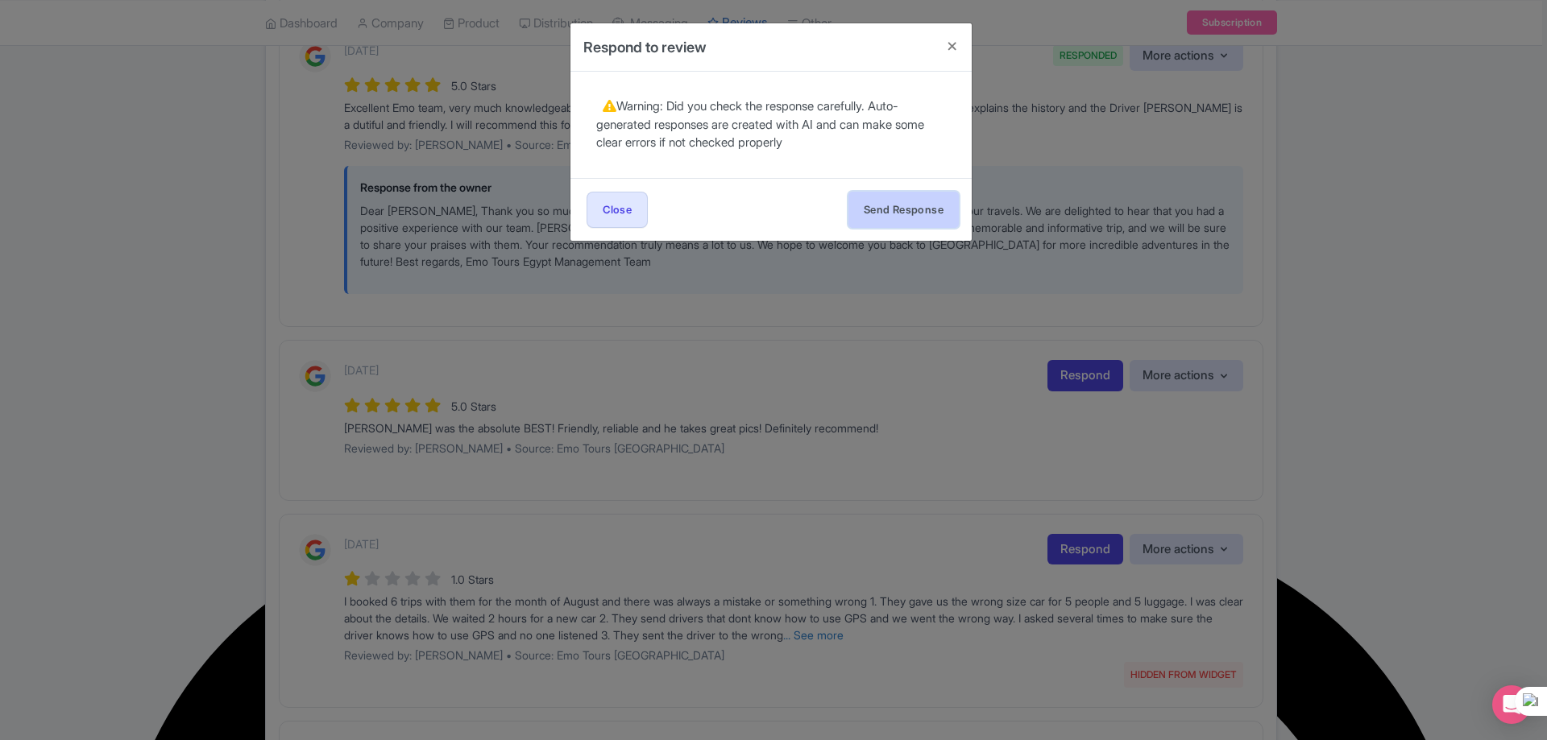
click at [882, 208] on button "Send Response" at bounding box center [903, 210] width 110 height 36
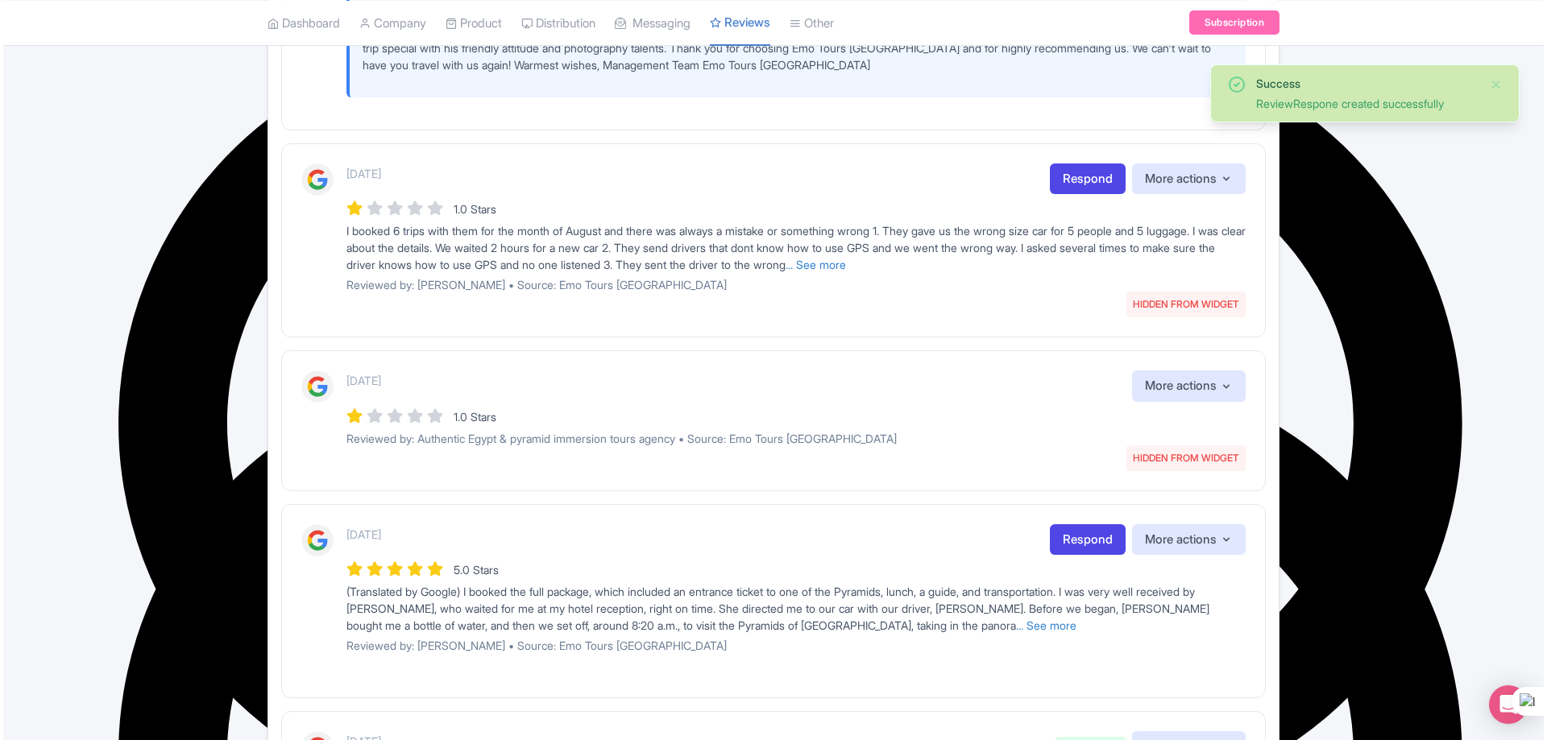
scroll to position [41978, 0]
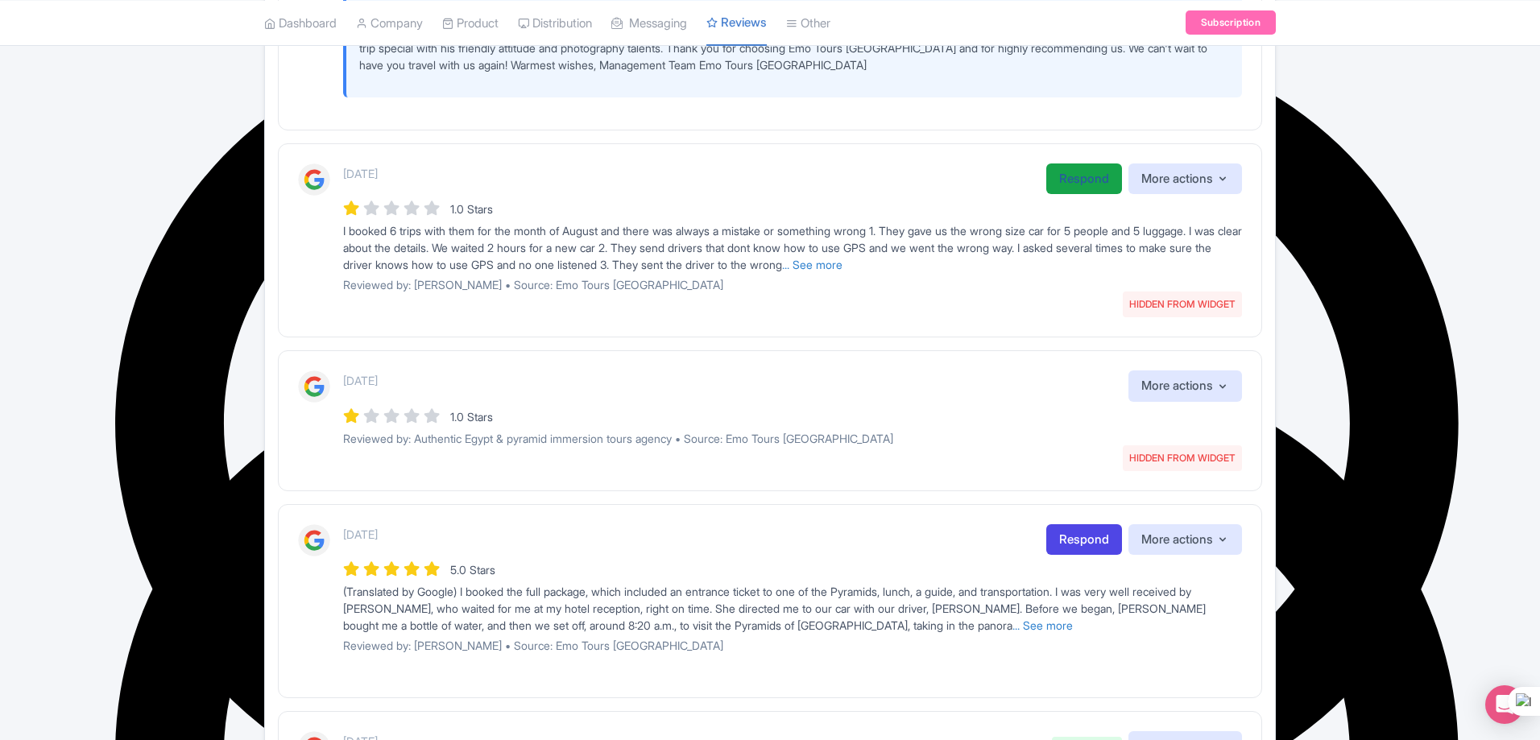
click at [1064, 176] on link "Respond" at bounding box center [1084, 179] width 76 height 31
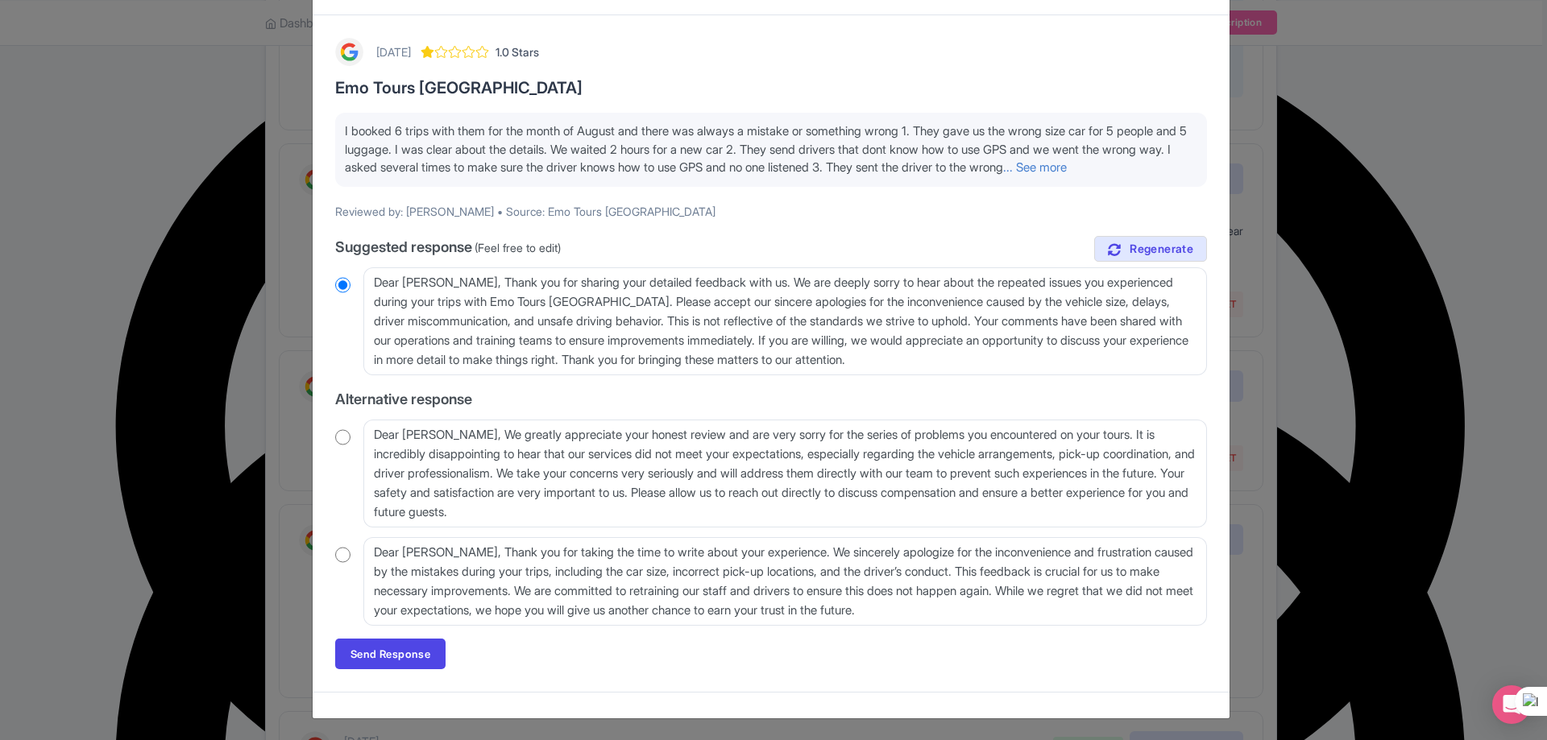
scroll to position [76, 0]
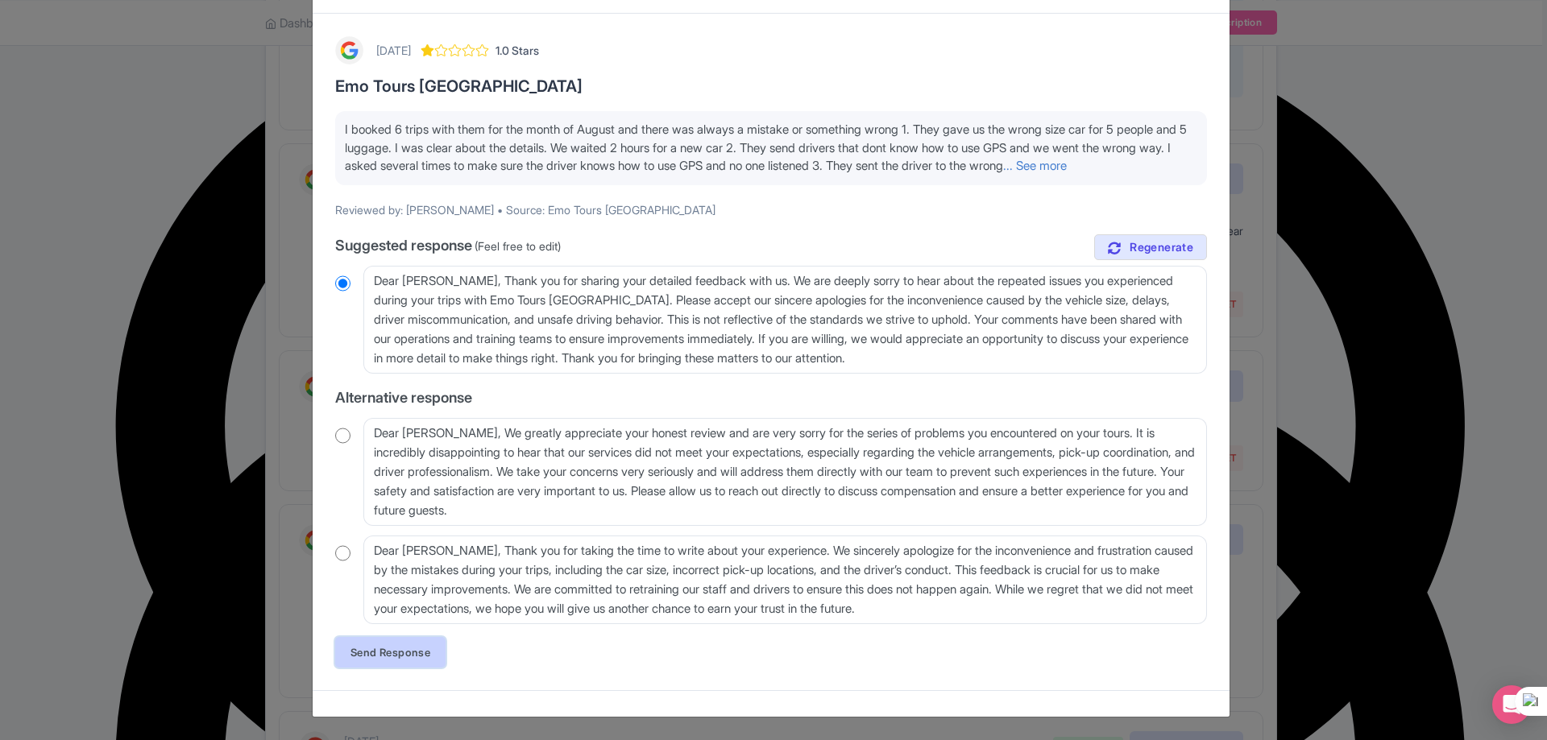
click at [390, 653] on link "Send Response" at bounding box center [390, 652] width 110 height 31
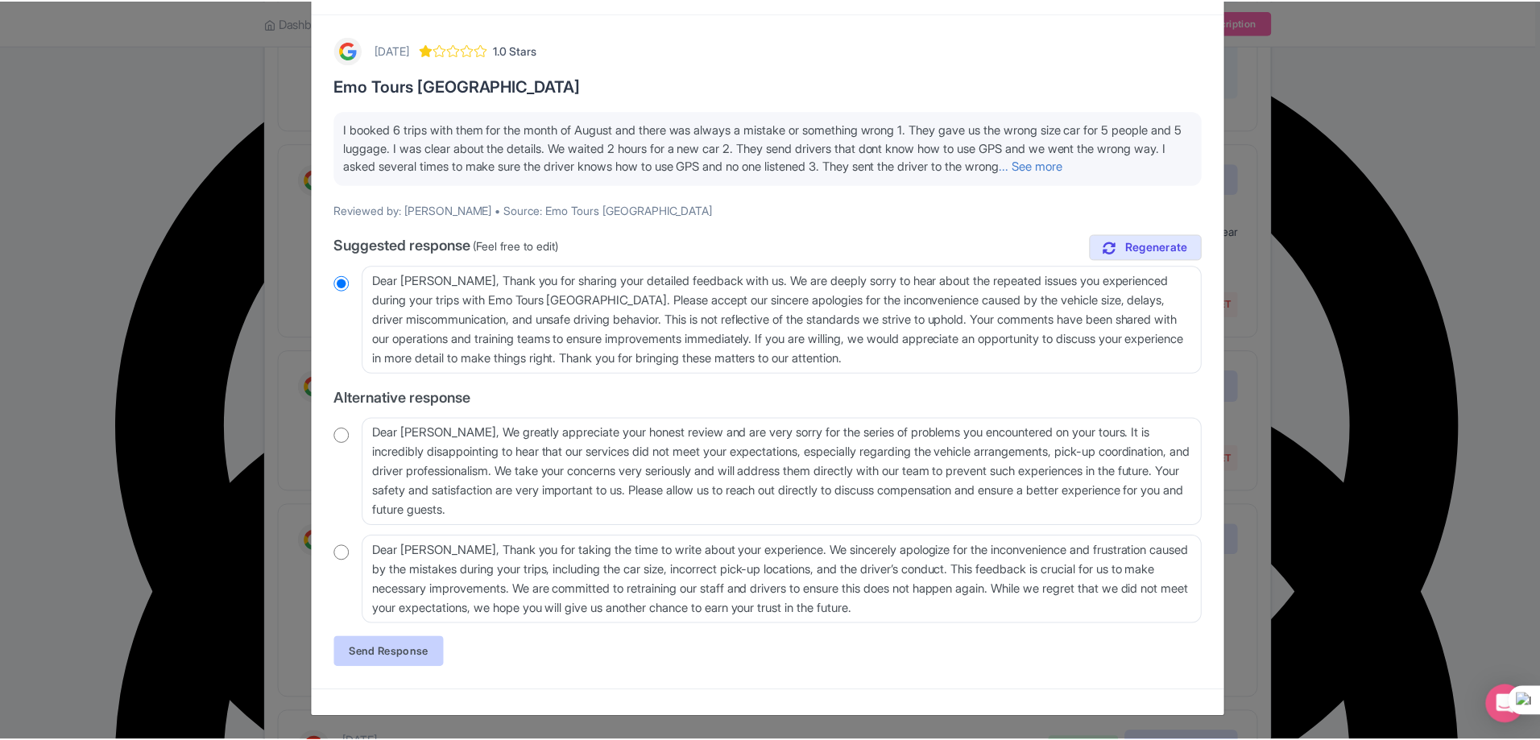
scroll to position [0, 0]
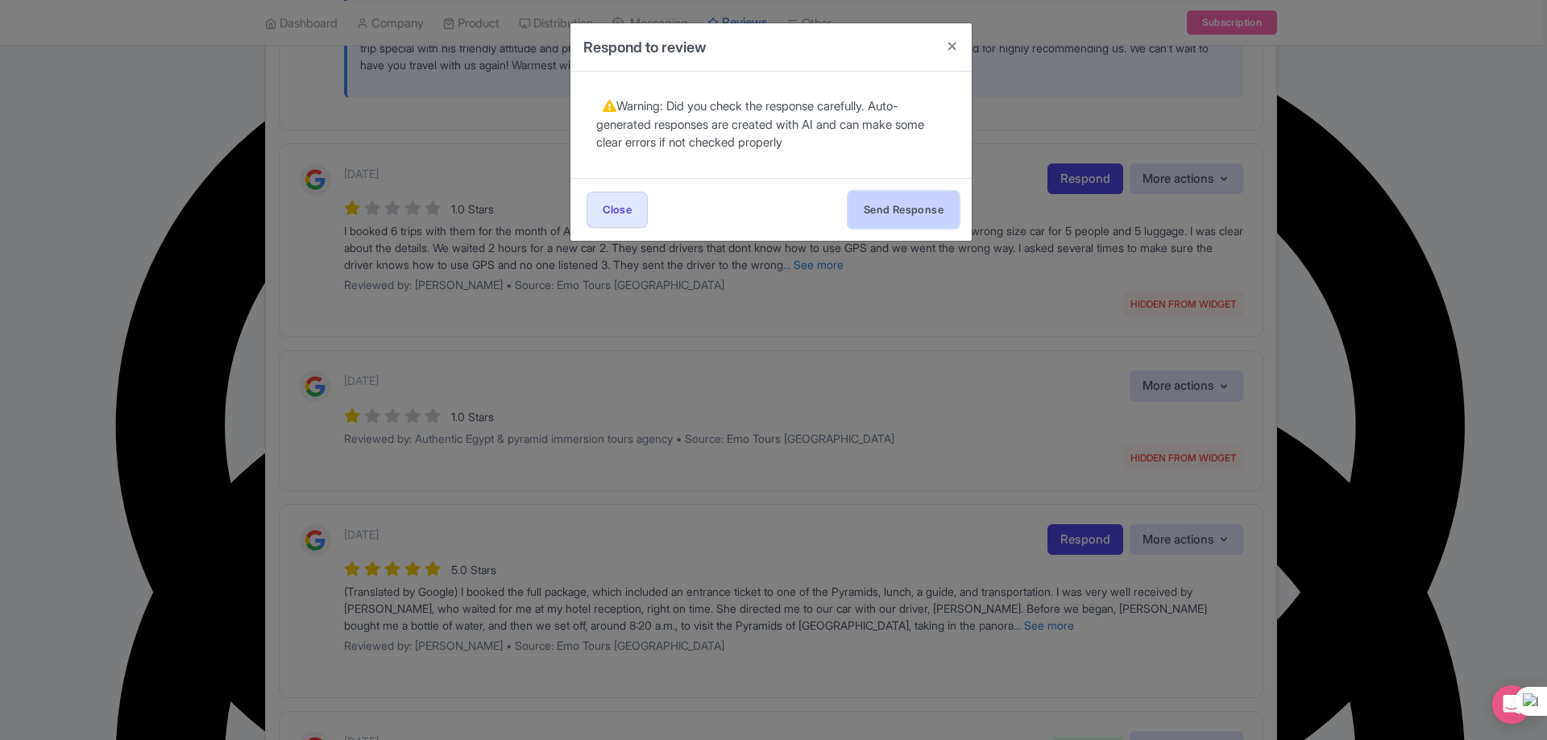
click at [910, 209] on button "Send Response" at bounding box center [903, 210] width 110 height 36
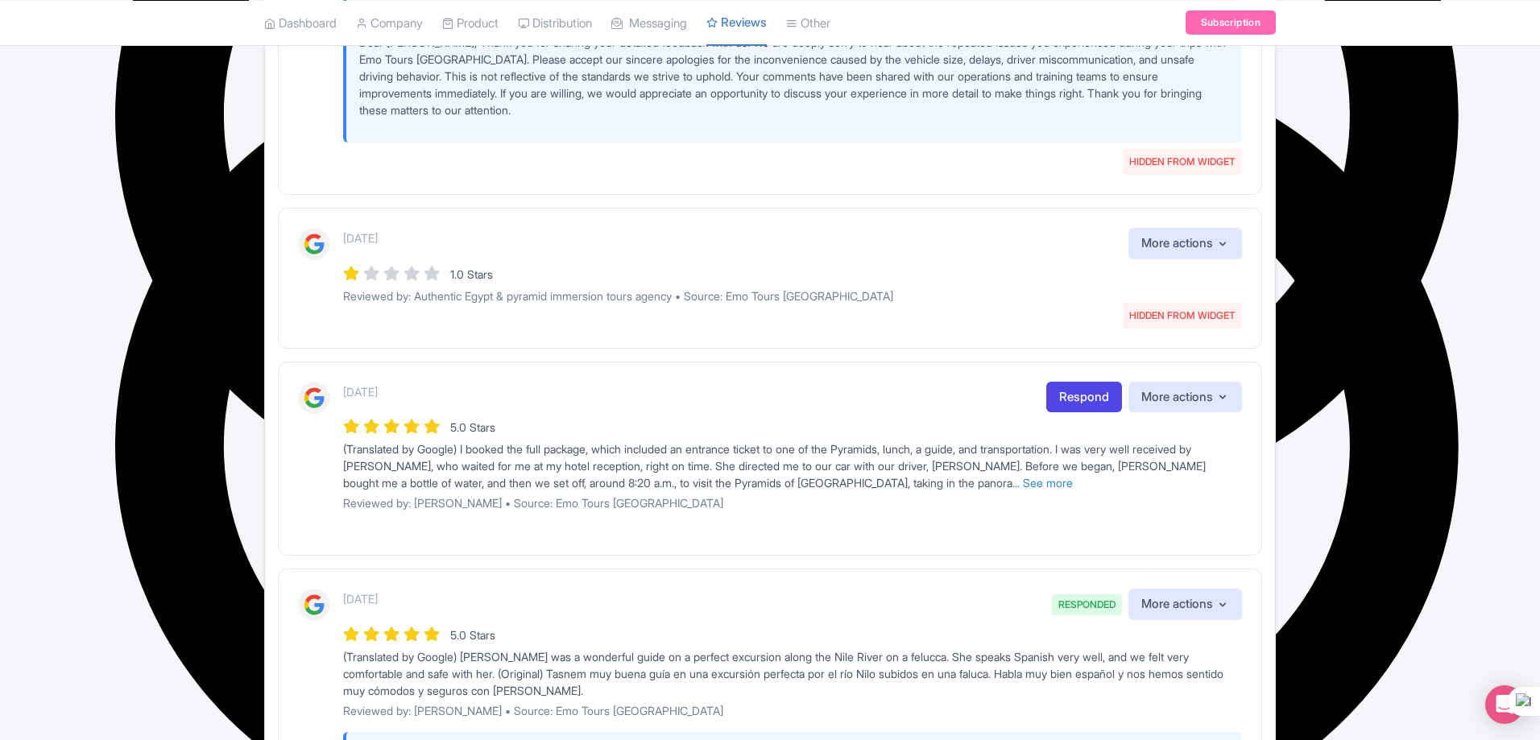
scroll to position [1289, 0]
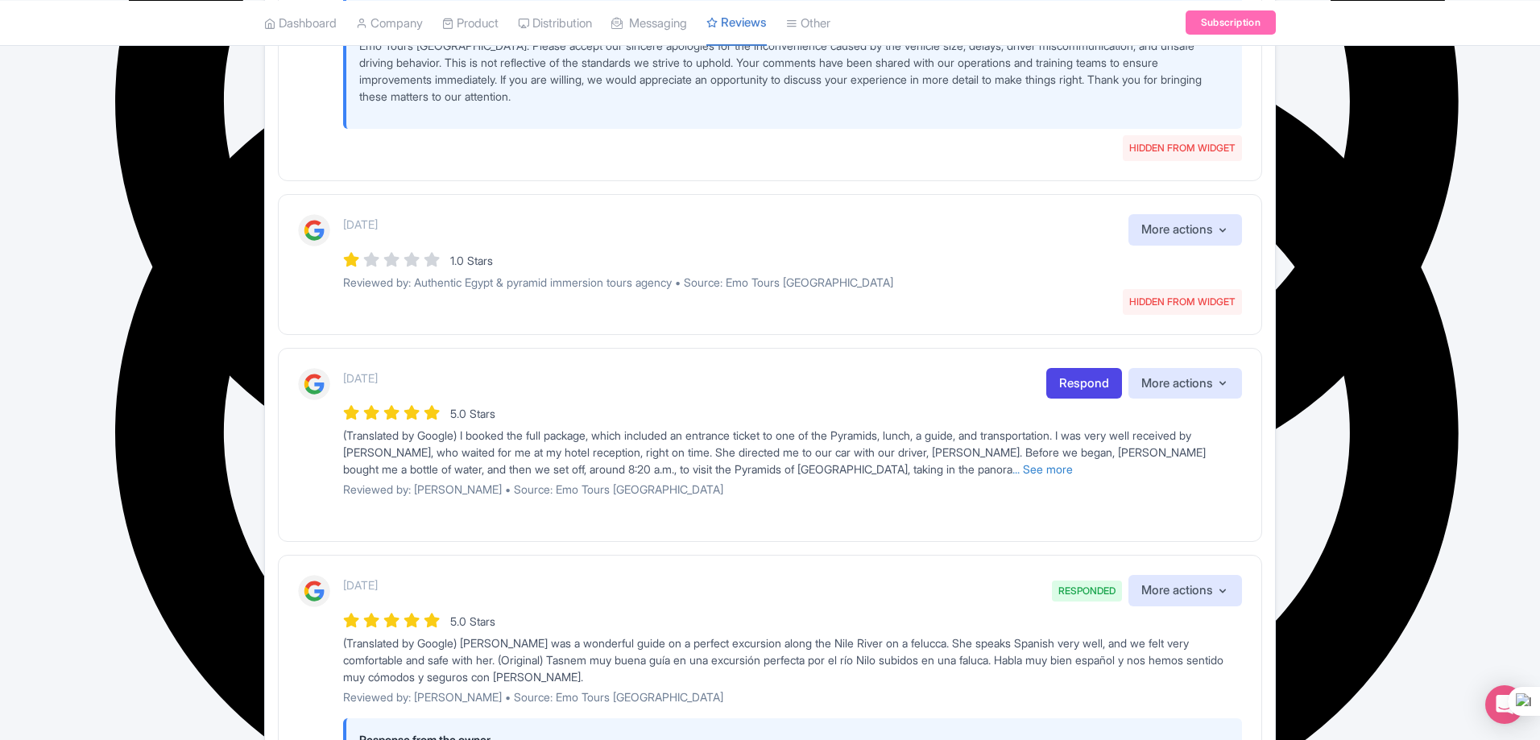
click at [879, 262] on div "1.0 Stars" at bounding box center [792, 260] width 899 height 22
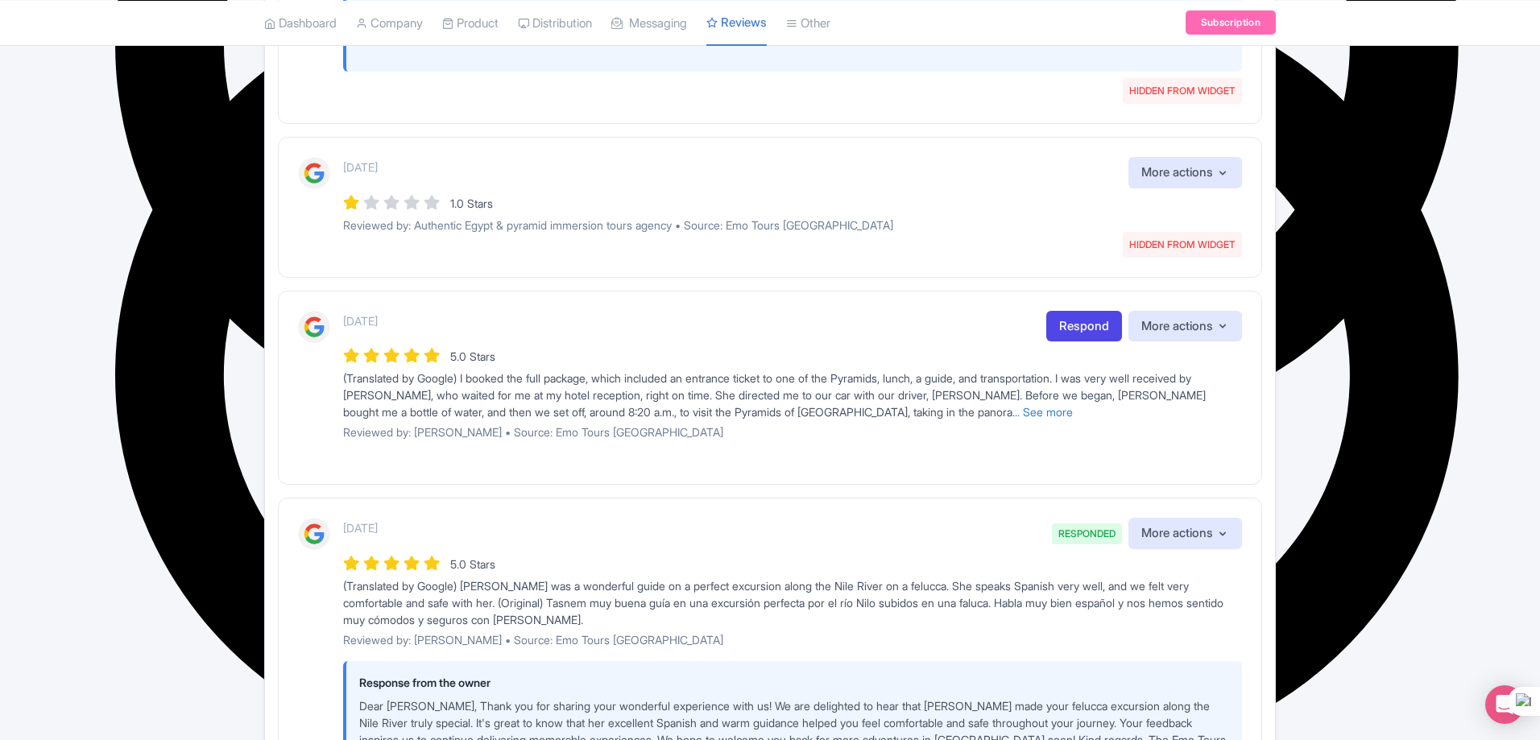
scroll to position [1369, 0]
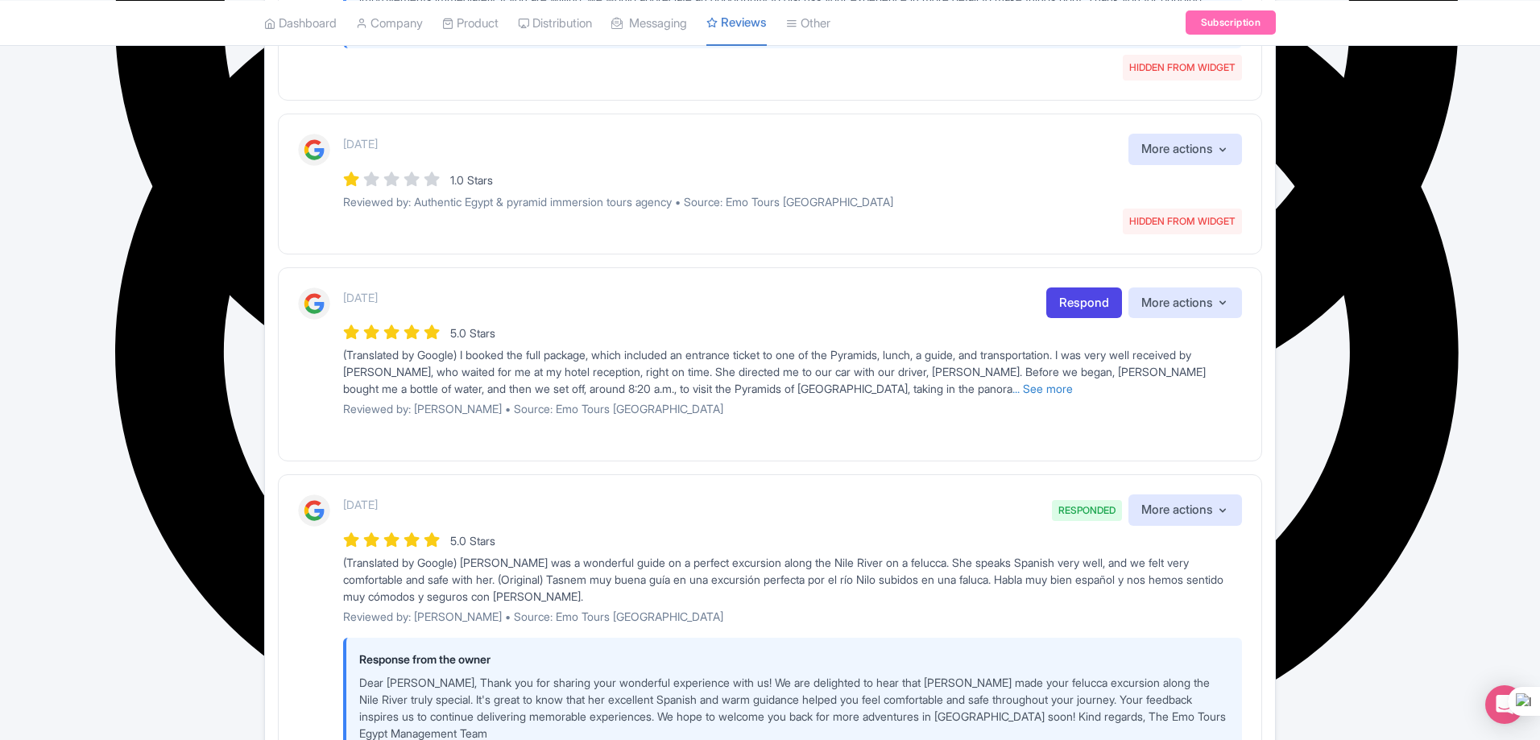
click at [735, 170] on div "1.0 Stars" at bounding box center [792, 179] width 899 height 22
click at [1055, 305] on link "Respond" at bounding box center [1084, 303] width 76 height 31
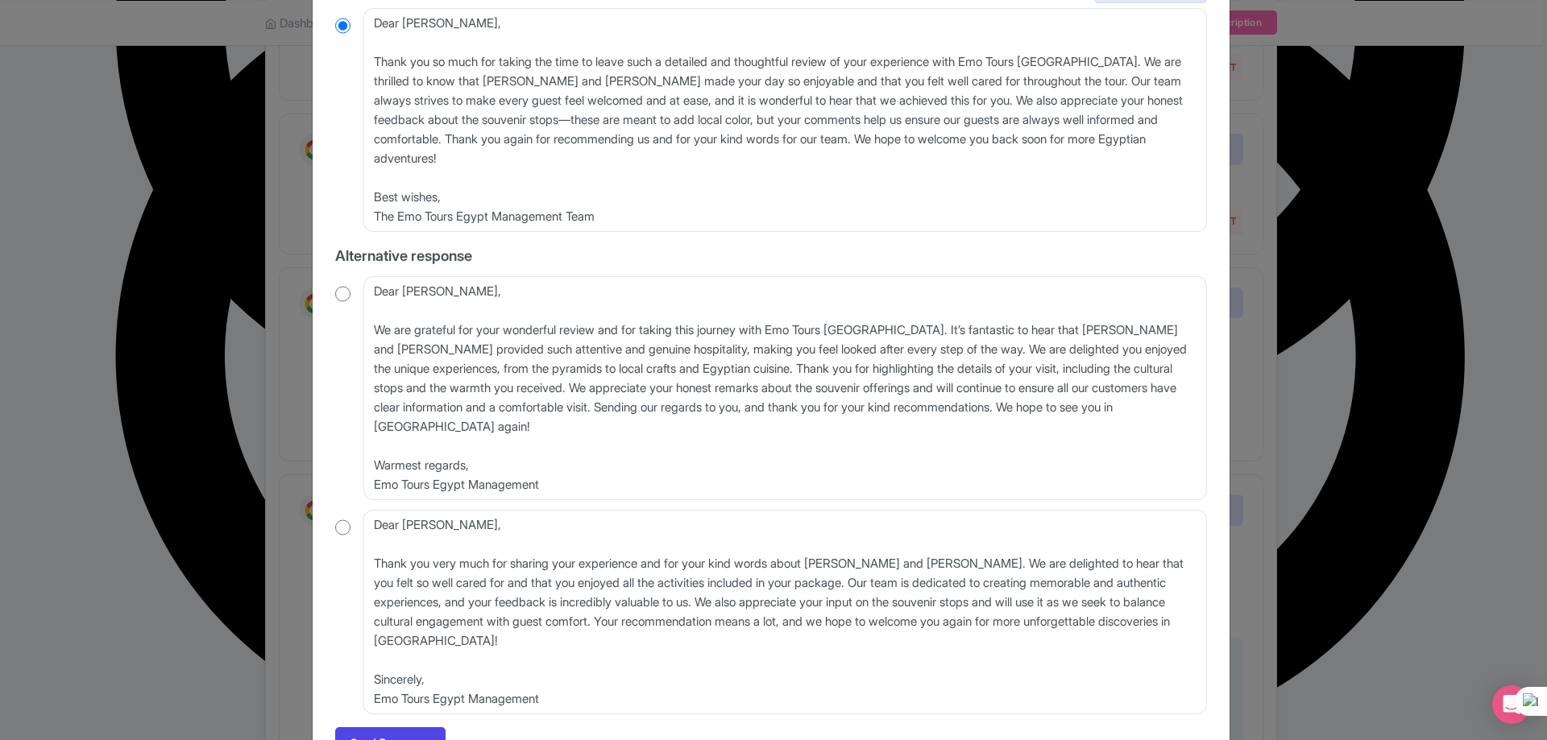
scroll to position [406, 0]
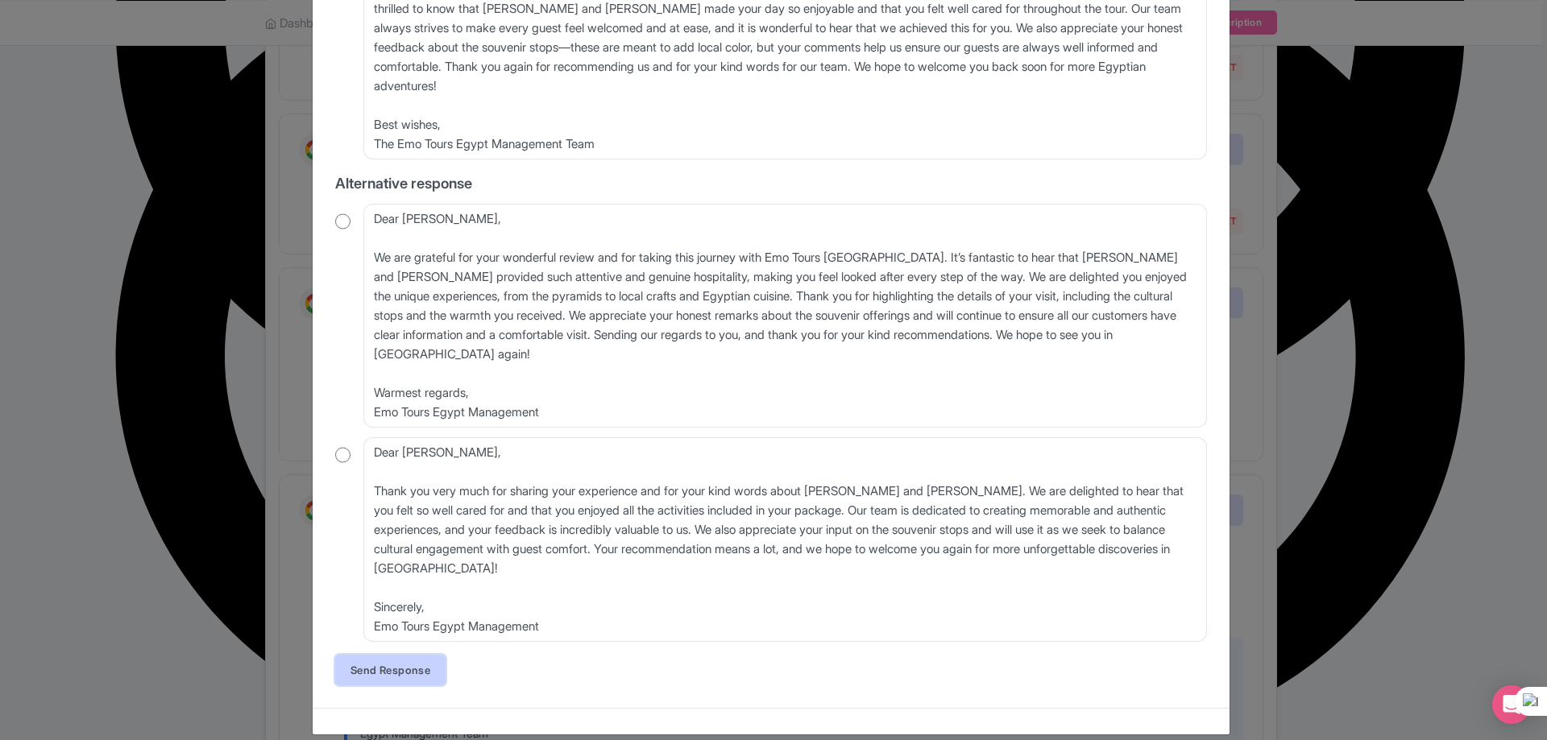
click at [414, 659] on link "Send Response" at bounding box center [390, 670] width 110 height 31
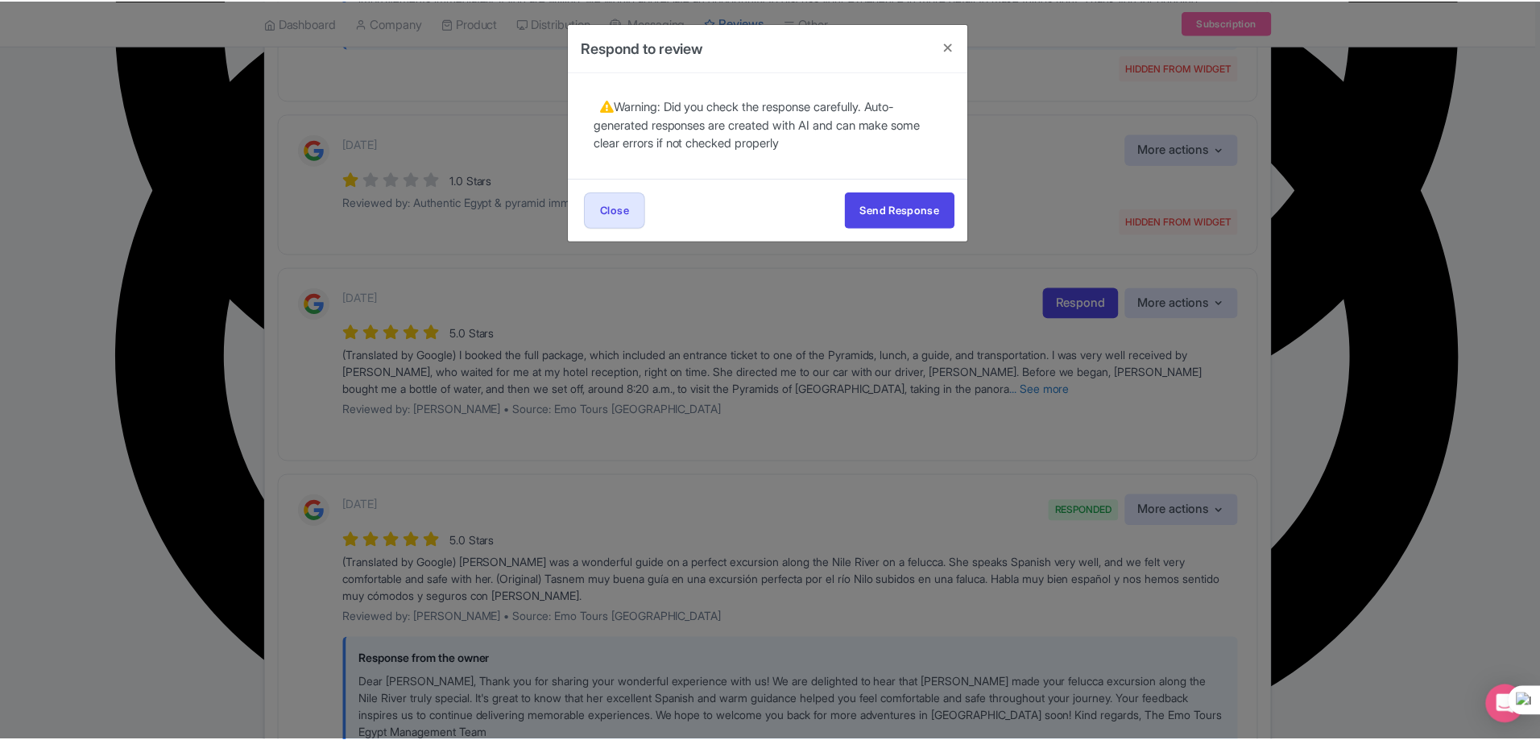
scroll to position [0, 0]
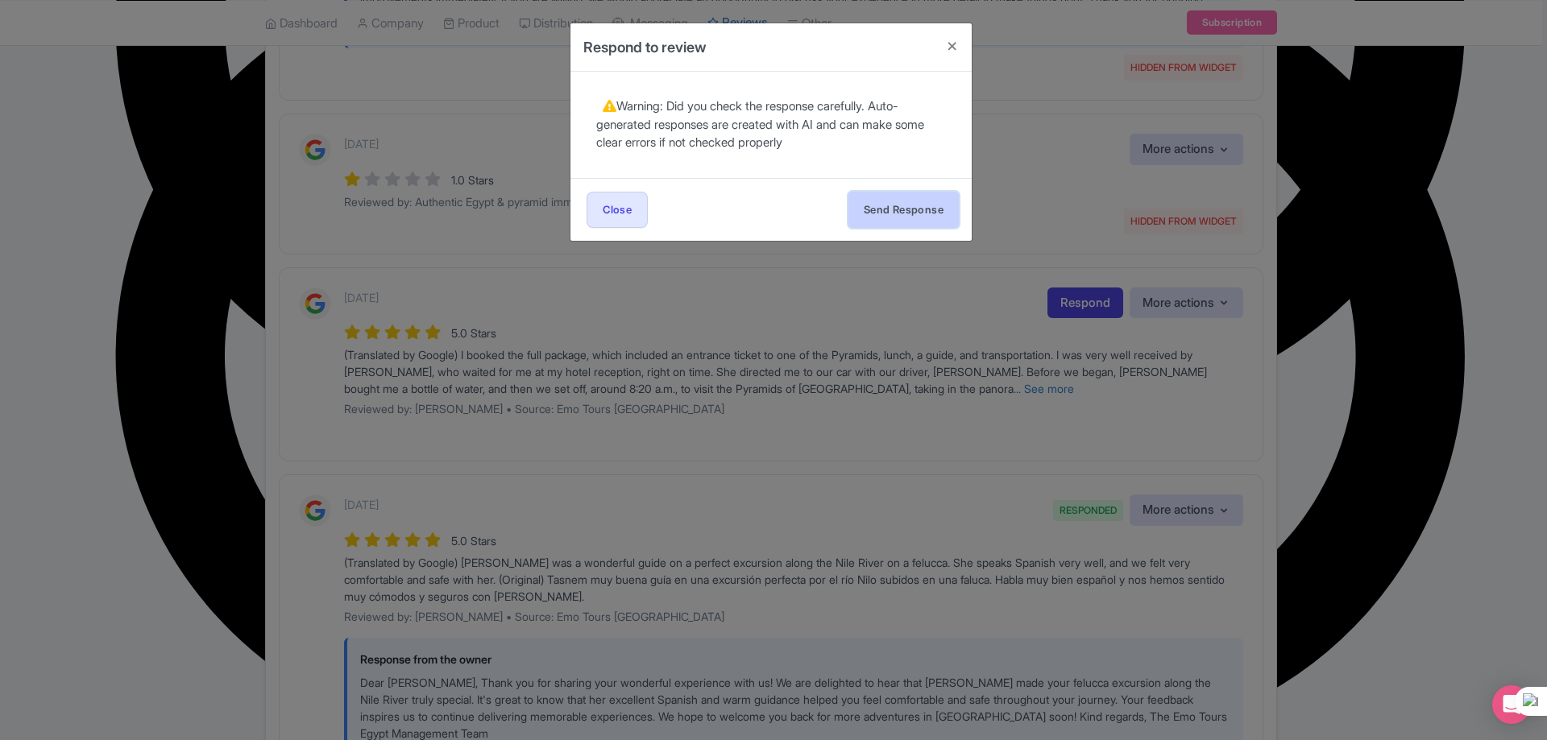
click at [912, 201] on button "Send Response" at bounding box center [903, 210] width 110 height 36
